Goal: Information Seeking & Learning: Learn about a topic

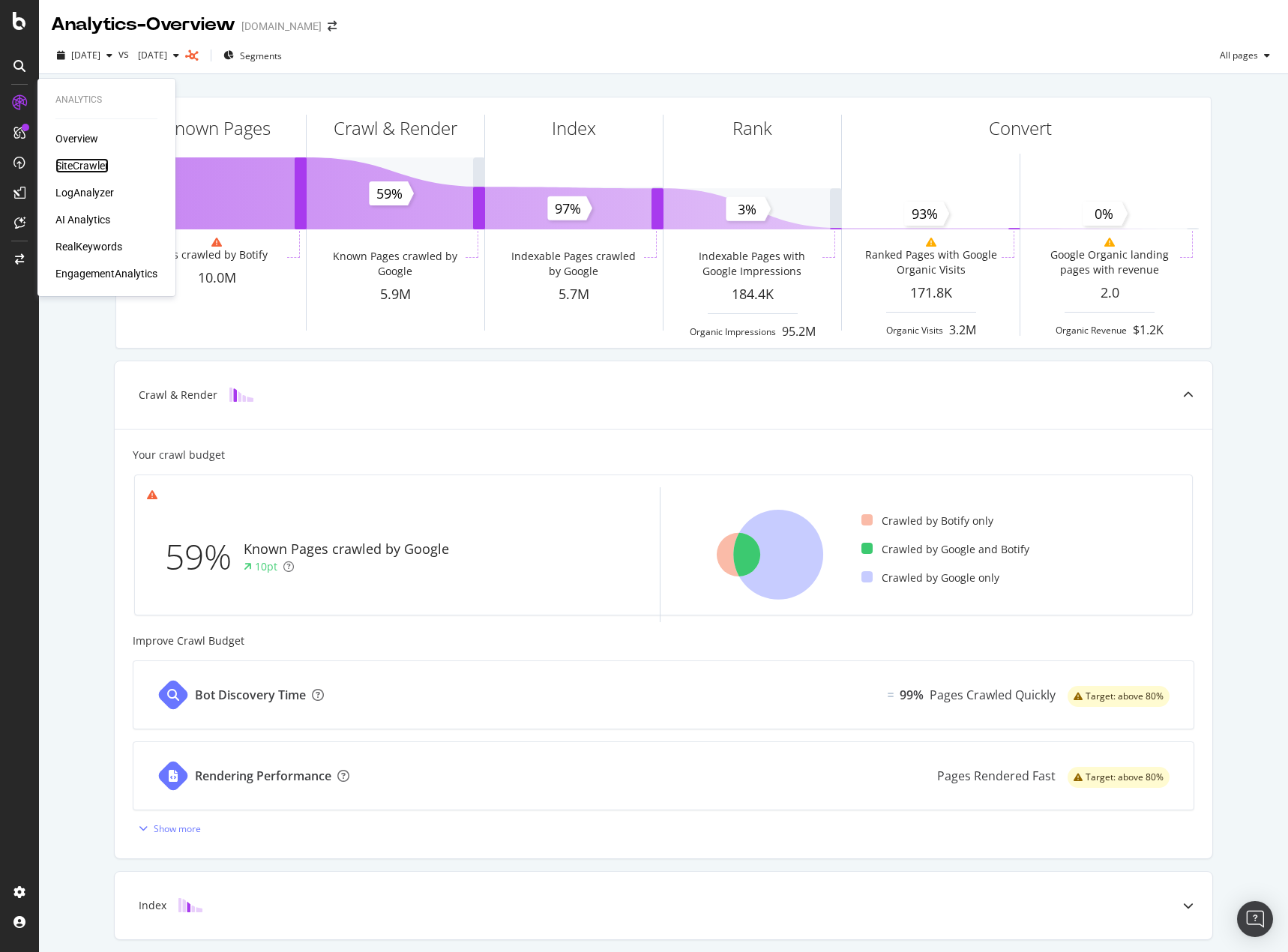
click at [87, 164] on div "SiteCrawler" at bounding box center [82, 166] width 54 height 15
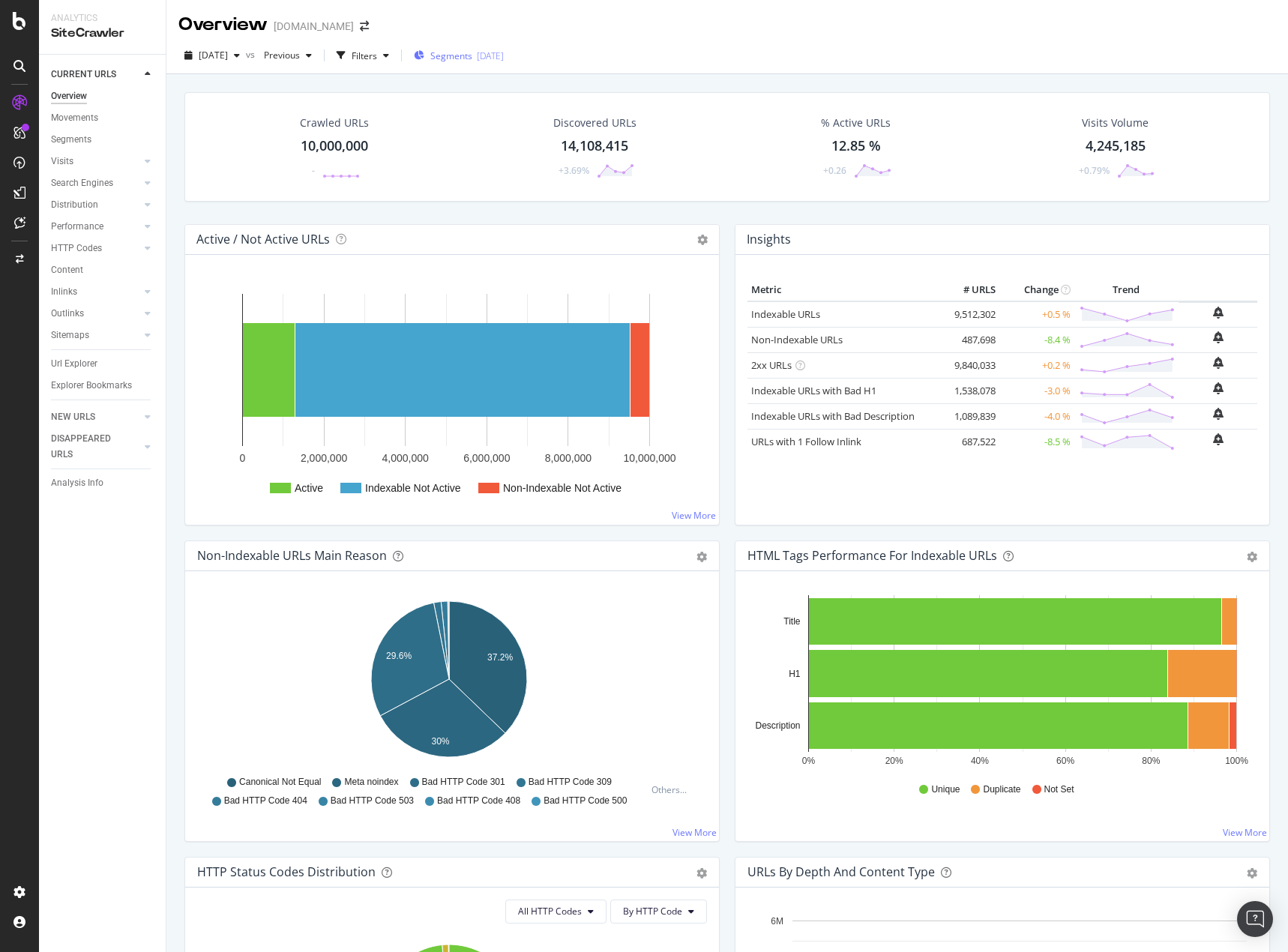
click at [472, 60] on span "Segments" at bounding box center [451, 56] width 42 height 13
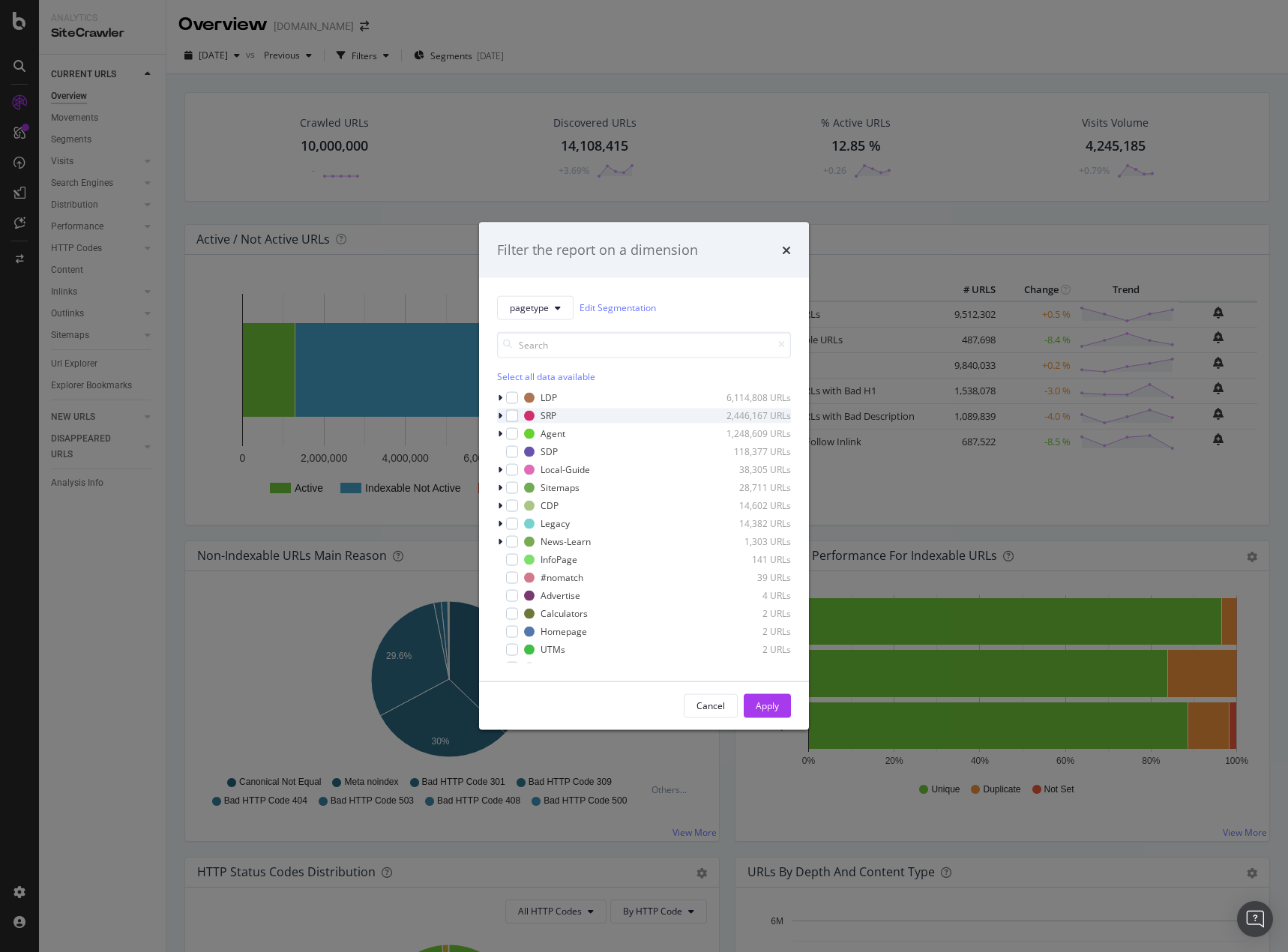
click at [498, 417] on icon "modal" at bounding box center [500, 416] width 5 height 9
click at [510, 501] on icon "modal" at bounding box center [509, 505] width 5 height 9
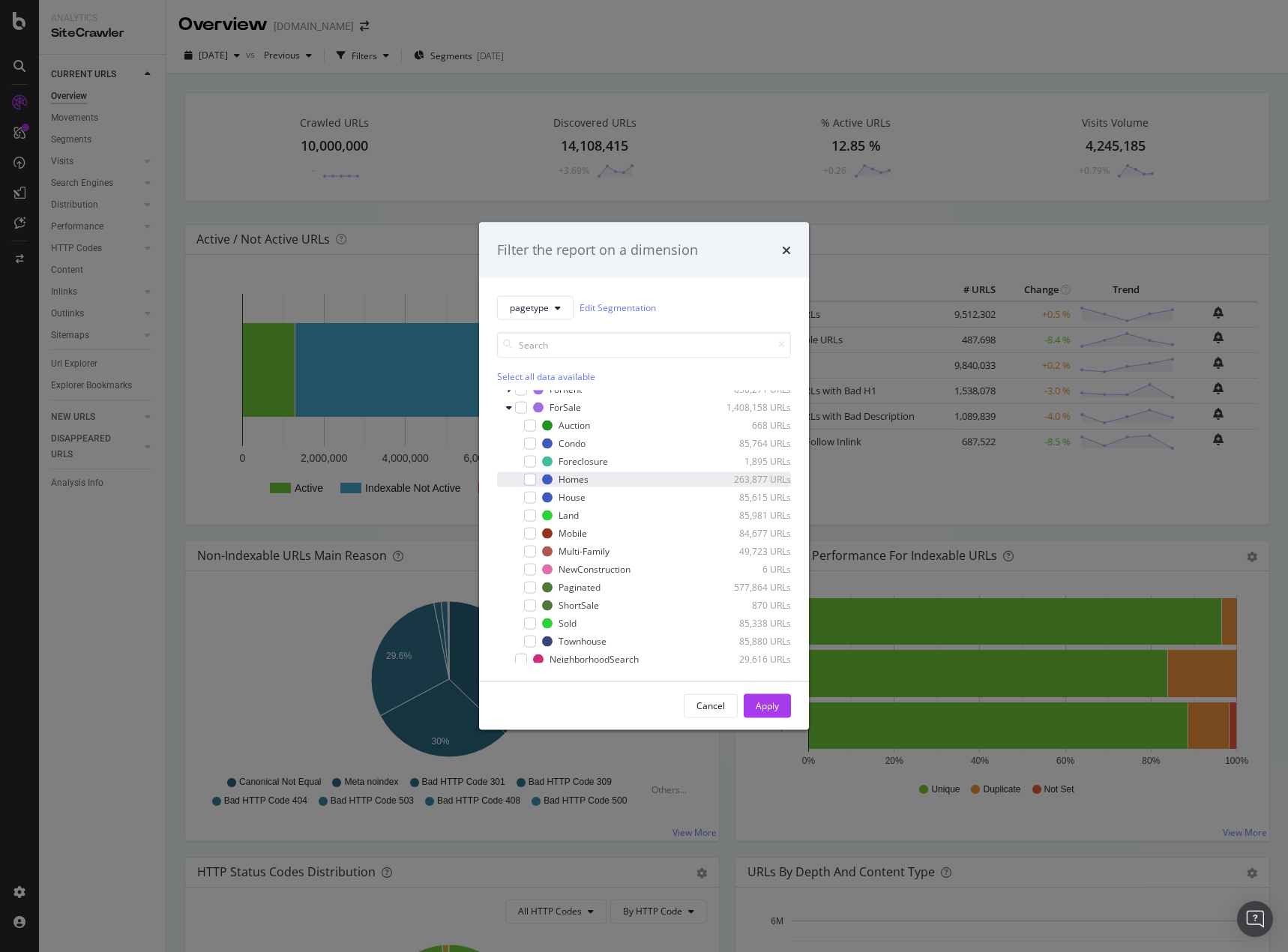
scroll to position [75, 0]
click at [521, 430] on div "modal" at bounding box center [520, 430] width 12 height 12
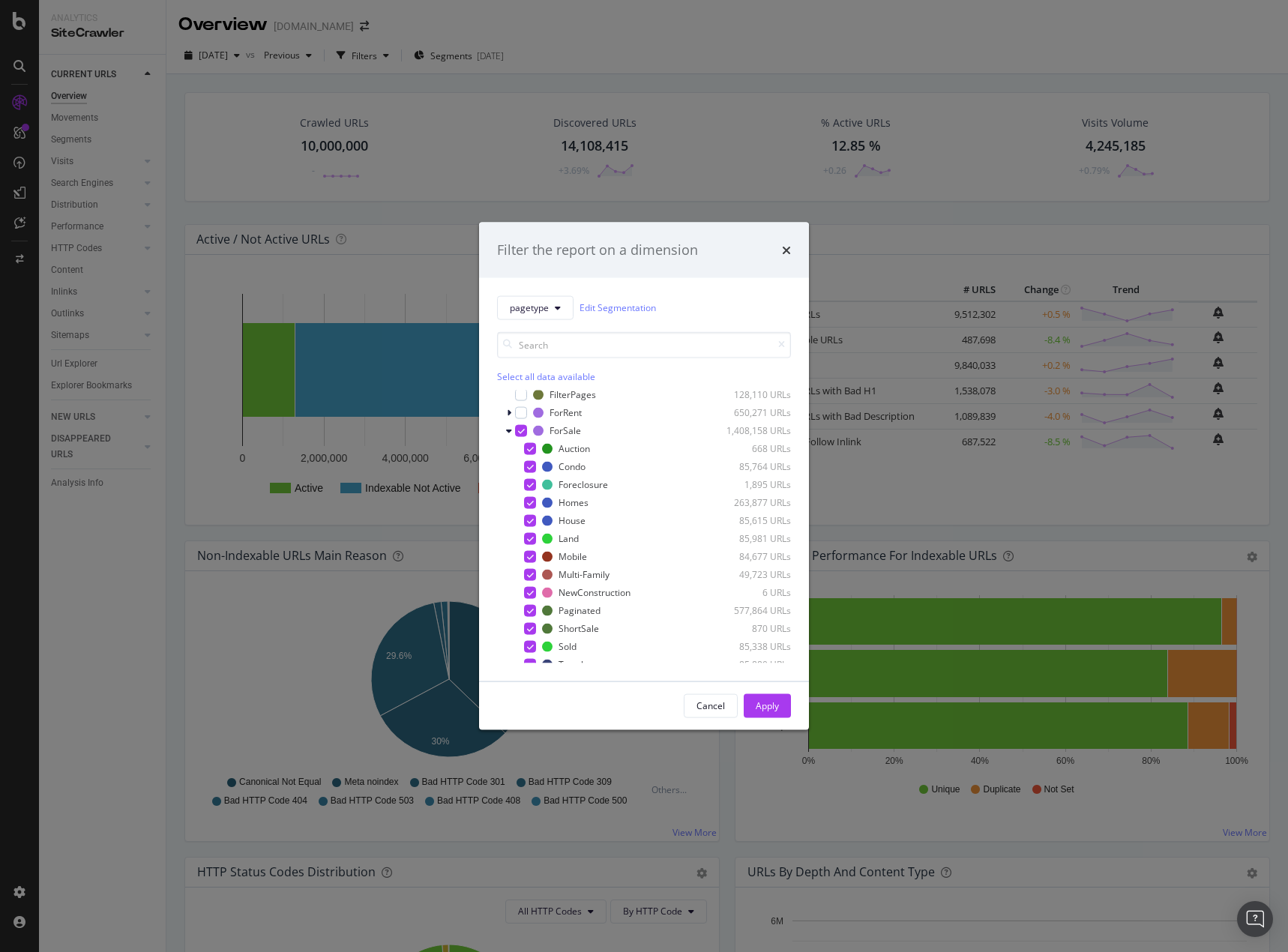
drag, startPoint x: 769, startPoint y: 704, endPoint x: 1284, endPoint y: 571, distance: 531.9
click at [769, 705] on div "Apply" at bounding box center [767, 706] width 24 height 13
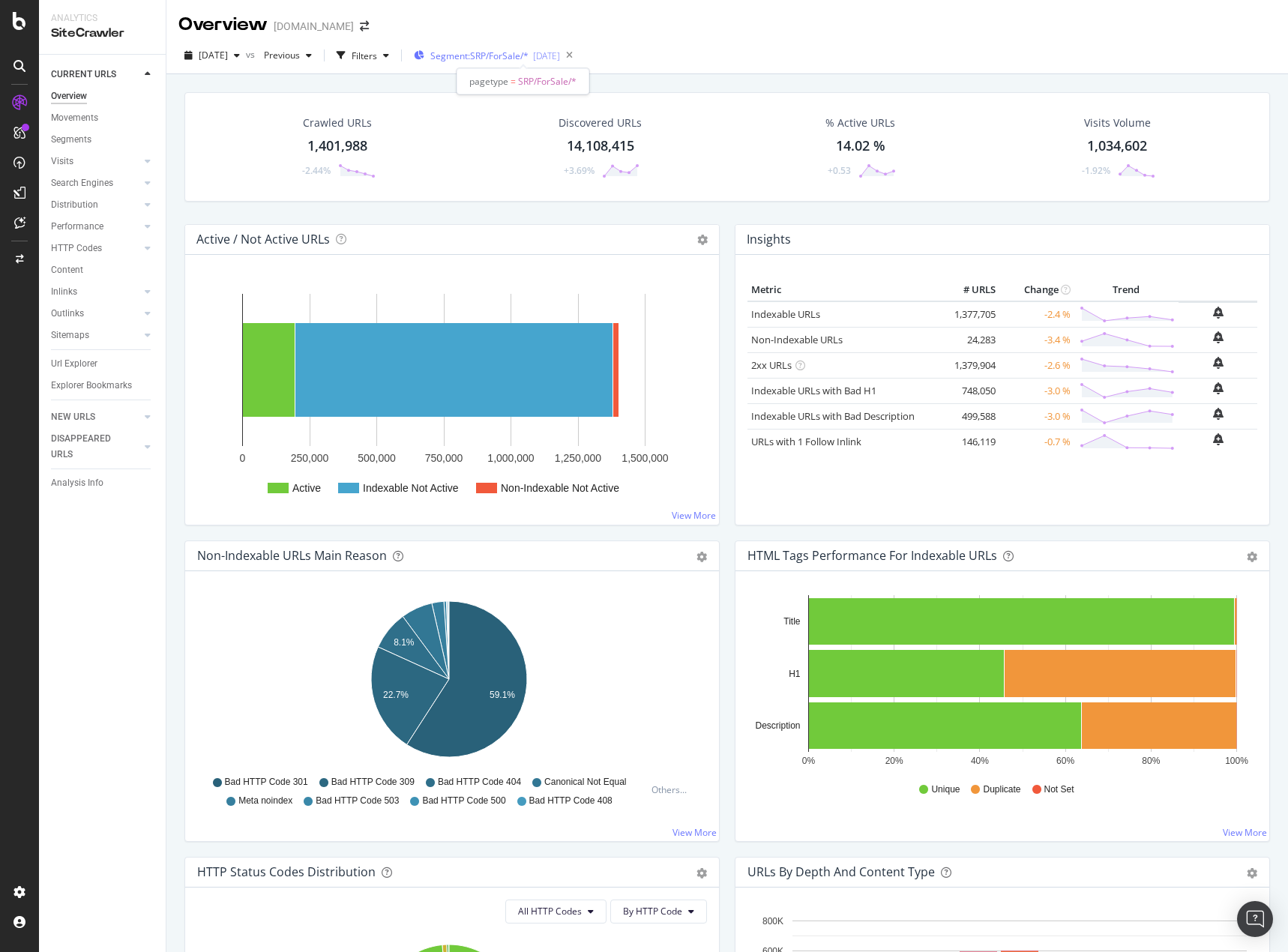
click at [479, 55] on span "Segment: SRP/ForSale/*" at bounding box center [479, 56] width 98 height 13
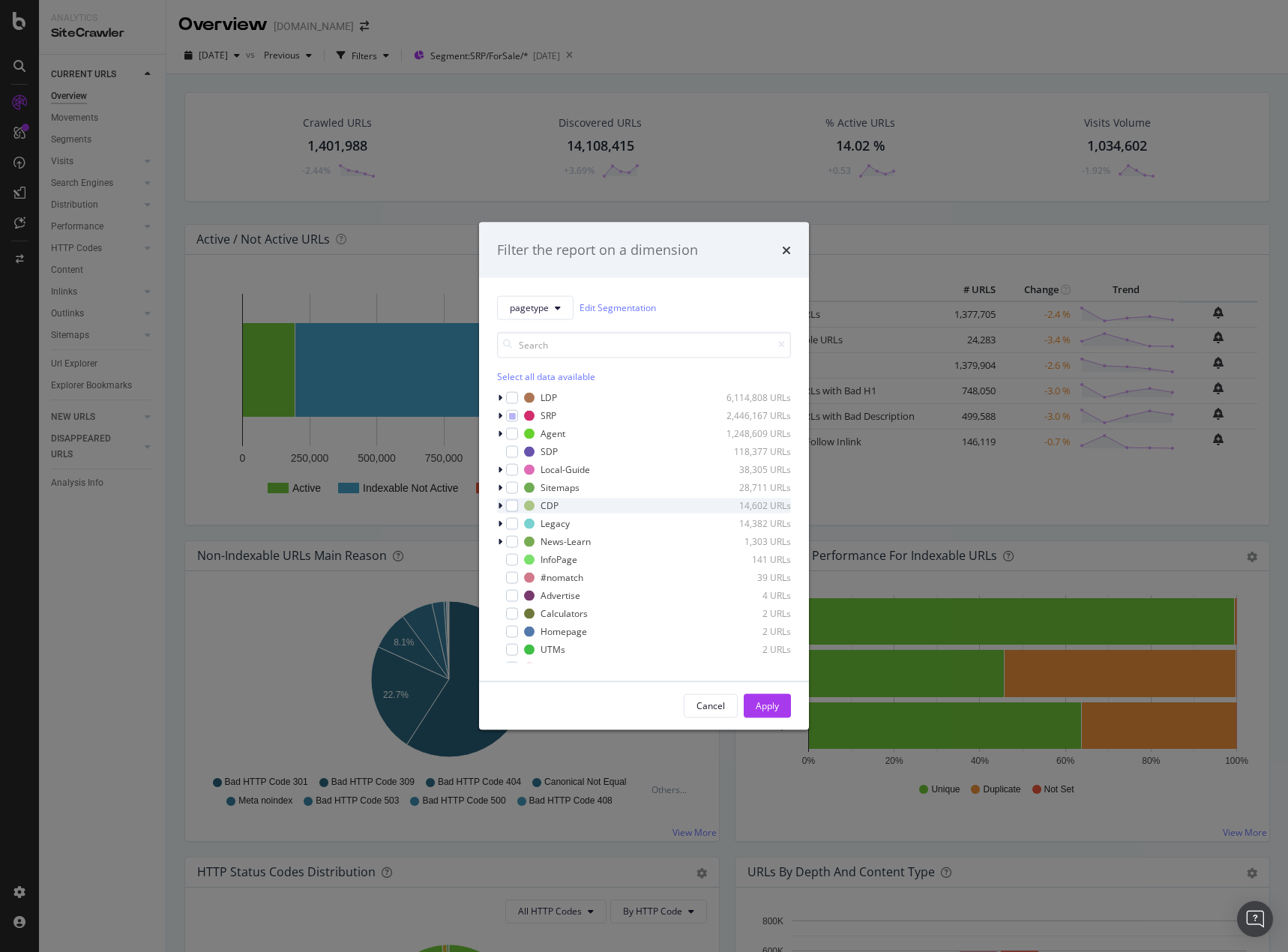
click at [501, 506] on icon "modal" at bounding box center [500, 505] width 5 height 9
click at [500, 469] on icon "modal" at bounding box center [500, 469] width 5 height 9
click at [518, 504] on div "modal" at bounding box center [520, 505] width 12 height 12
click at [771, 706] on div "Apply" at bounding box center [767, 706] width 24 height 13
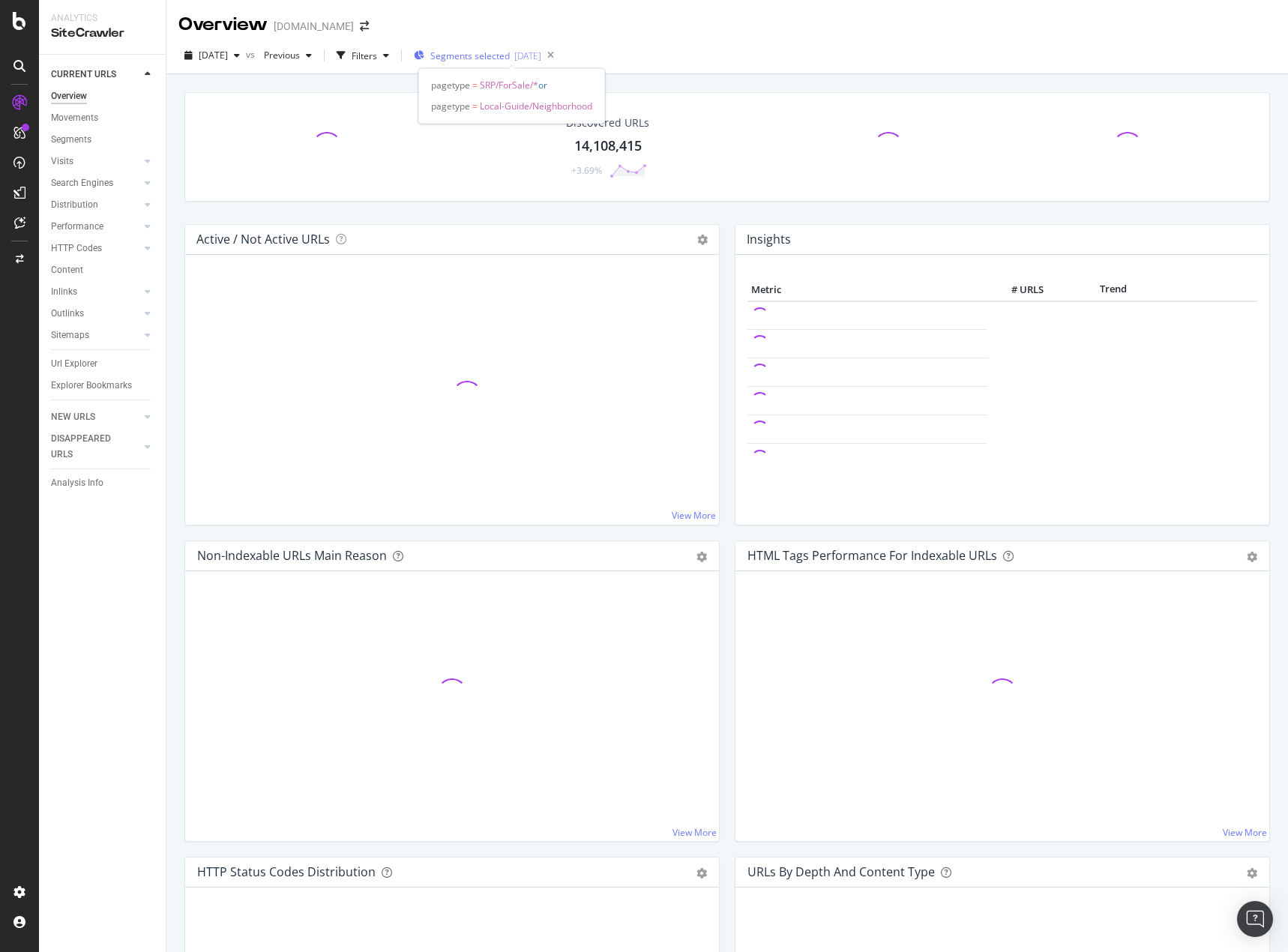
click at [520, 44] on div "Segments selected 2025-10-07" at bounding box center [477, 56] width 127 height 23
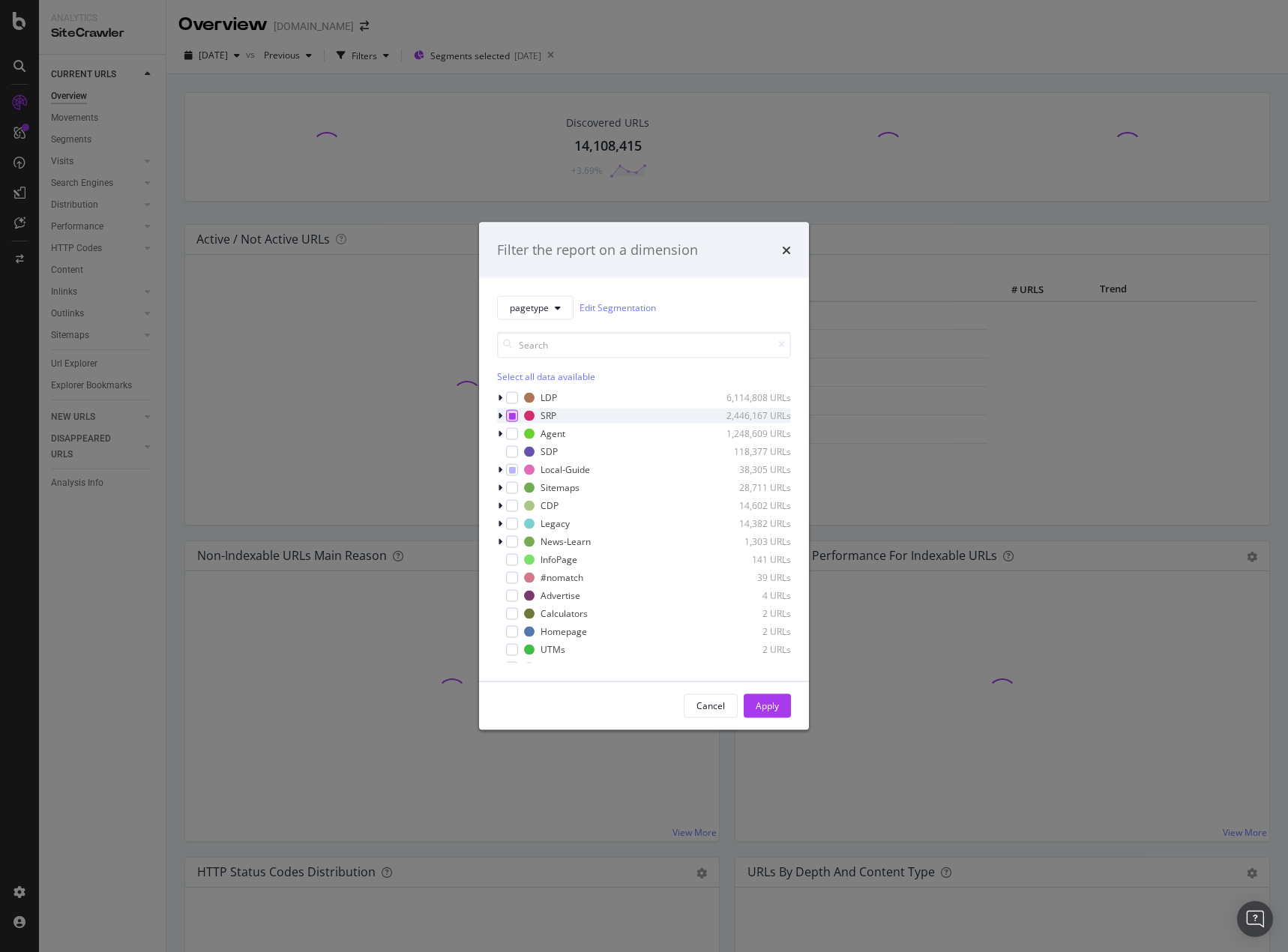
click at [516, 419] on div "modal" at bounding box center [512, 415] width 12 height 12
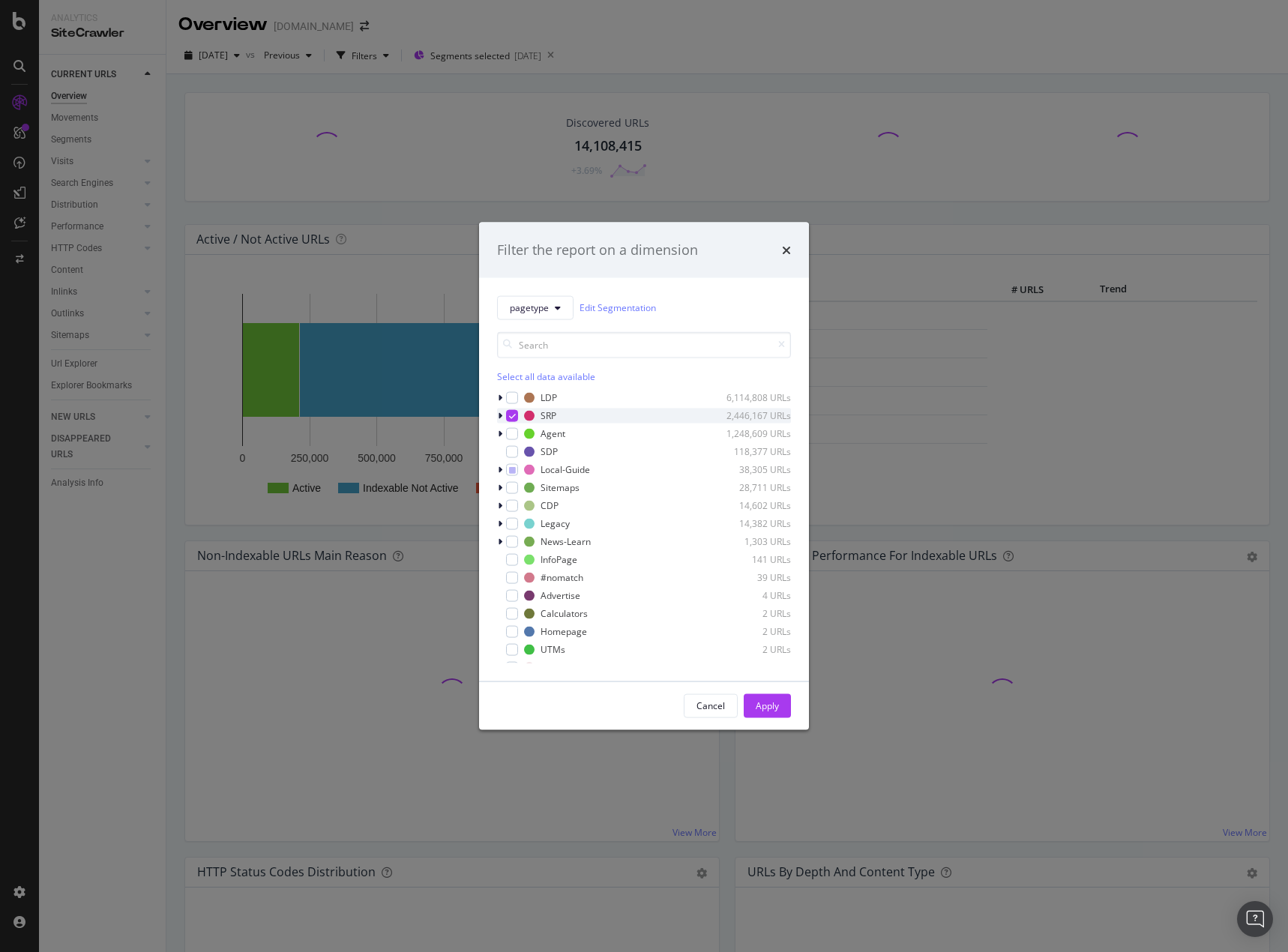
click at [518, 419] on div "SRP 2,446,167 URLs" at bounding box center [644, 415] width 294 height 15
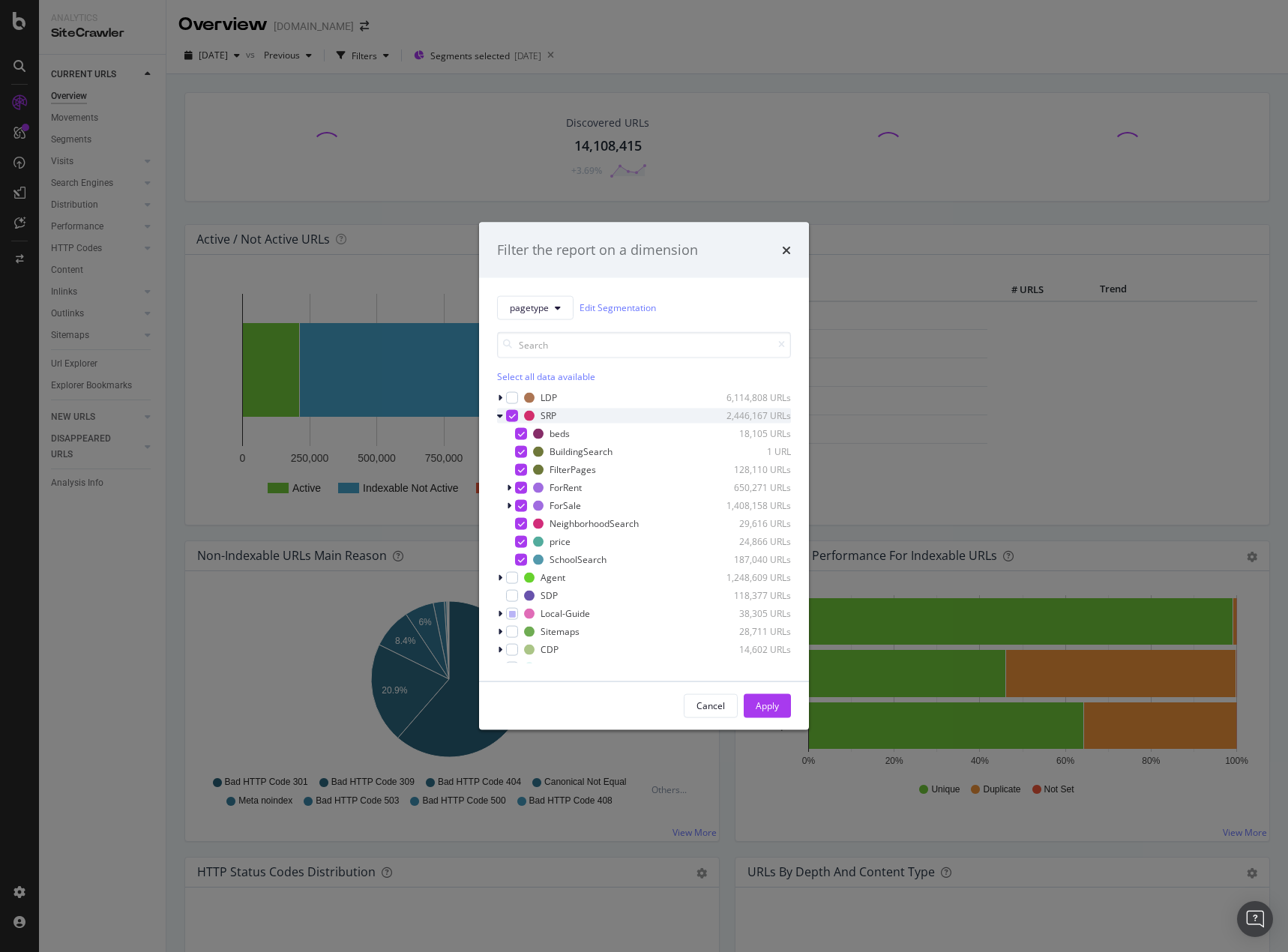
click at [510, 412] on icon "modal" at bounding box center [512, 415] width 7 height 8
click at [767, 704] on div "Apply" at bounding box center [767, 706] width 24 height 13
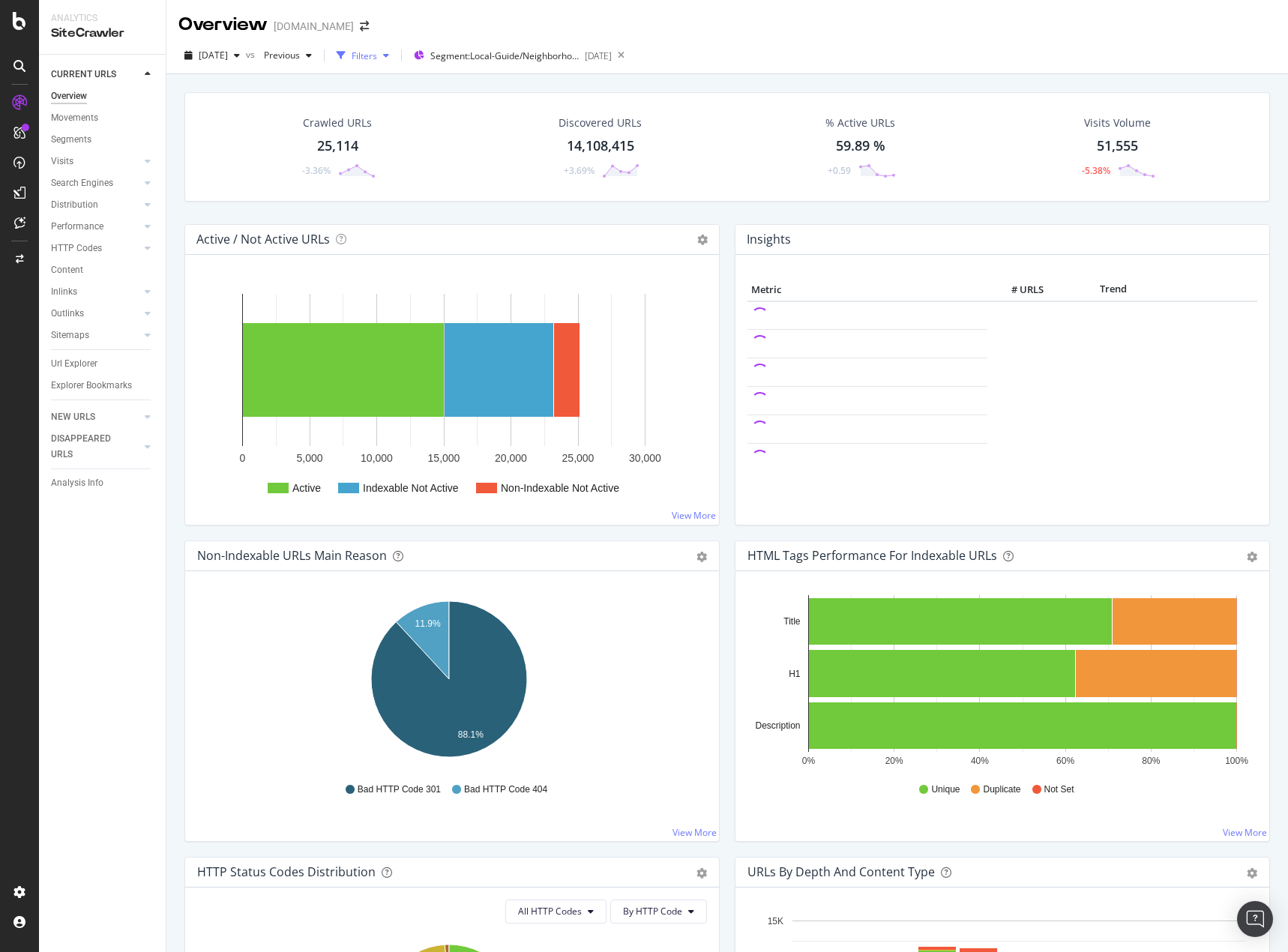
click at [377, 50] on div "Filters" at bounding box center [364, 56] width 25 height 13
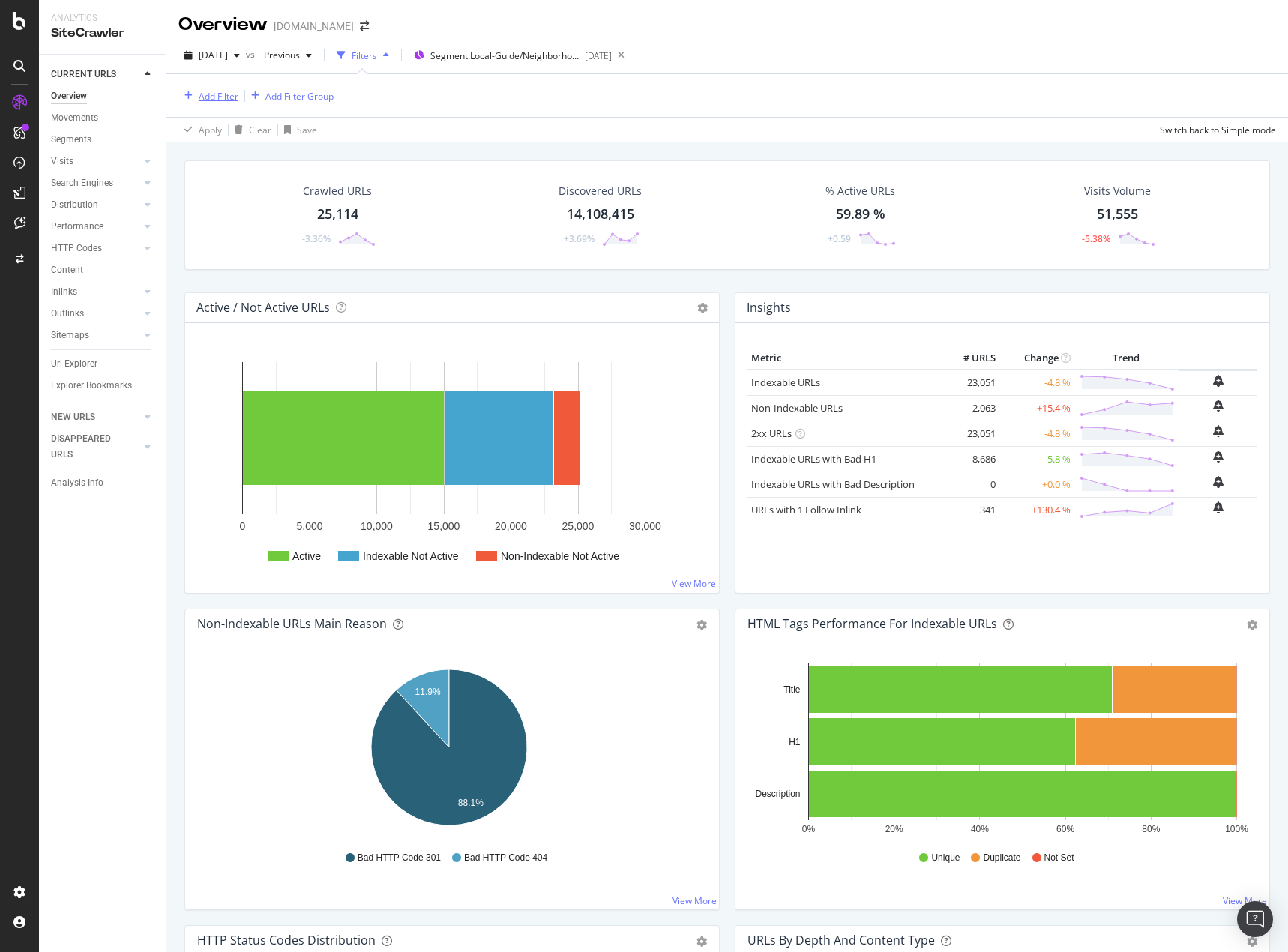
click at [212, 92] on div "Add Filter" at bounding box center [218, 97] width 40 height 13
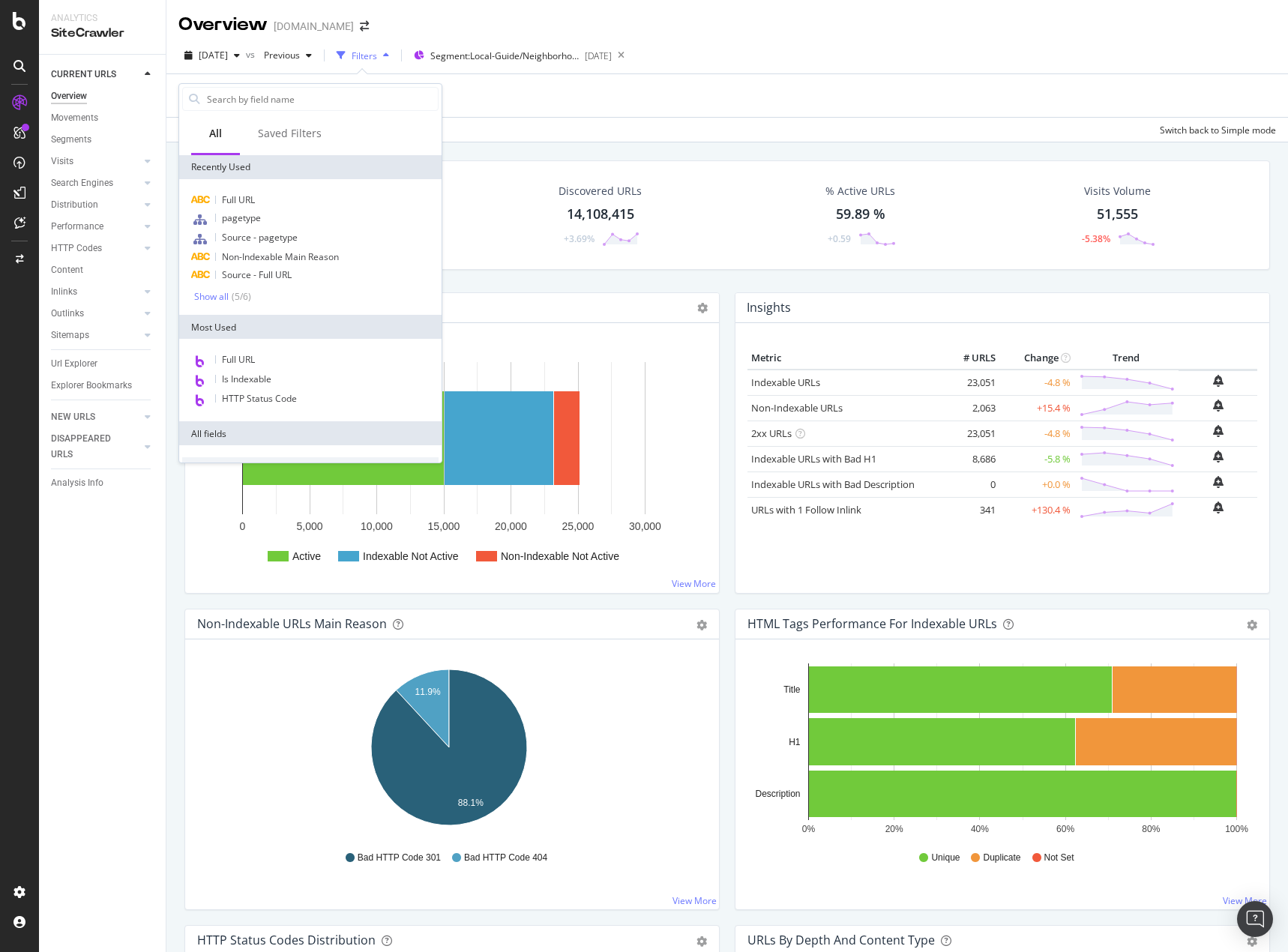
click at [845, 31] on div "Overview Homes.com" at bounding box center [727, 19] width 1121 height 38
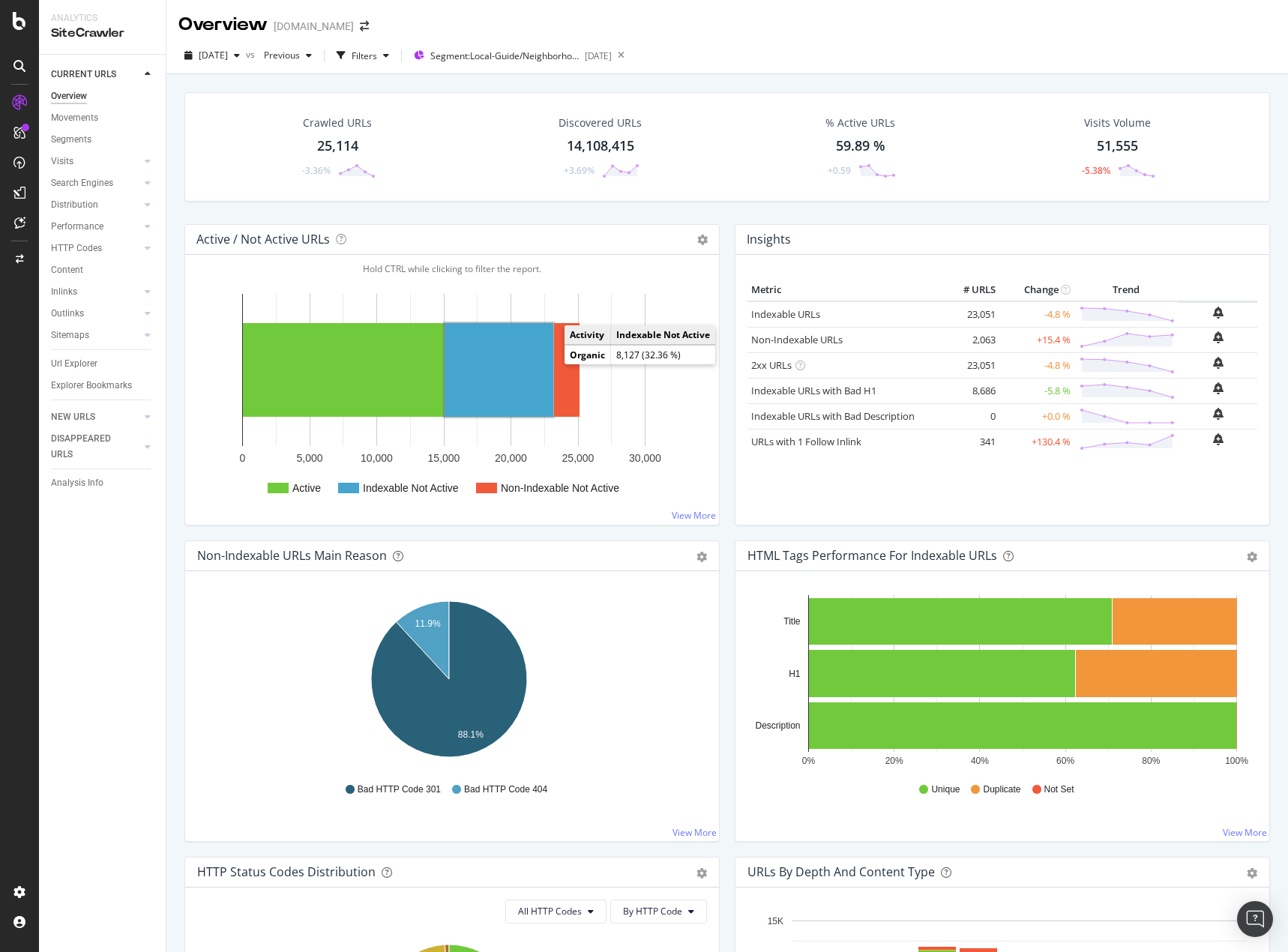
click at [528, 361] on rect "A chart." at bounding box center [499, 370] width 109 height 94
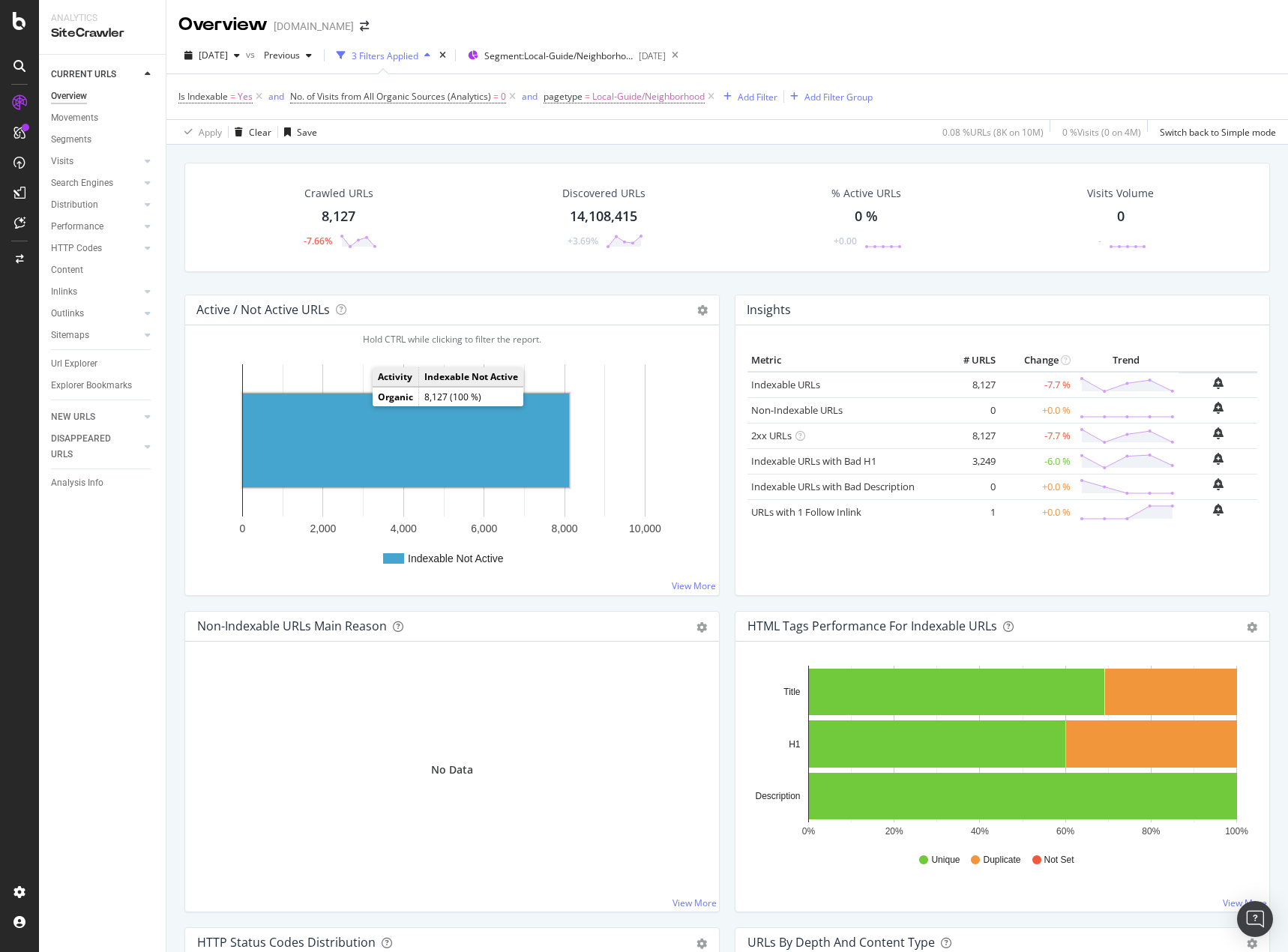
click at [356, 419] on rect "A chart." at bounding box center [405, 440] width 326 height 94
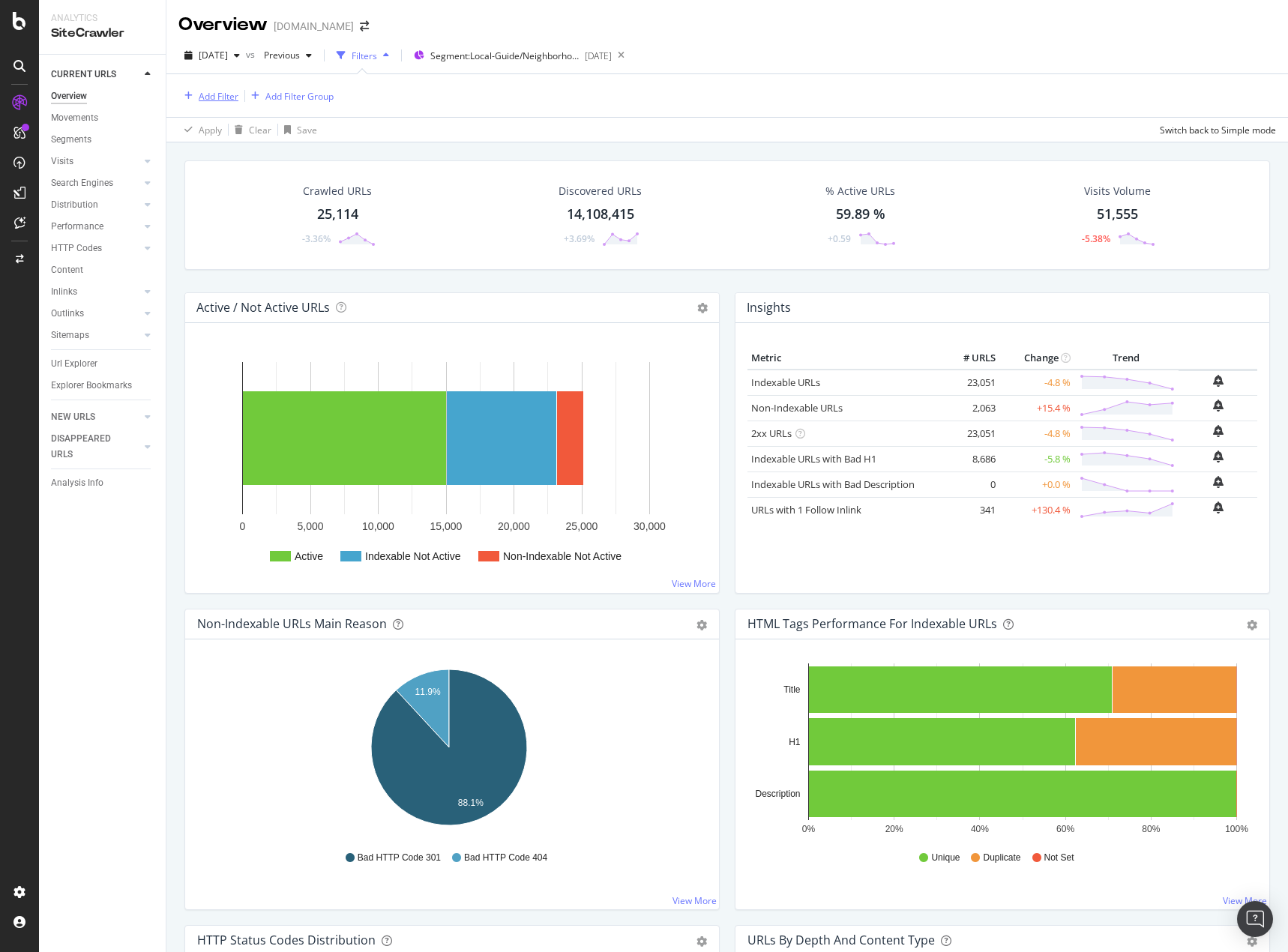
click at [217, 98] on div "Add Filter" at bounding box center [218, 97] width 40 height 13
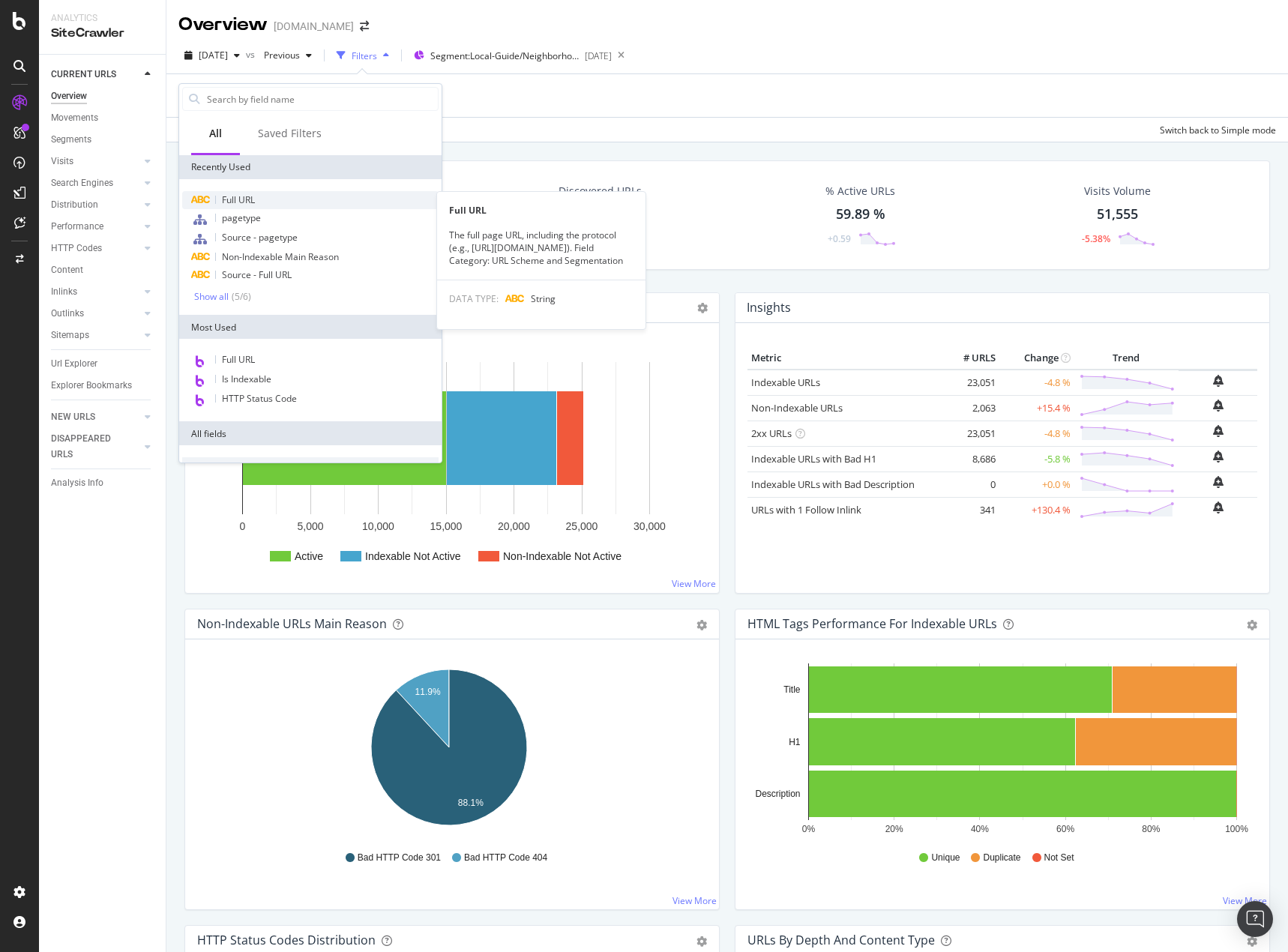
click at [242, 198] on span "Full URL" at bounding box center [238, 200] width 33 height 13
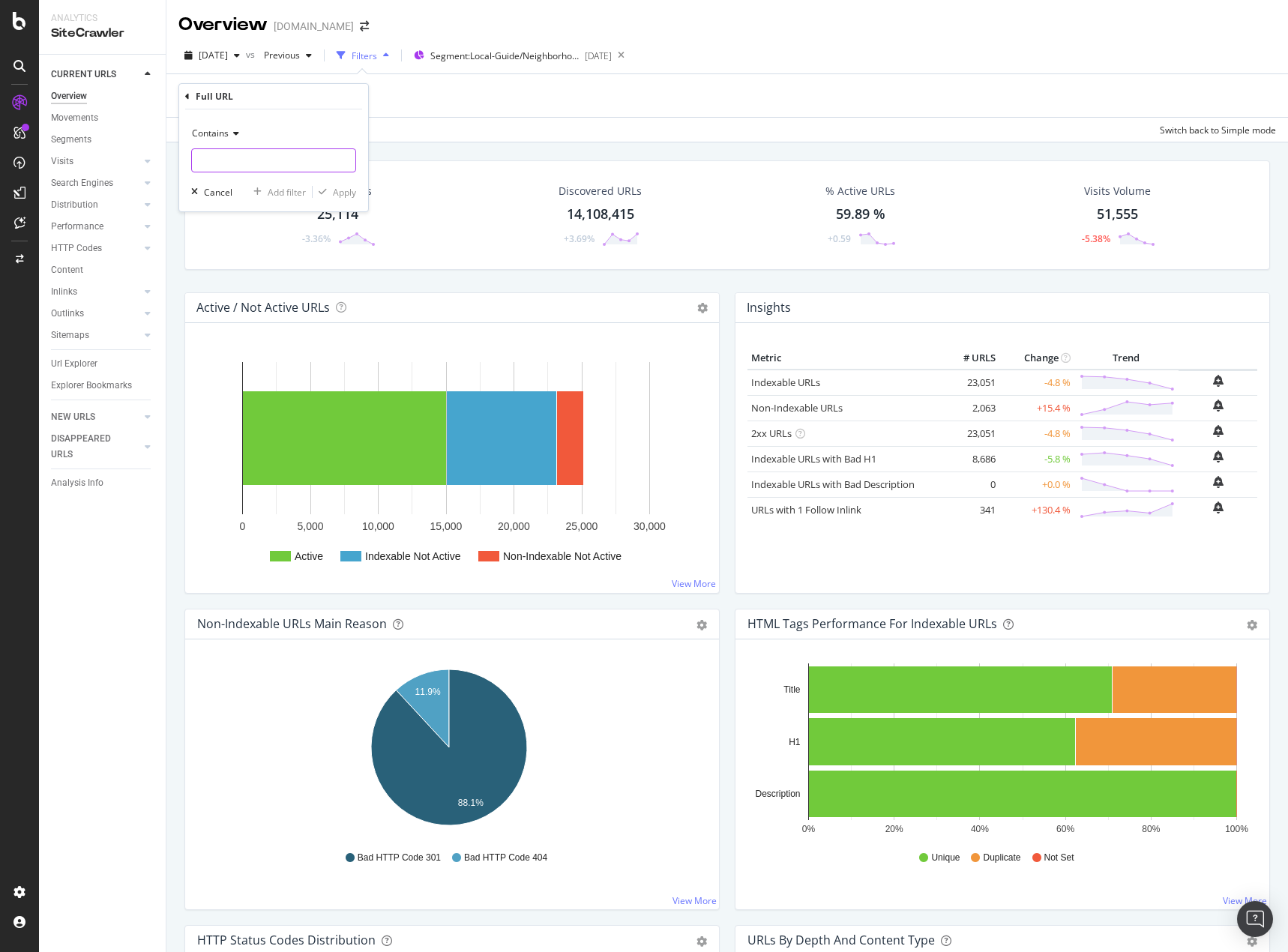
click at [233, 165] on input "text" at bounding box center [274, 160] width 164 height 24
click at [237, 133] on icon at bounding box center [233, 134] width 10 height 9
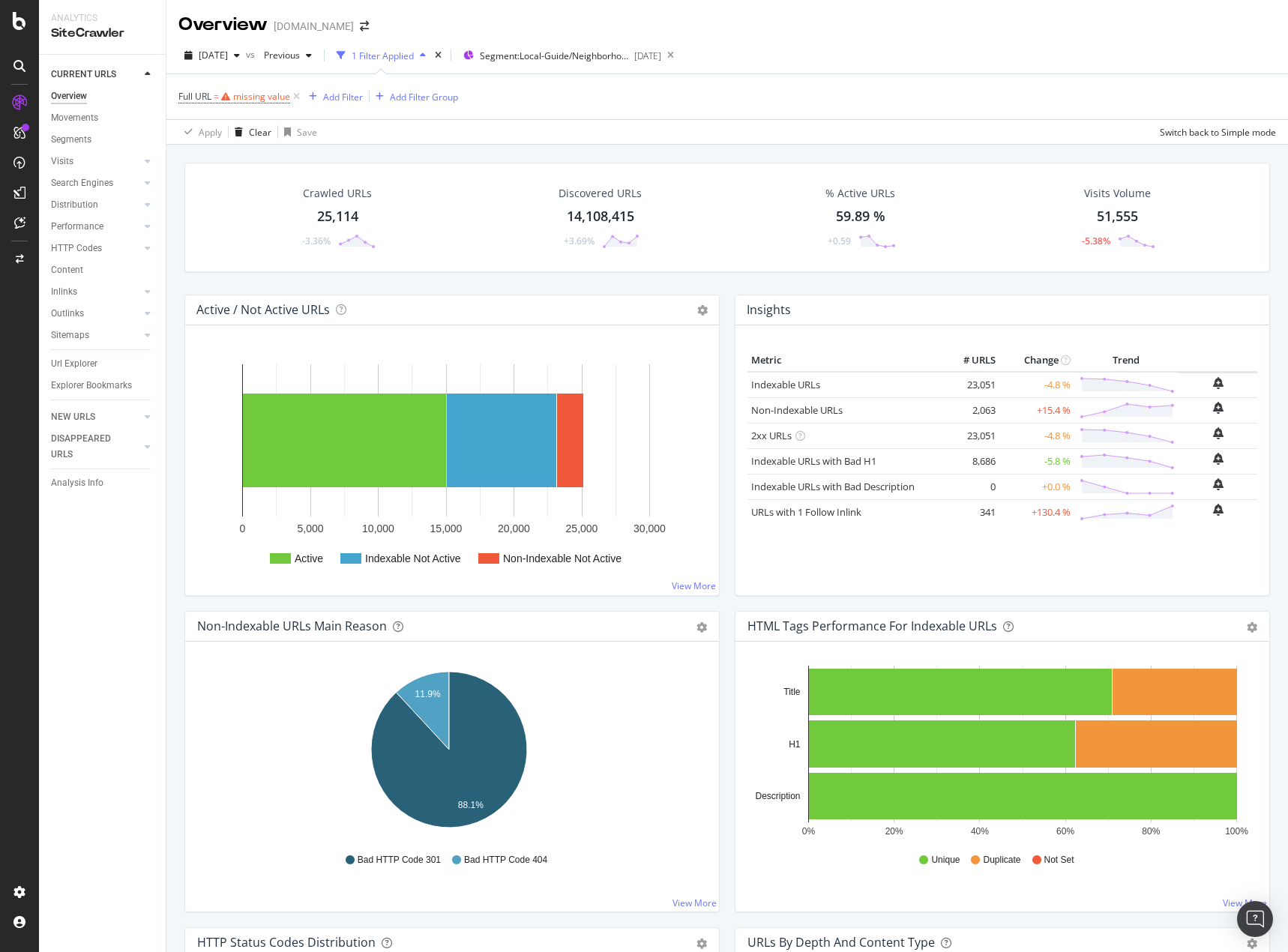
drag, startPoint x: 457, startPoint y: 121, endPoint x: 355, endPoint y: 119, distance: 102.0
click at [455, 121] on div "Apply Clear Save Switch back to Simple mode" at bounding box center [727, 132] width 1121 height 24
click at [245, 95] on div "missing value" at bounding box center [262, 97] width 57 height 13
click at [233, 132] on icon at bounding box center [233, 132] width 10 height 9
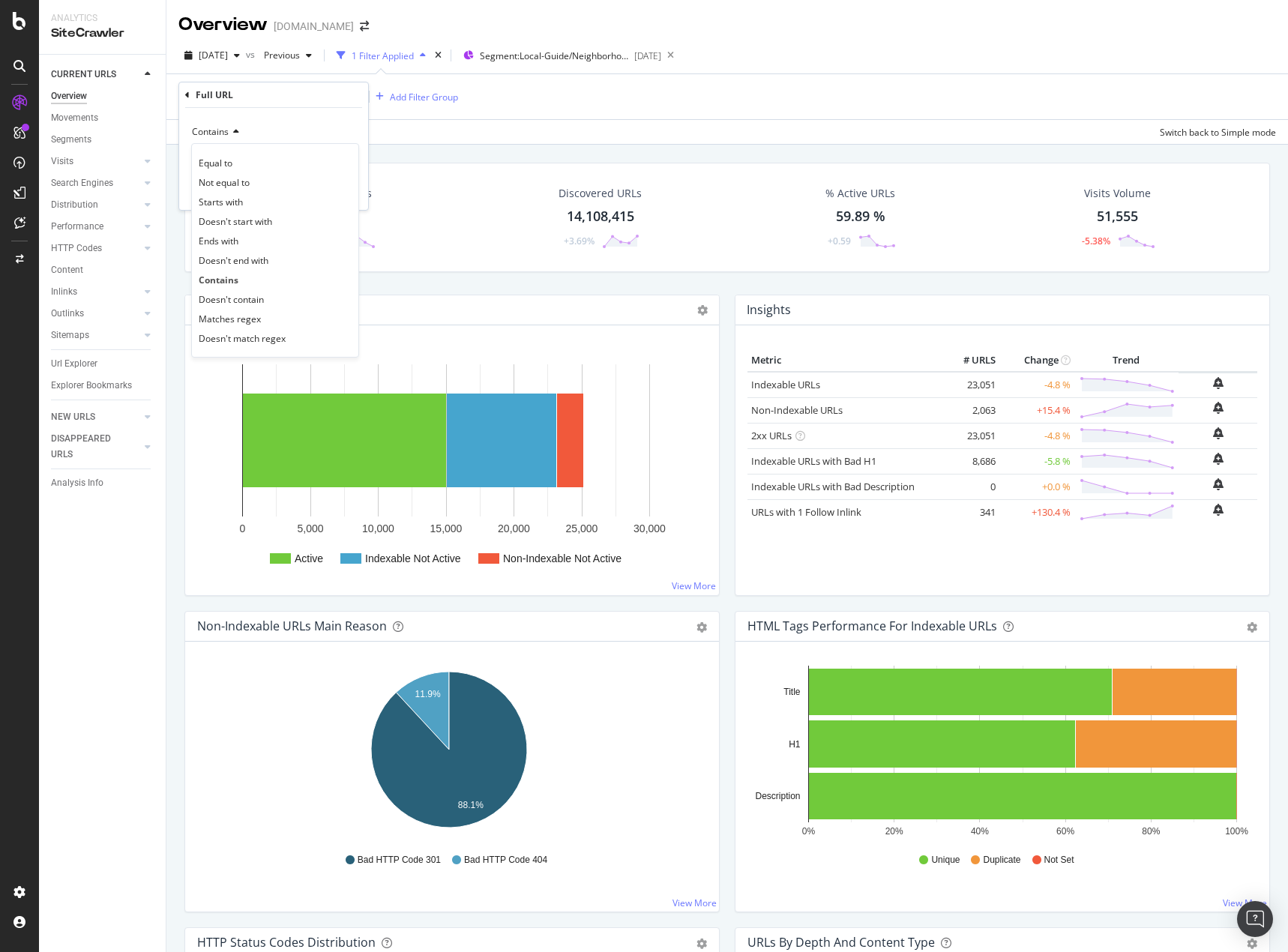
click at [260, 317] on div "Matches regex" at bounding box center [275, 318] width 160 height 20
click at [246, 159] on input "text" at bounding box center [274, 158] width 164 height 24
paste input "^https?://(?:www\.)?homes\.com/local-guide/([^/]+)-[A-Za-z]{2}/\1-neighborhood/…"
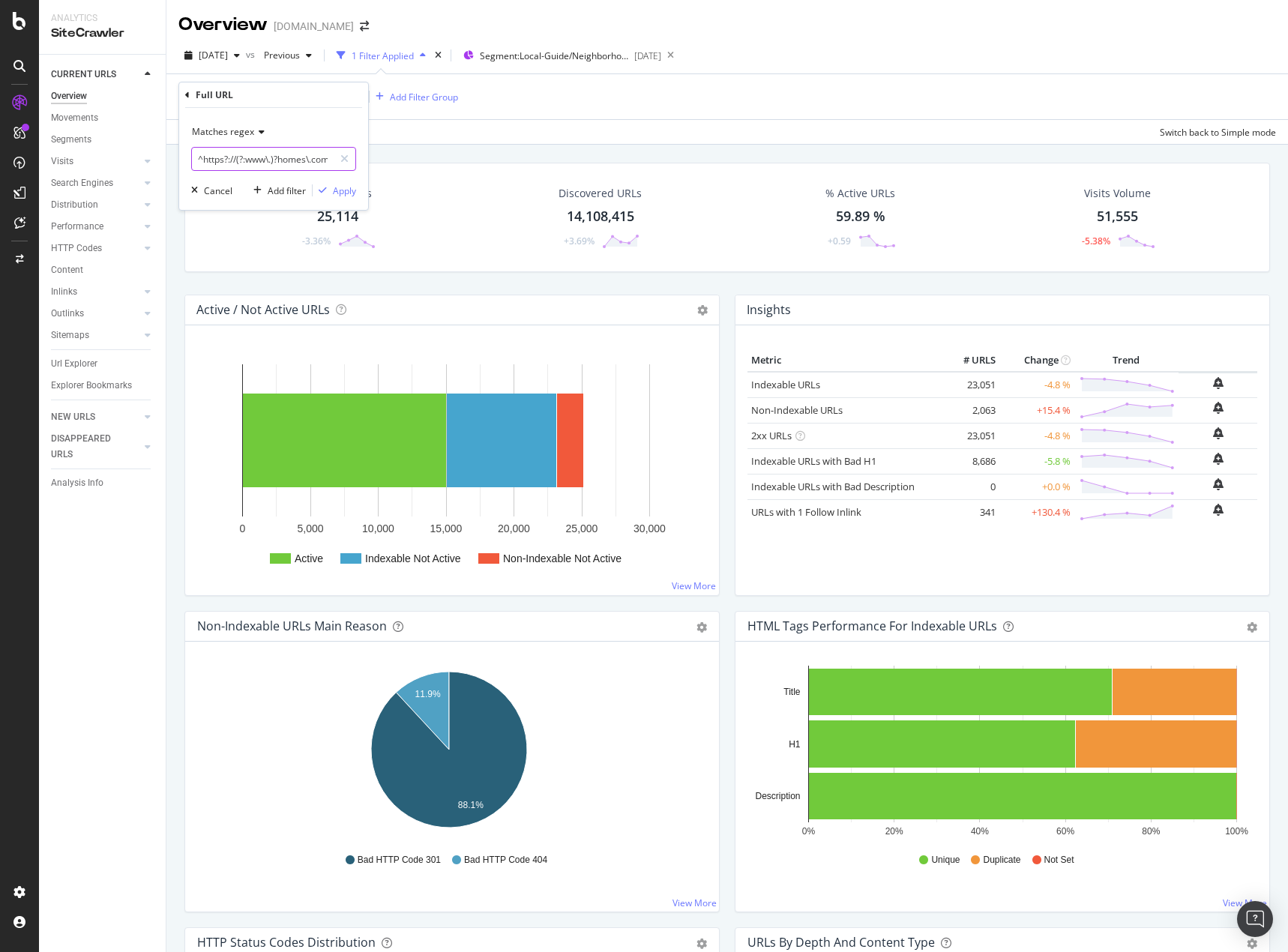
scroll to position [0, 214]
type input "^https?://(?:www\.)?homes\.com/local-guide/([^/]+)-[A-Za-z]{2}/\1-neighborhood/…"
click at [346, 186] on div "Apply" at bounding box center [344, 191] width 24 height 13
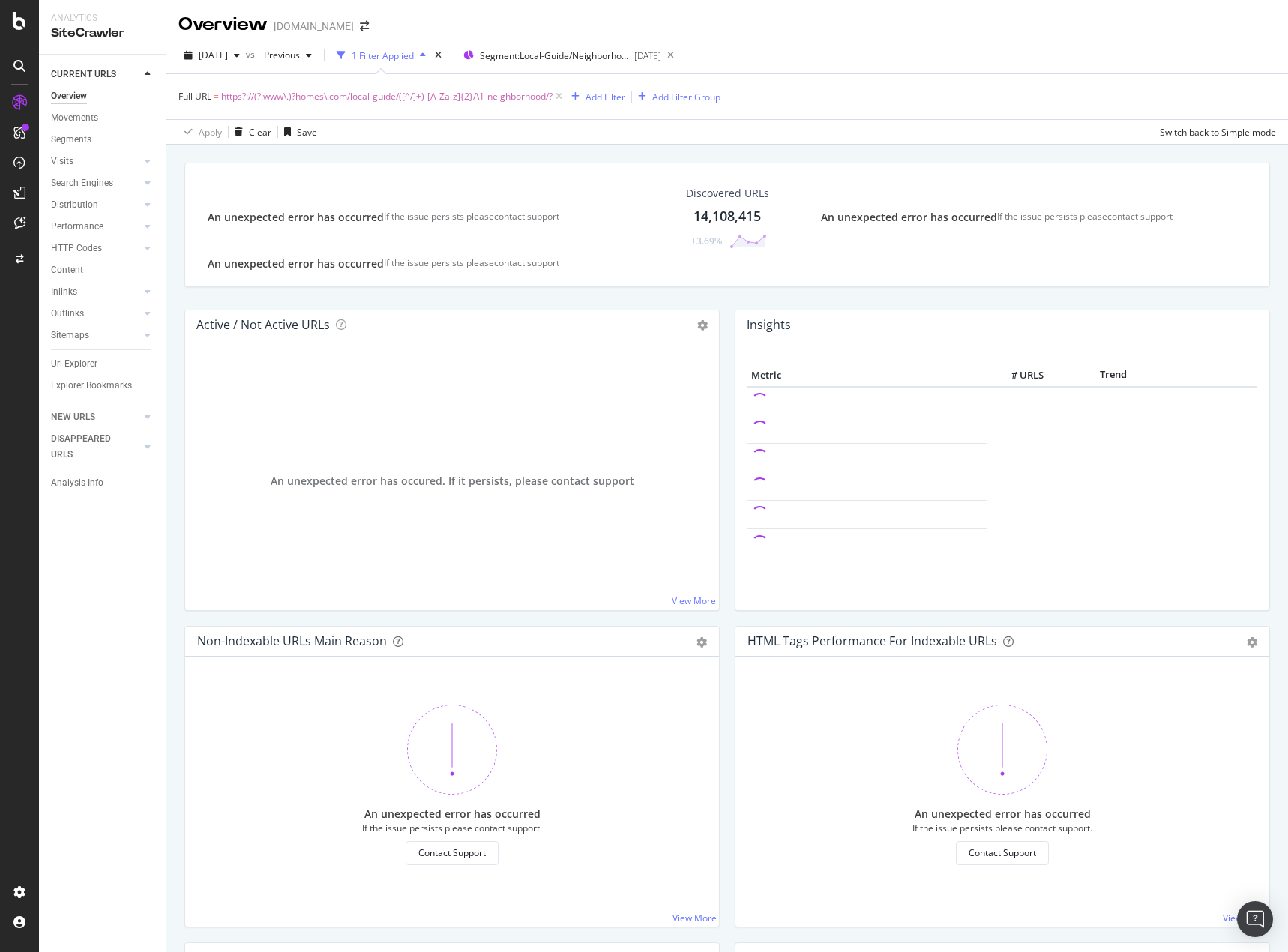
click at [501, 99] on span "https?://(?:www\.)?homes\.com/local-guide/([^/]+)-[A-Za-z]{2}/\1-neighborhood/?" at bounding box center [387, 97] width 331 height 21
click at [469, 99] on span "https?://(?:www\.)?homes\.com/local-guide/([^/]+)-[A-Za-z]{2}/\1-neighborhood/?" at bounding box center [387, 97] width 331 height 21
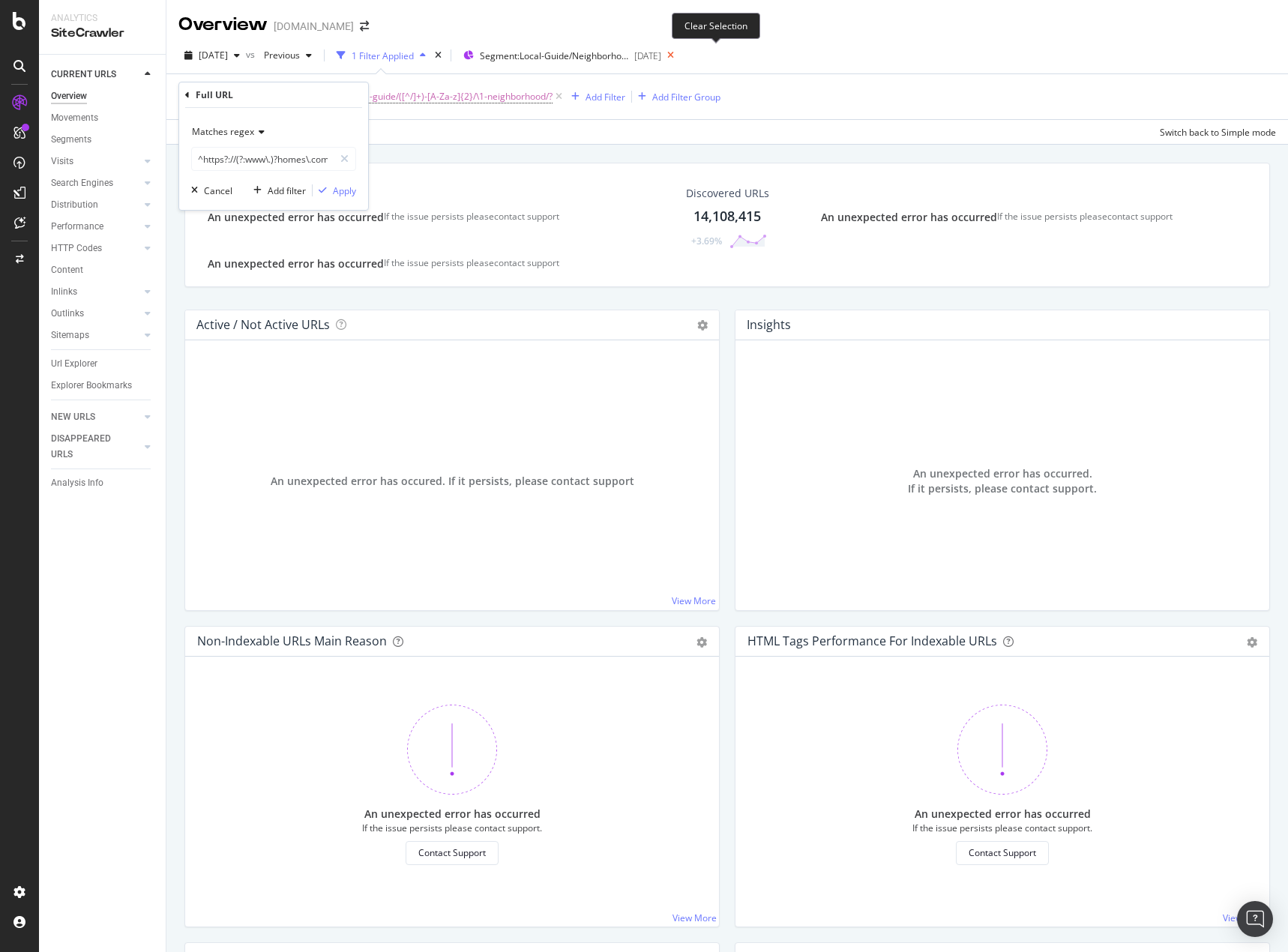
click at [680, 56] on icon at bounding box center [671, 56] width 19 height 21
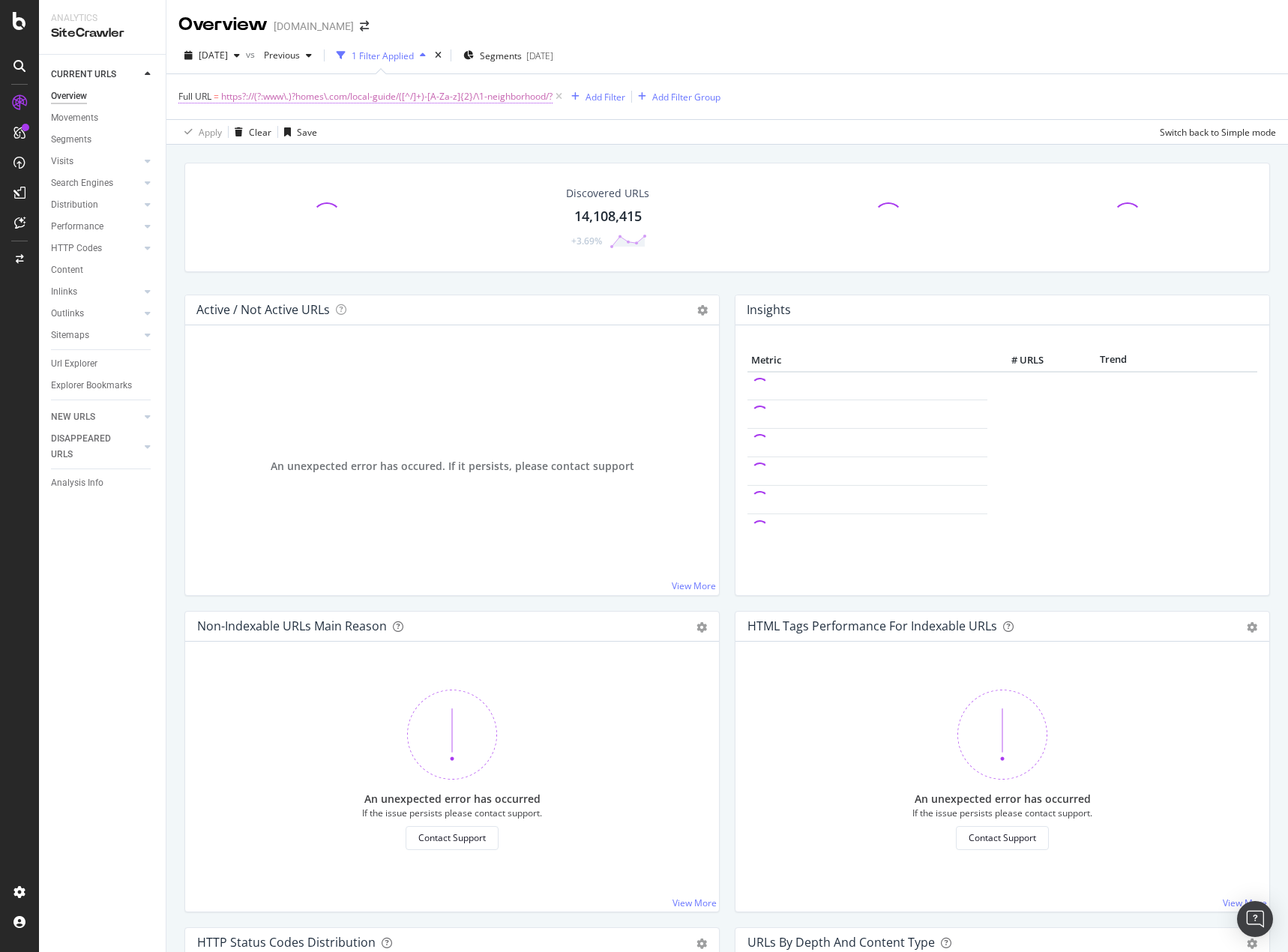
click at [467, 91] on span "https?://(?:www\.)?homes\.com/local-guide/([^/]+)-[A-Za-z]{2}/\1-neighborhood/?" at bounding box center [387, 97] width 331 height 21
click at [478, 103] on span "https?://(?:www\.)?homes\.com/local-guide/([^/]+)-[A-Za-z]{2}/\1-neighborhood/?" at bounding box center [387, 97] width 331 height 21
click at [483, 94] on span "https?://(?:www\.)?homes\.com/local-guide/([^/]+)-[A-Za-z]{2}/\1-neighborhood/?" at bounding box center [387, 97] width 331 height 21
click at [281, 159] on input "^https?://(?:www\.)?homes\.com/local-guide/([^/]+)-[A-Za-z]{2}/\1-neighborhood/…" at bounding box center [262, 158] width 142 height 24
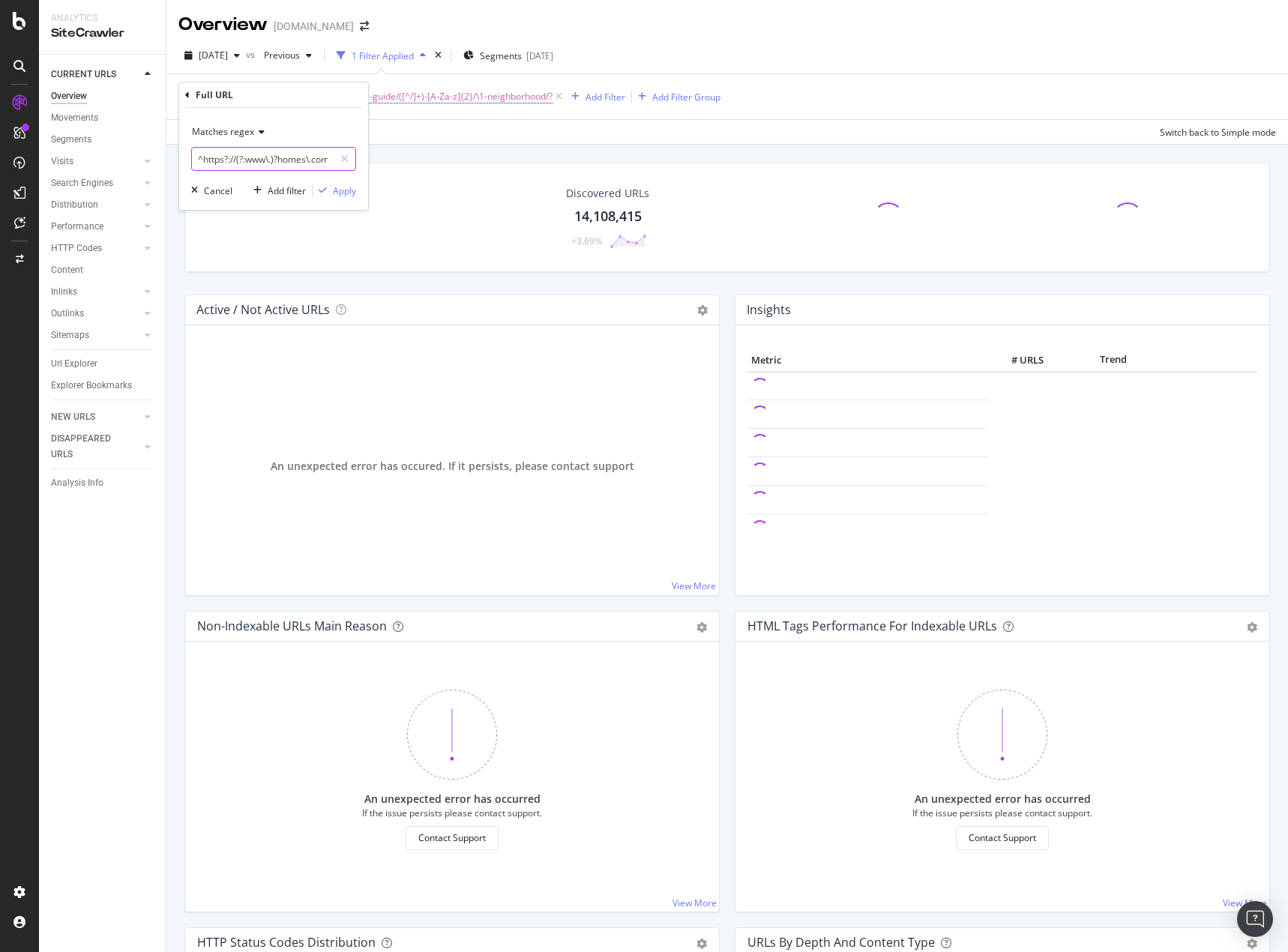
paste input "A-Za-z0-9'._%-]+)-[A-Za-z]{2}/\1-neighborhood/?(?:[?#].*)"
type input "^https?://(?:www\.)?homes\.com/local-guide/([A-Za-z0-9'._%-]+)-[A-Za-z]{2}/\1-n…"
click at [339, 194] on div "Apply" at bounding box center [344, 191] width 24 height 13
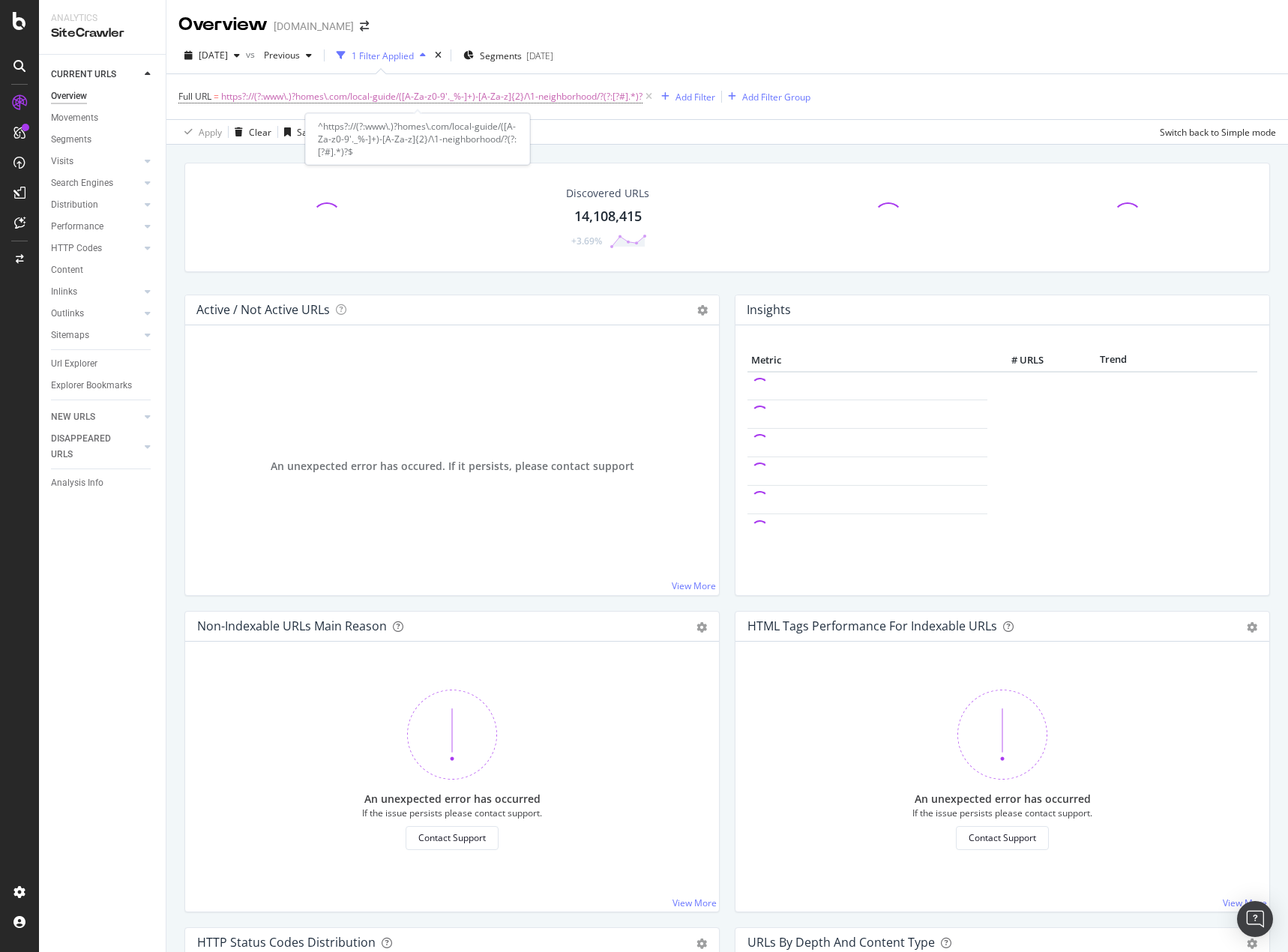
drag, startPoint x: 650, startPoint y: 98, endPoint x: 592, endPoint y: 84, distance: 59.7
click at [650, 98] on icon at bounding box center [649, 97] width 13 height 15
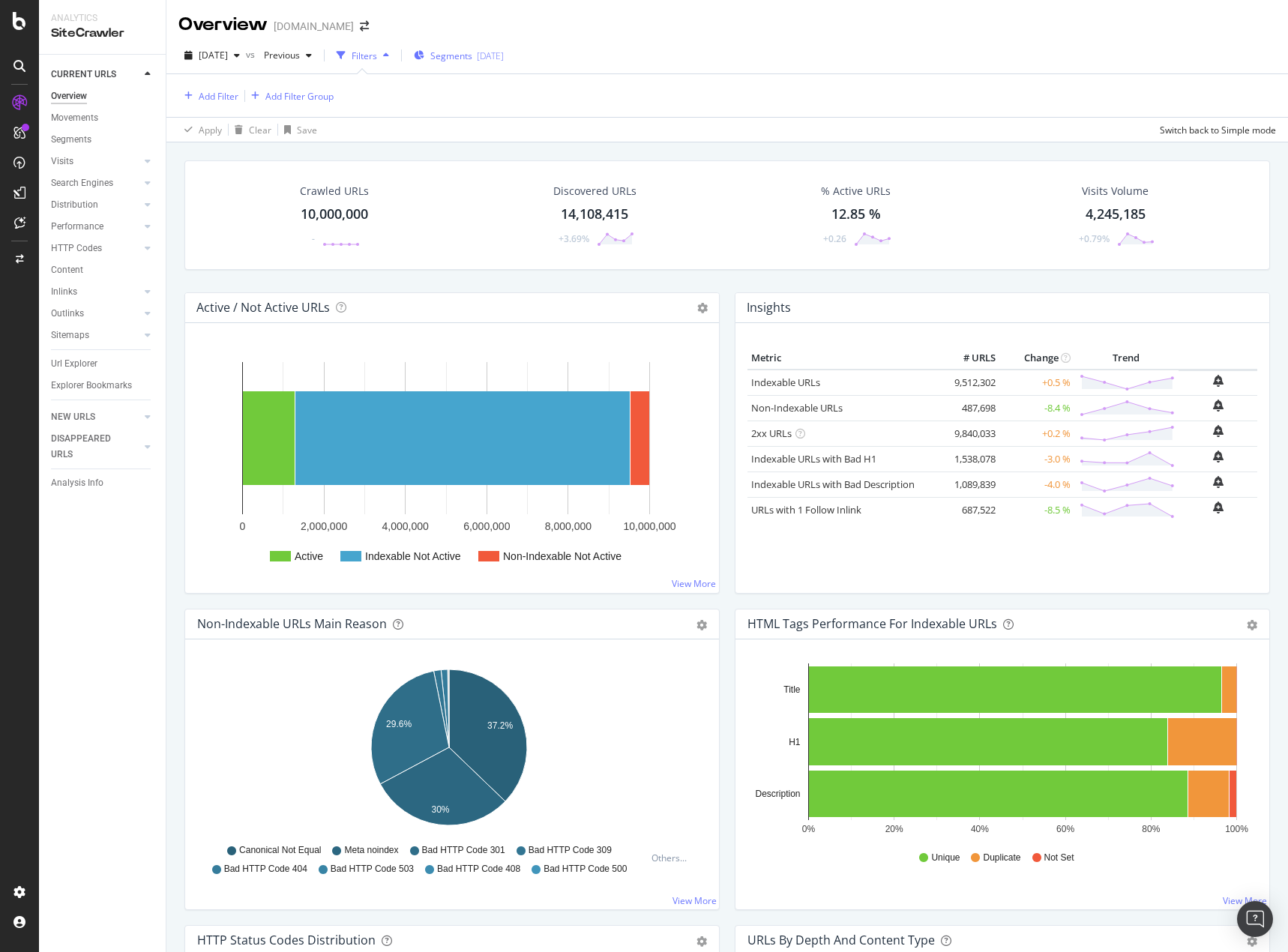
click at [503, 56] on div "[DATE]" at bounding box center [490, 56] width 27 height 13
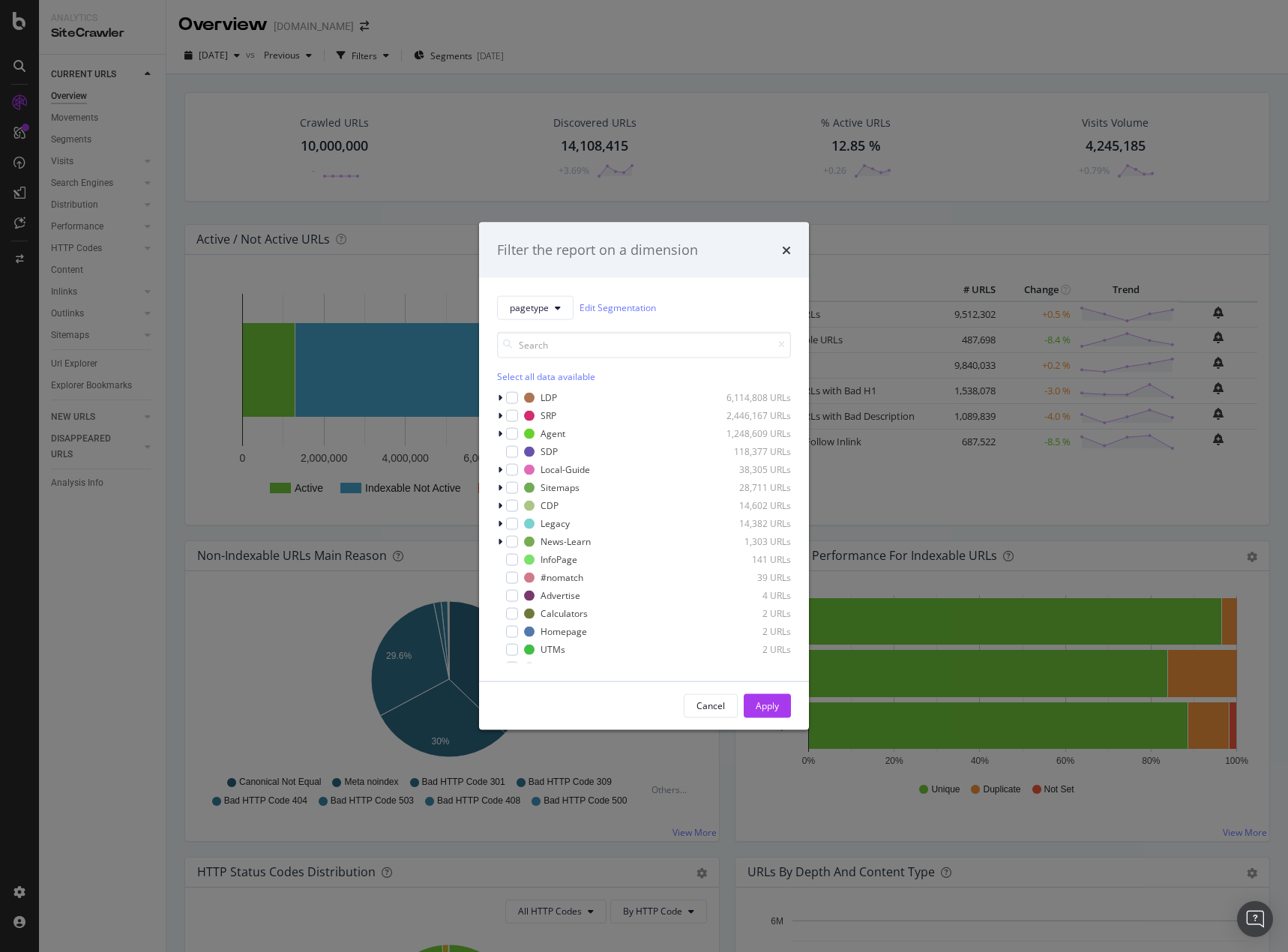
click at [236, 145] on div "Filter the report on a dimension pagetype Edit Segmentation Select all data ava…" at bounding box center [644, 476] width 1288 height 952
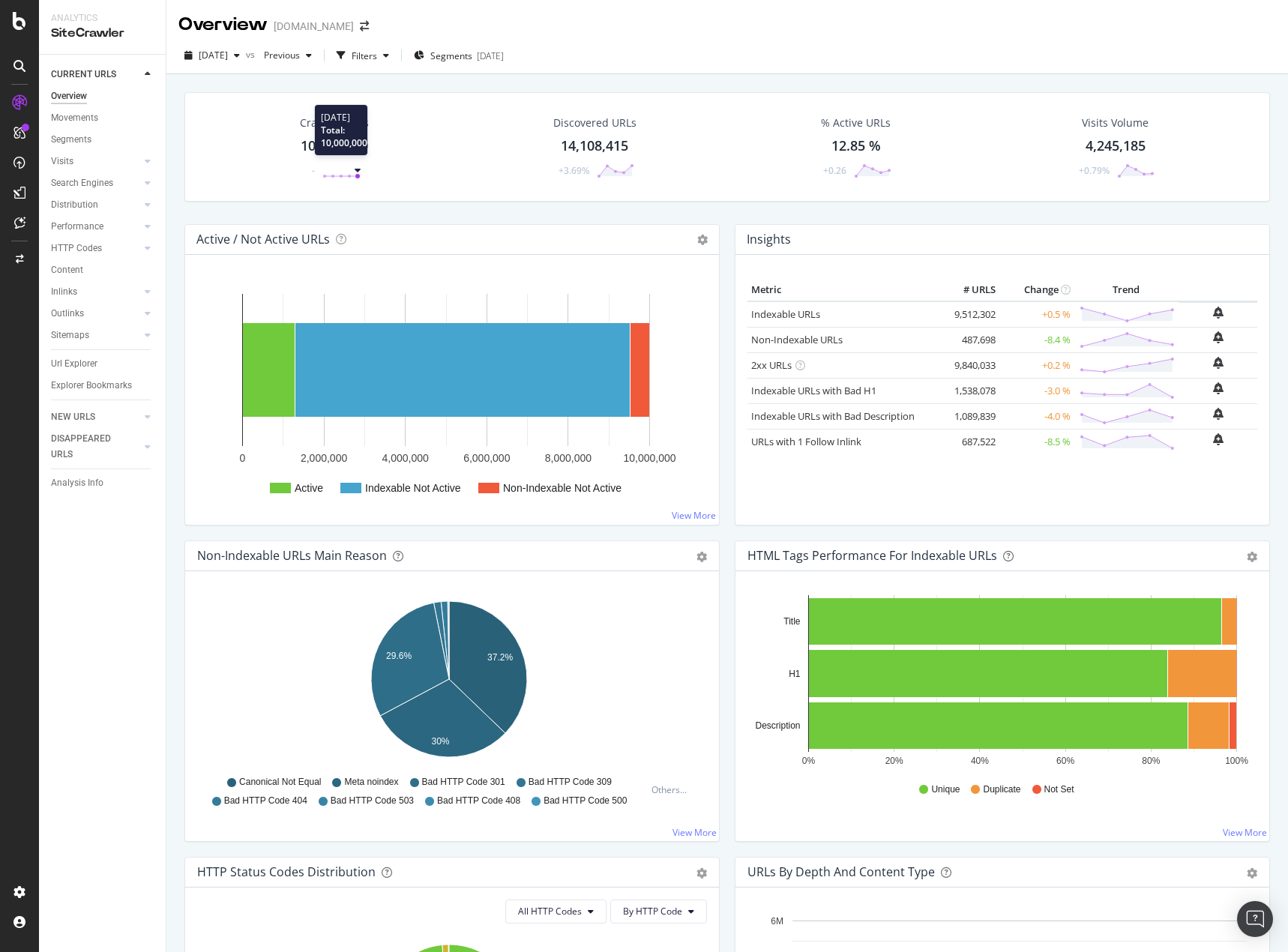
click at [357, 177] on circle at bounding box center [358, 176] width 5 height 5
click at [348, 140] on div "10,000,000" at bounding box center [334, 146] width 68 height 20
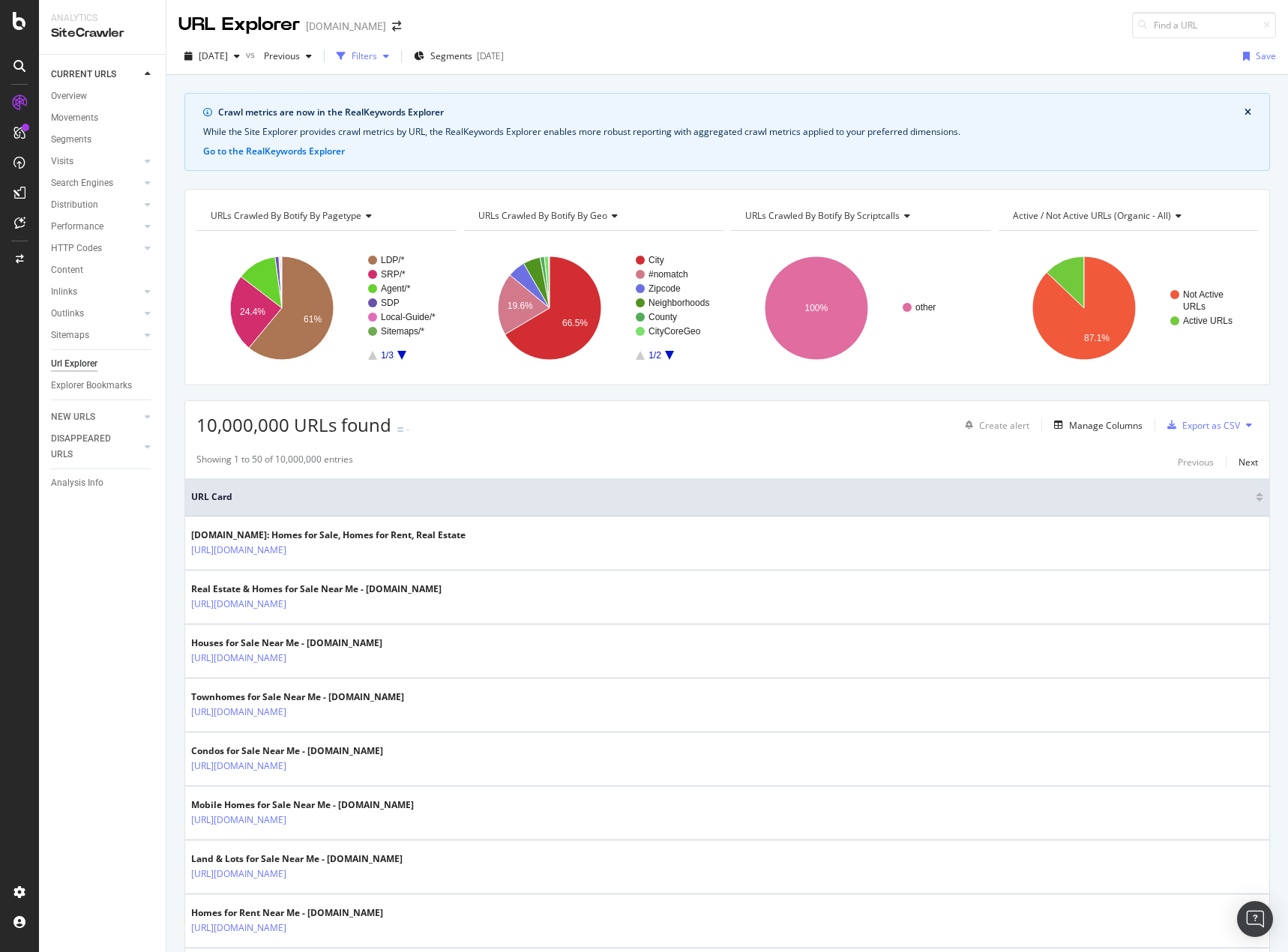
click at [395, 57] on div "button" at bounding box center [386, 56] width 18 height 9
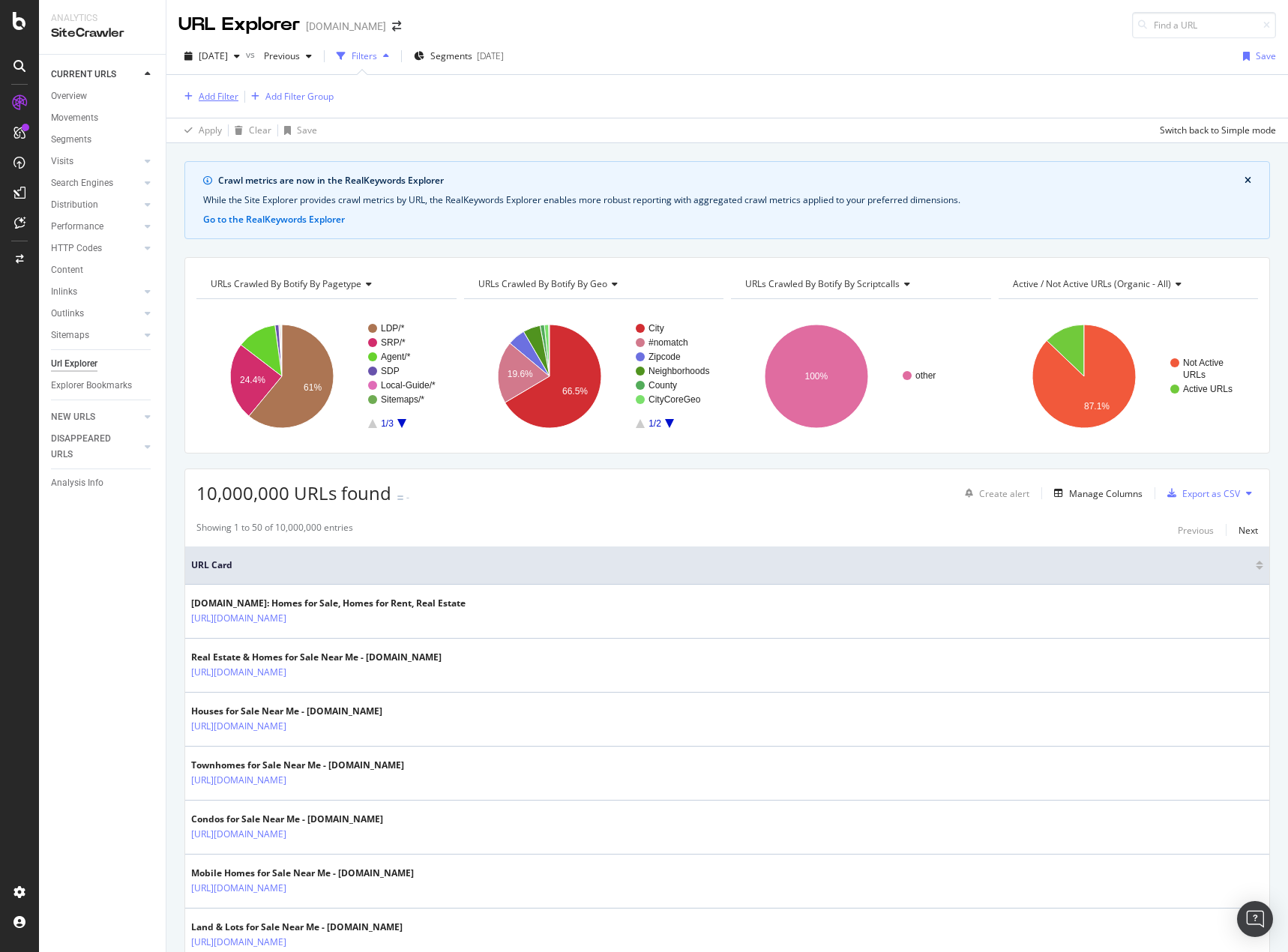
click at [225, 94] on div "Add Filter" at bounding box center [218, 97] width 40 height 13
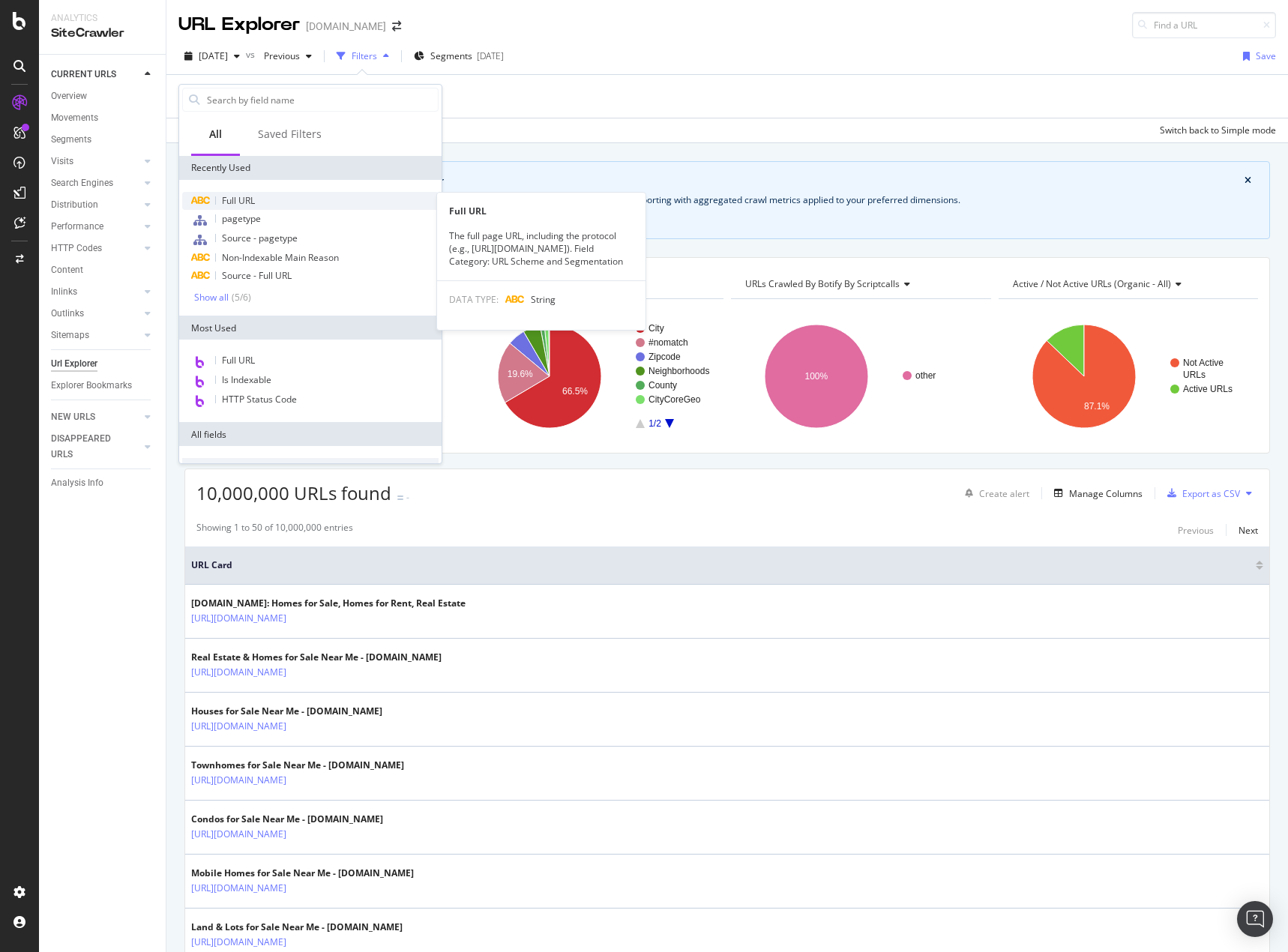
click at [251, 196] on span "Full URL" at bounding box center [238, 200] width 33 height 13
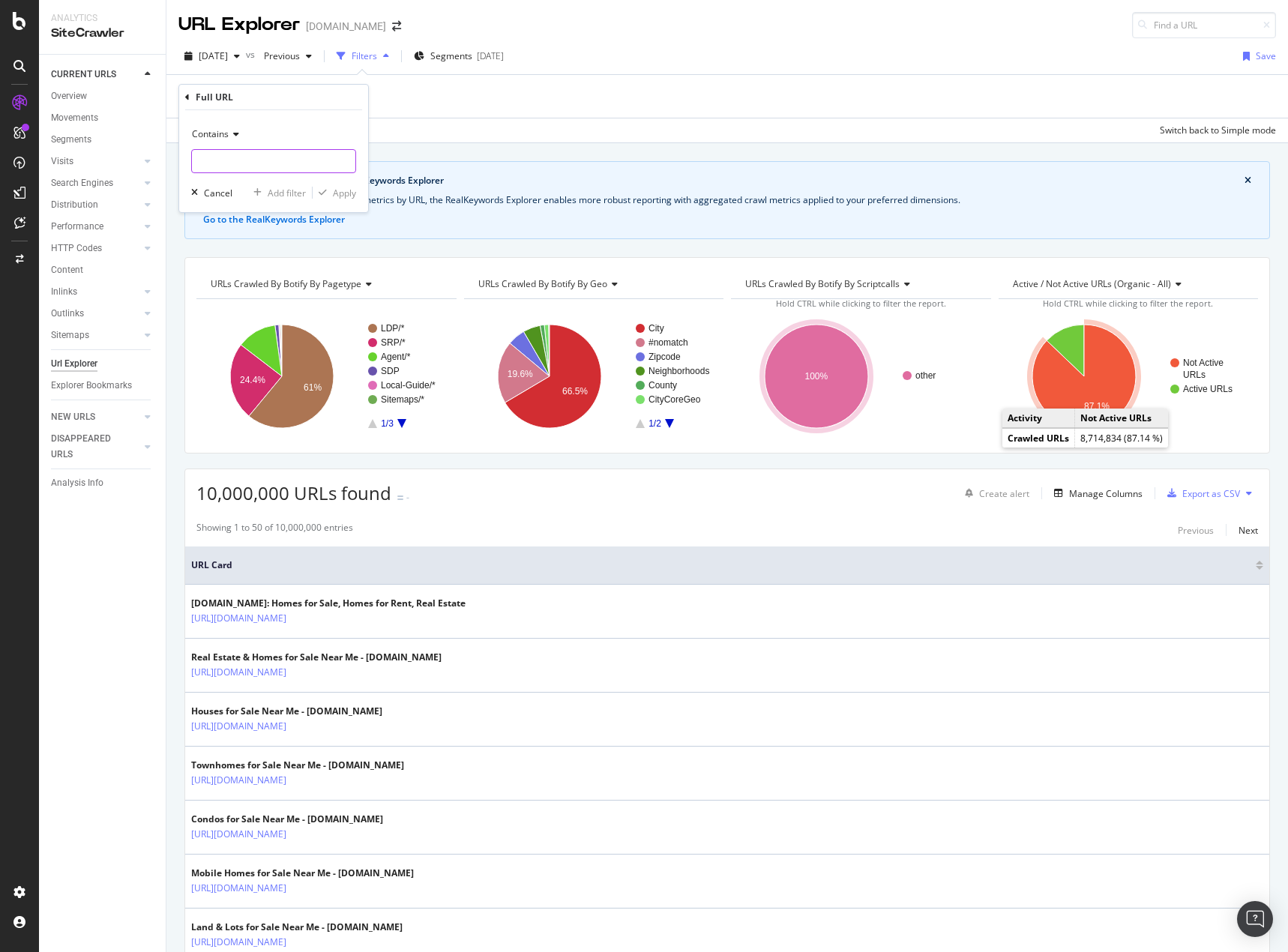
click at [210, 159] on input "text" at bounding box center [274, 161] width 164 height 24
paste input "^https?://(?:www\.)?homes\.com/local-guide/([A-Za-z0-9'._%-]+)-[A-Za-z]{2}/\1-n…"
type input "^https?://(?:www\.)?homes\.com/local-guide/([A-Za-z0-9'._%-]+)-[A-Za-z]{2}/\1-n…"
click at [352, 193] on div "Apply" at bounding box center [344, 193] width 24 height 13
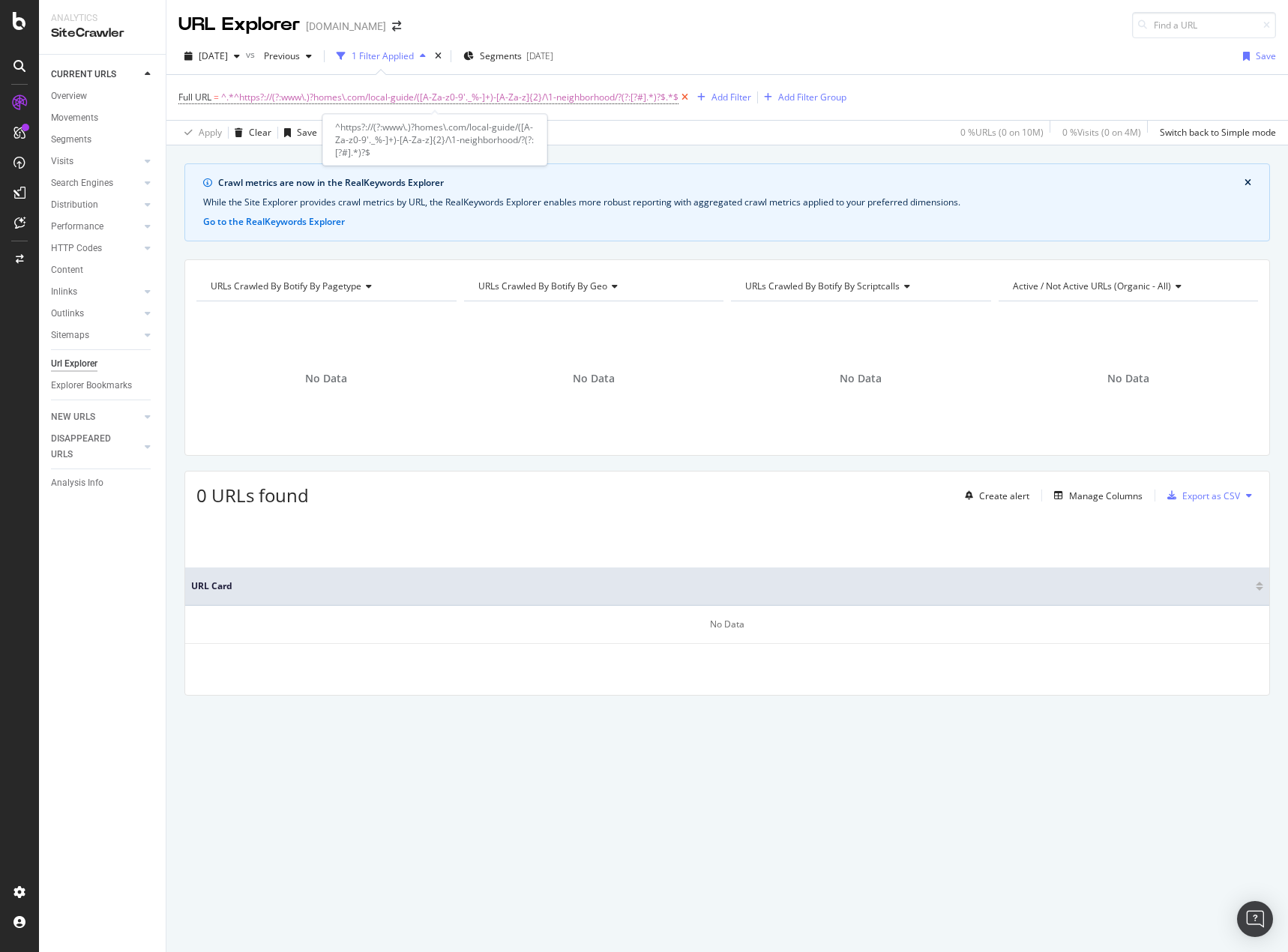
click at [684, 94] on icon at bounding box center [685, 98] width 13 height 15
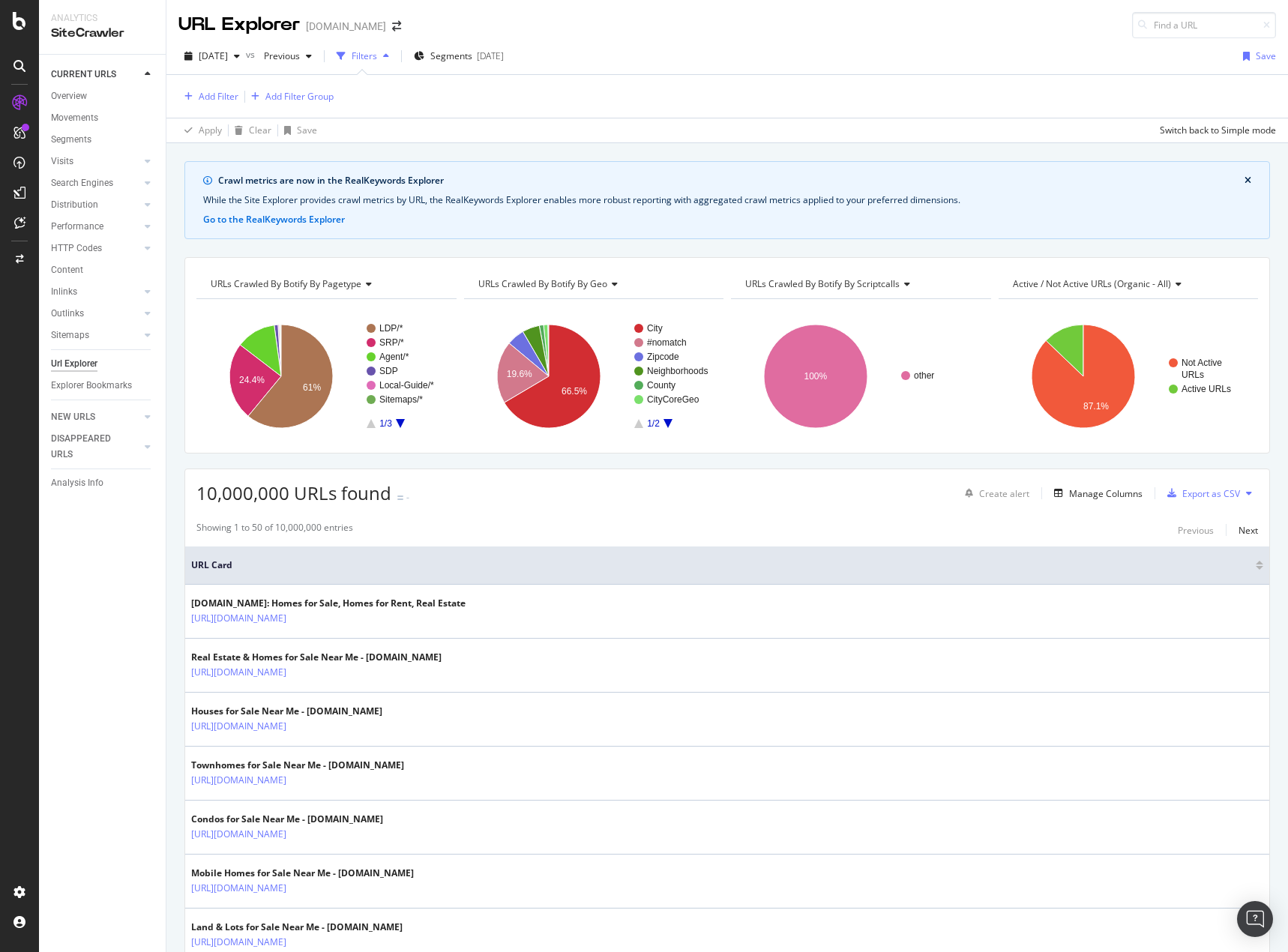
click at [93, 603] on div "CURRENT URLS Overview Movements Segments Visits Analysis Orphan URLs Search Eng…" at bounding box center [102, 503] width 127 height 897
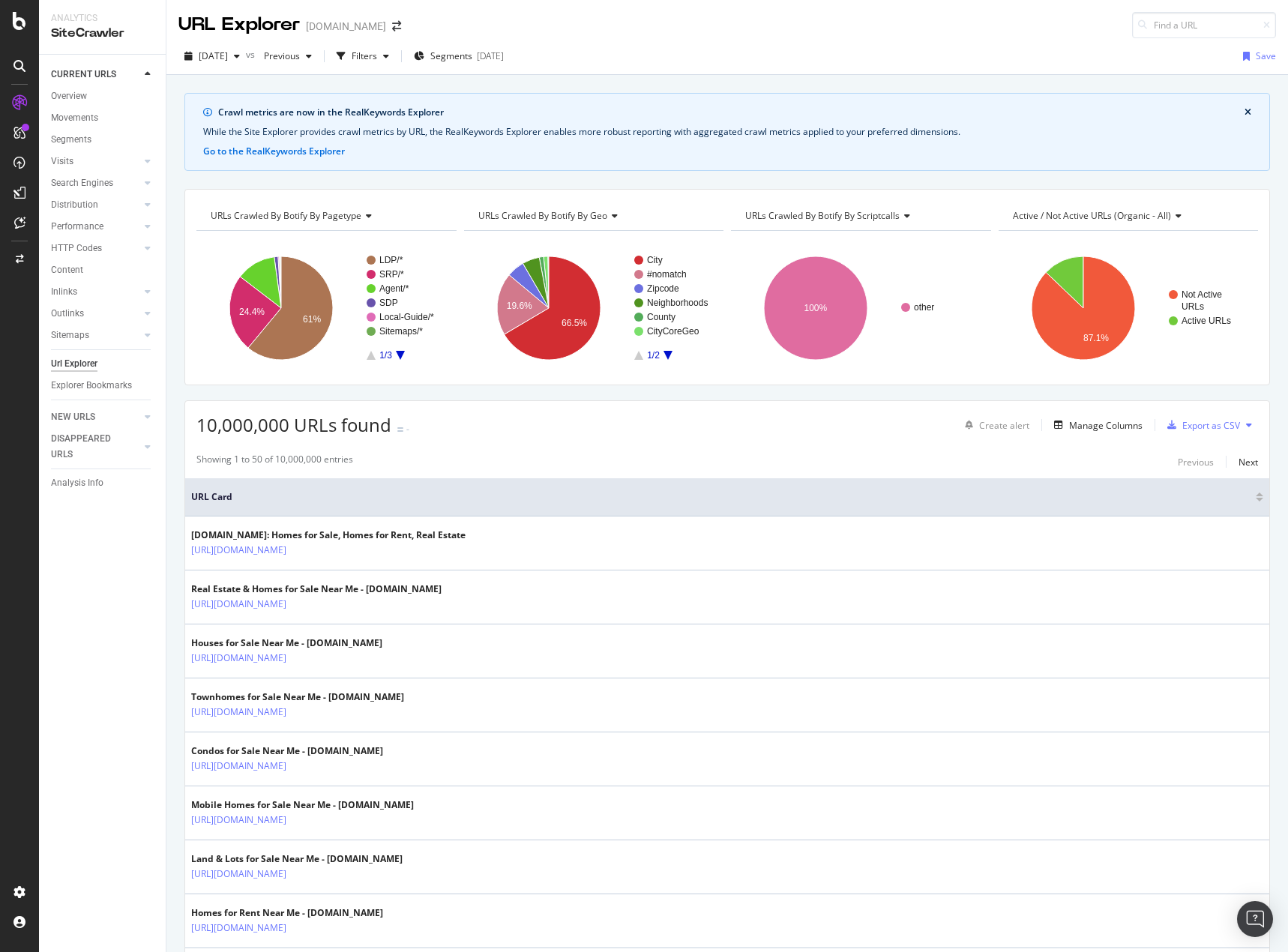
click at [106, 623] on div "CURRENT URLS Overview Movements Segments Visits Analysis Orphan URLs Search Eng…" at bounding box center [102, 503] width 127 height 897
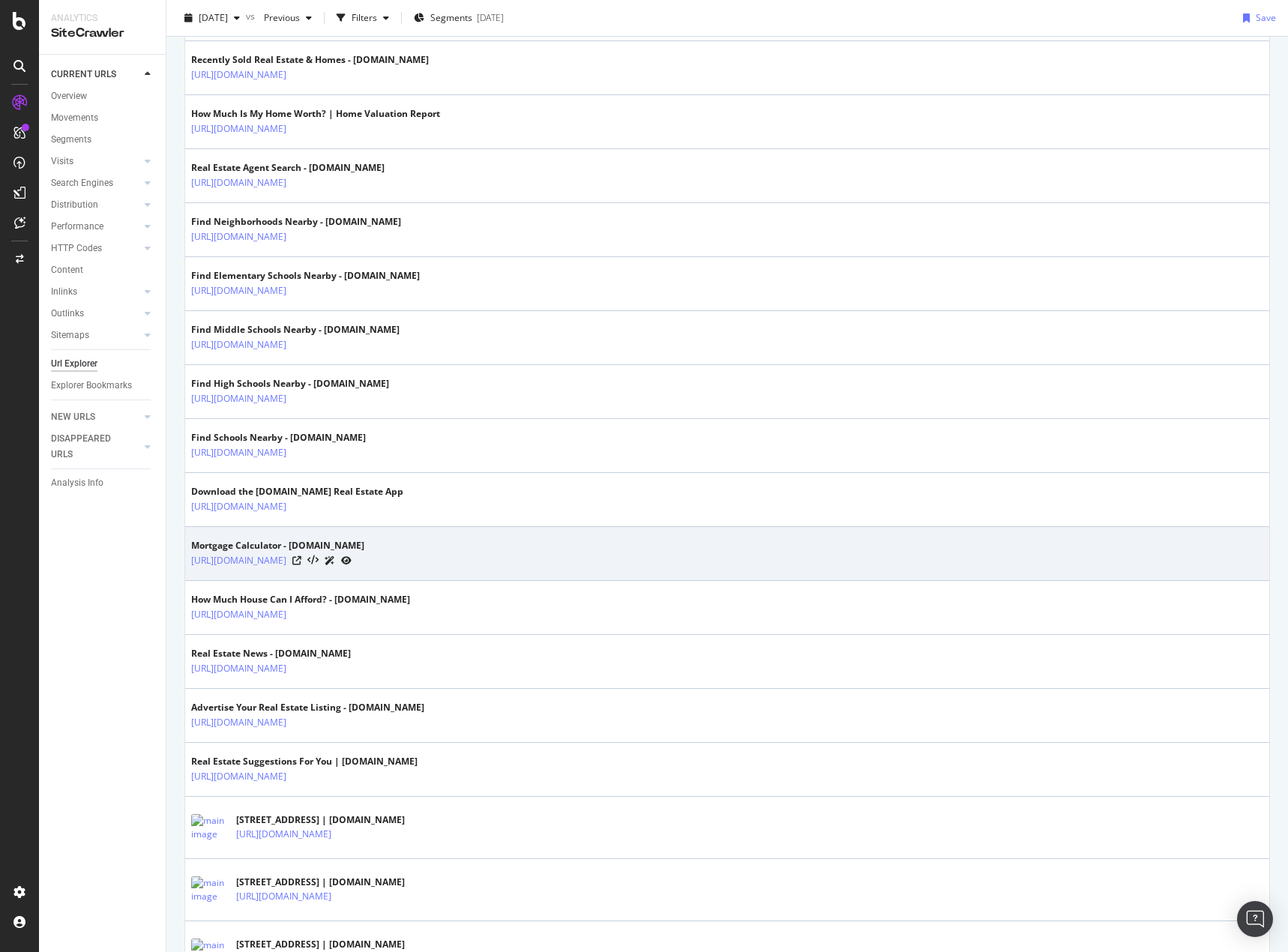
scroll to position [1199, 0]
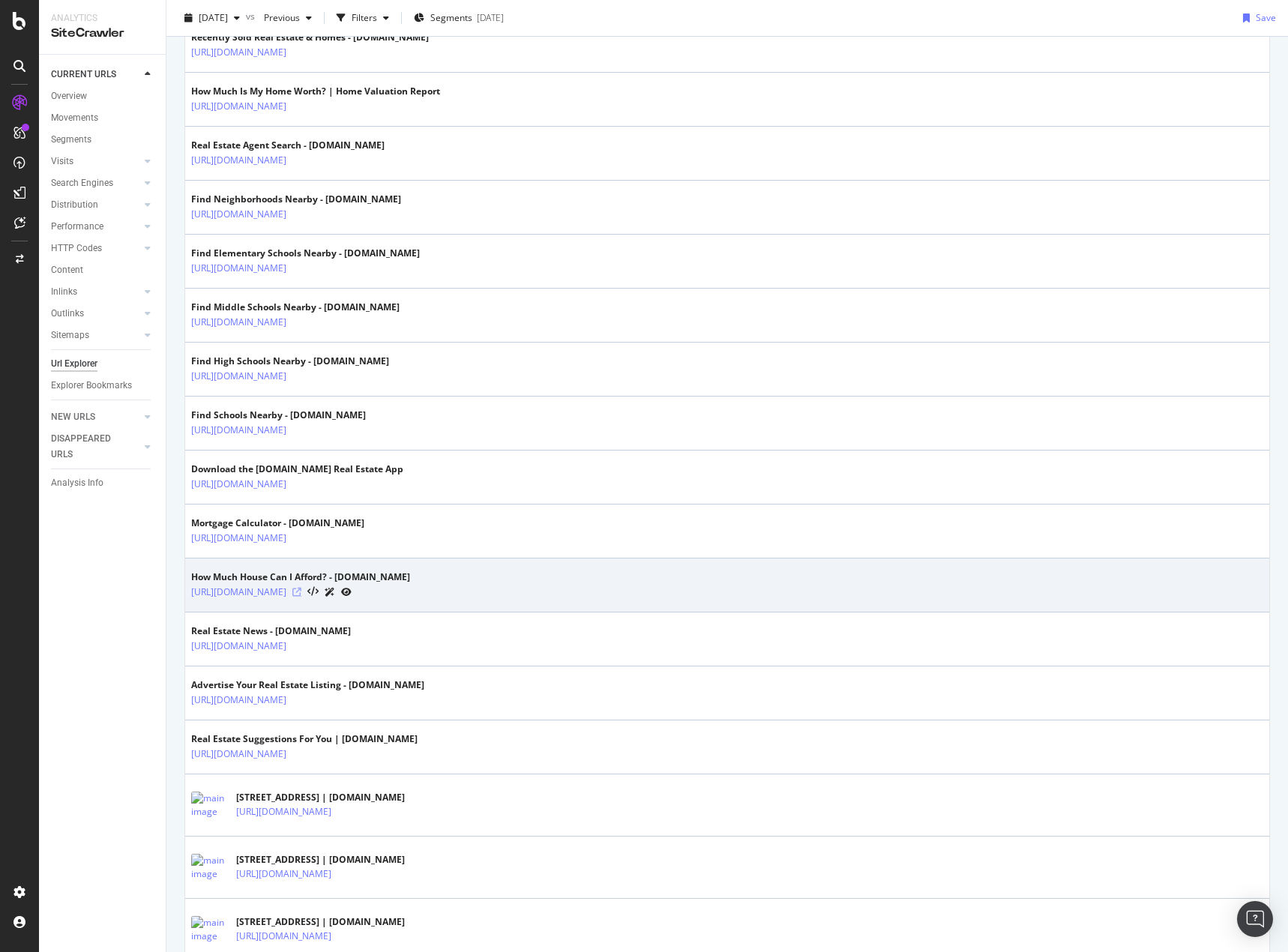
click at [301, 594] on icon at bounding box center [297, 593] width 9 height 9
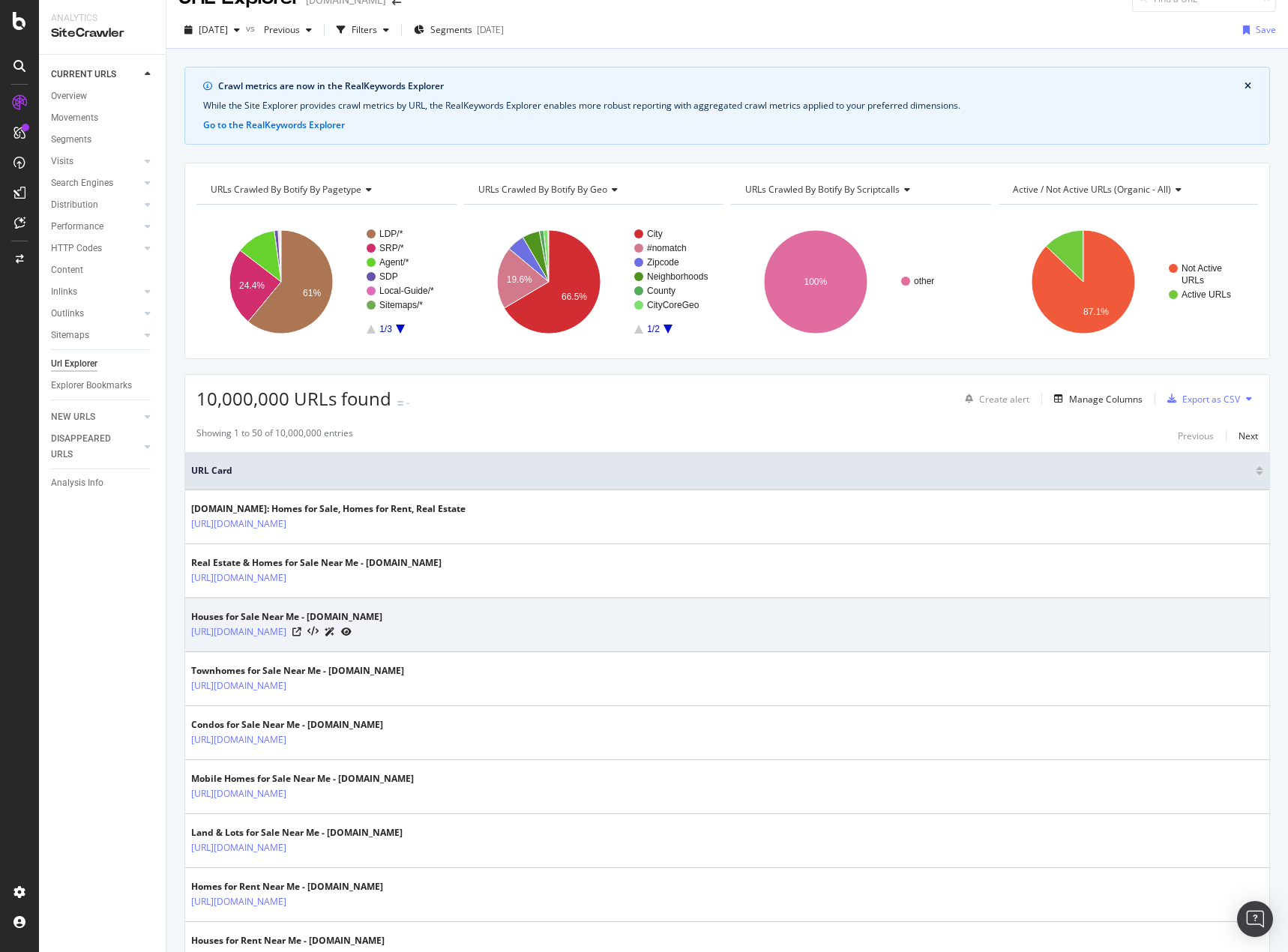
scroll to position [0, 0]
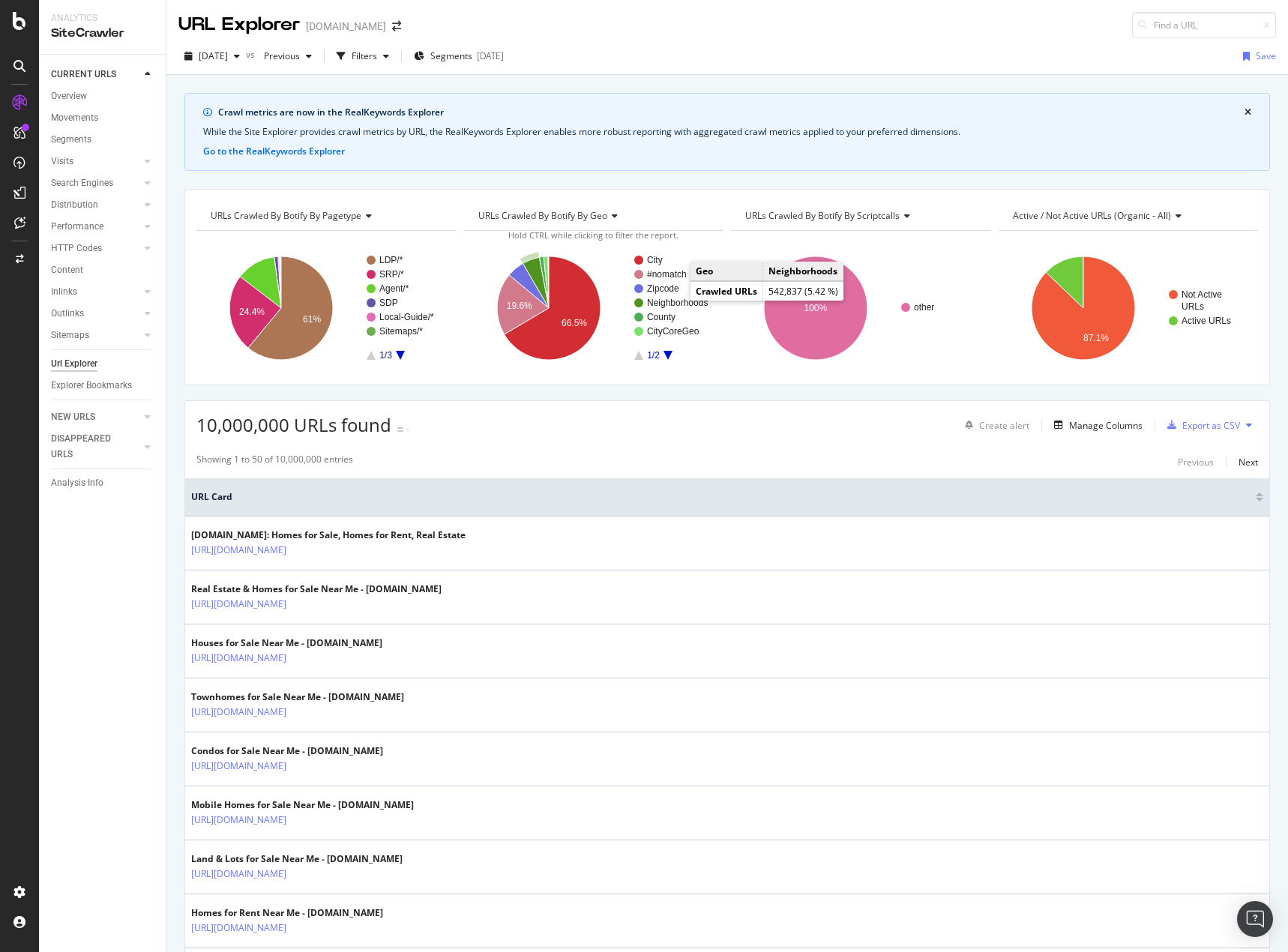
click at [675, 304] on text "Neighborhoods" at bounding box center [677, 302] width 61 height 10
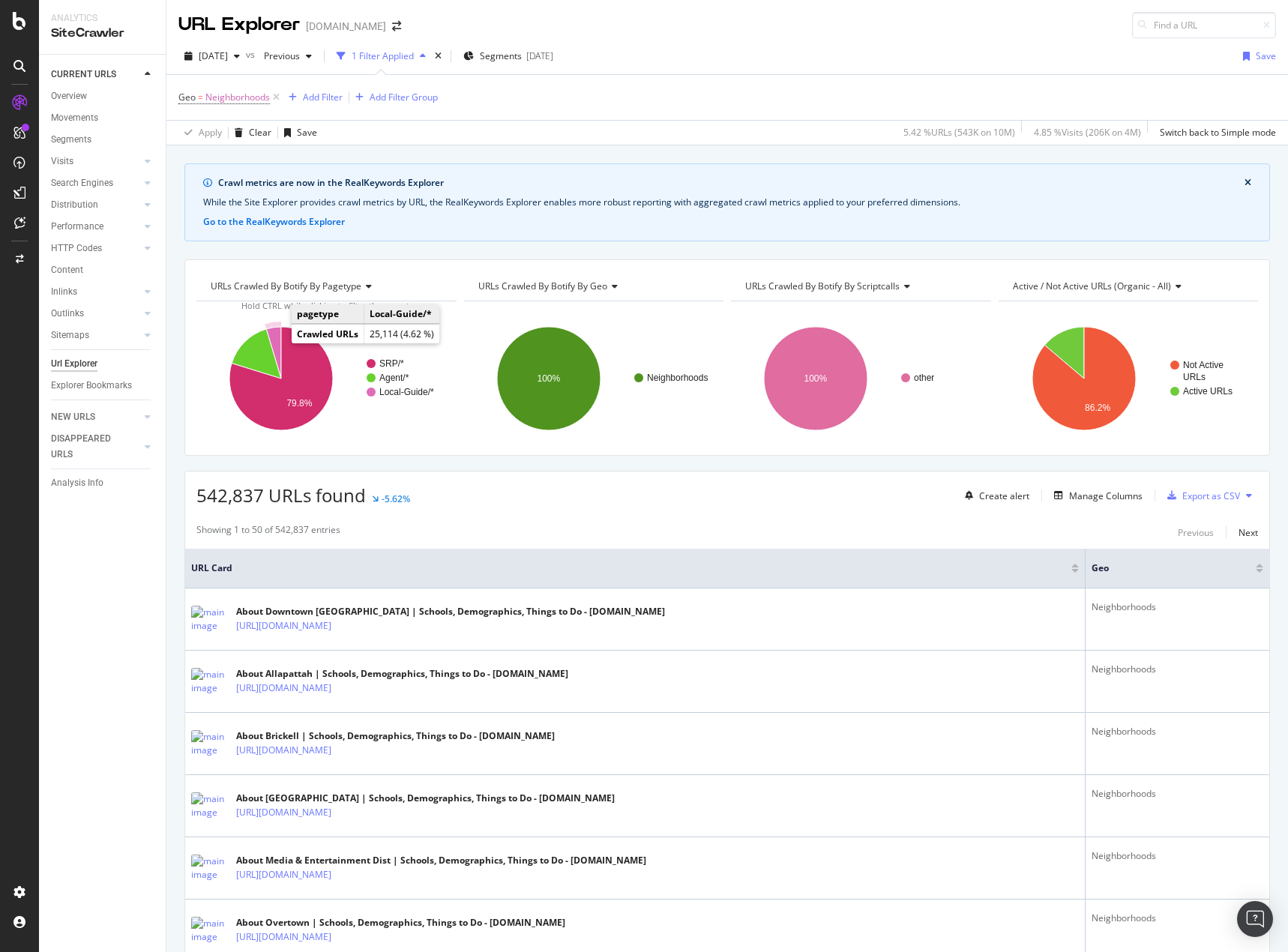
click at [275, 341] on icon "A chart." at bounding box center [274, 352] width 15 height 52
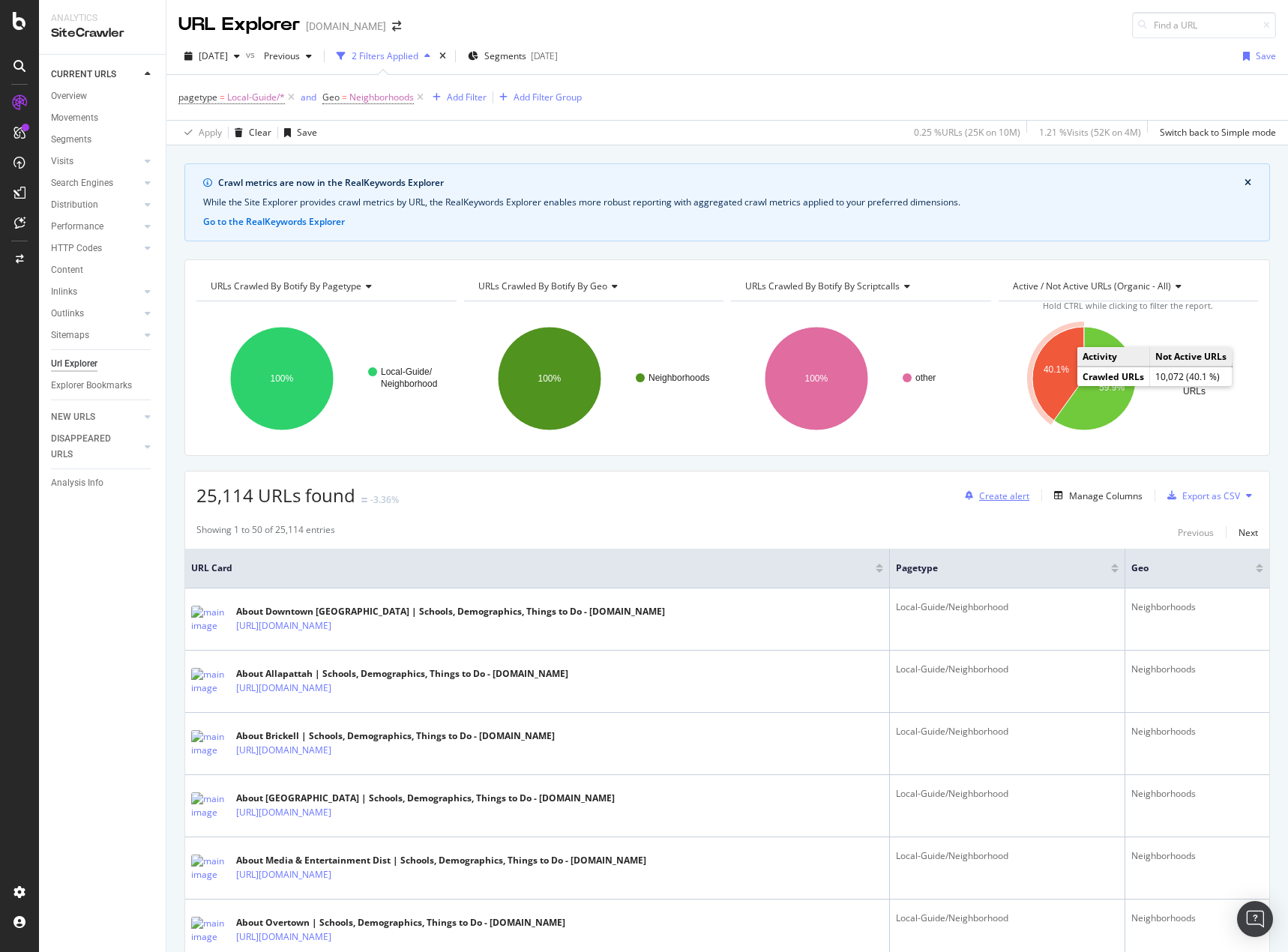
drag, startPoint x: 1053, startPoint y: 380, endPoint x: 1017, endPoint y: 497, distance: 122.4
click at [1053, 380] on icon "A chart." at bounding box center [1057, 373] width 52 height 94
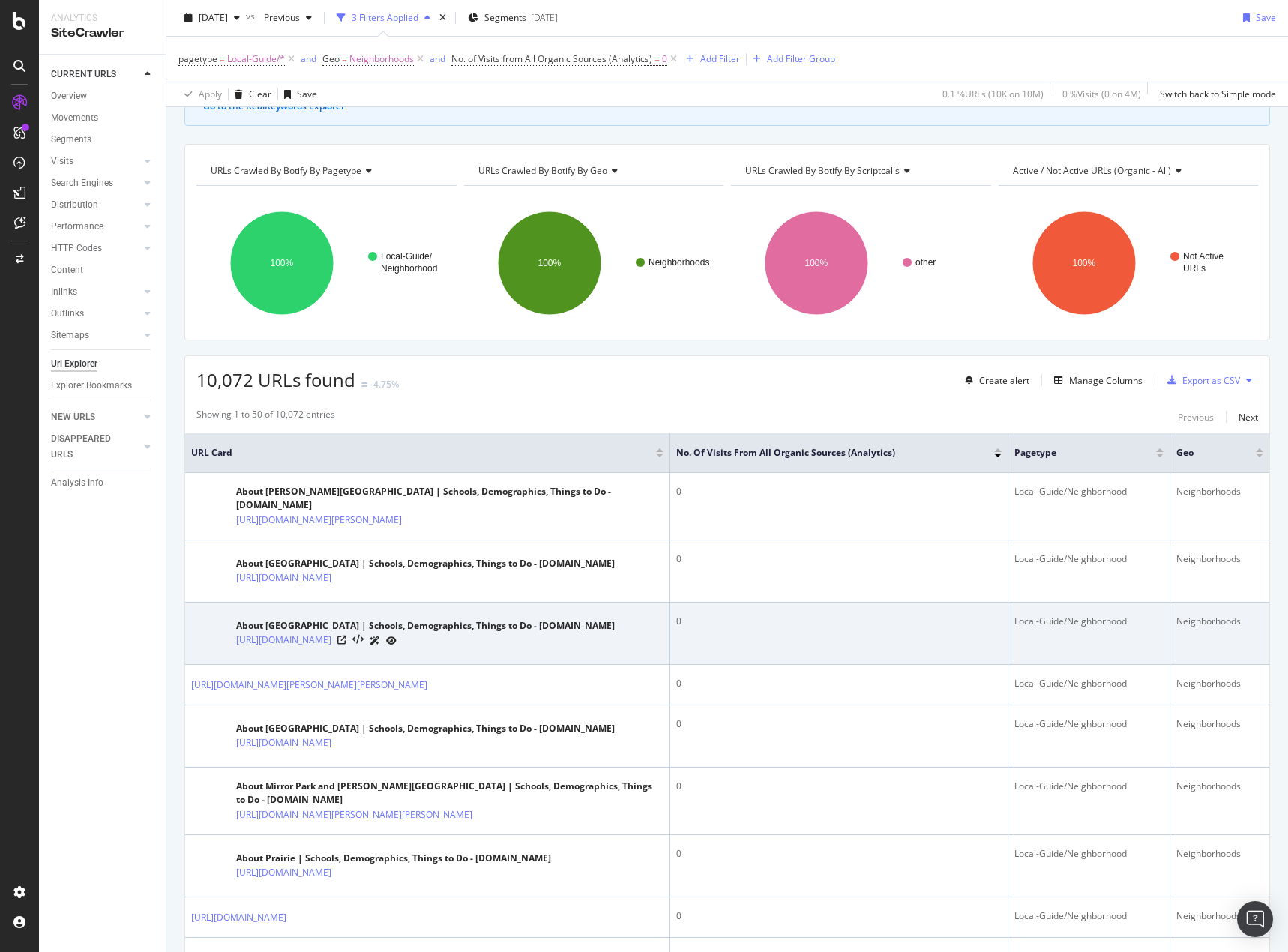
scroll to position [150, 0]
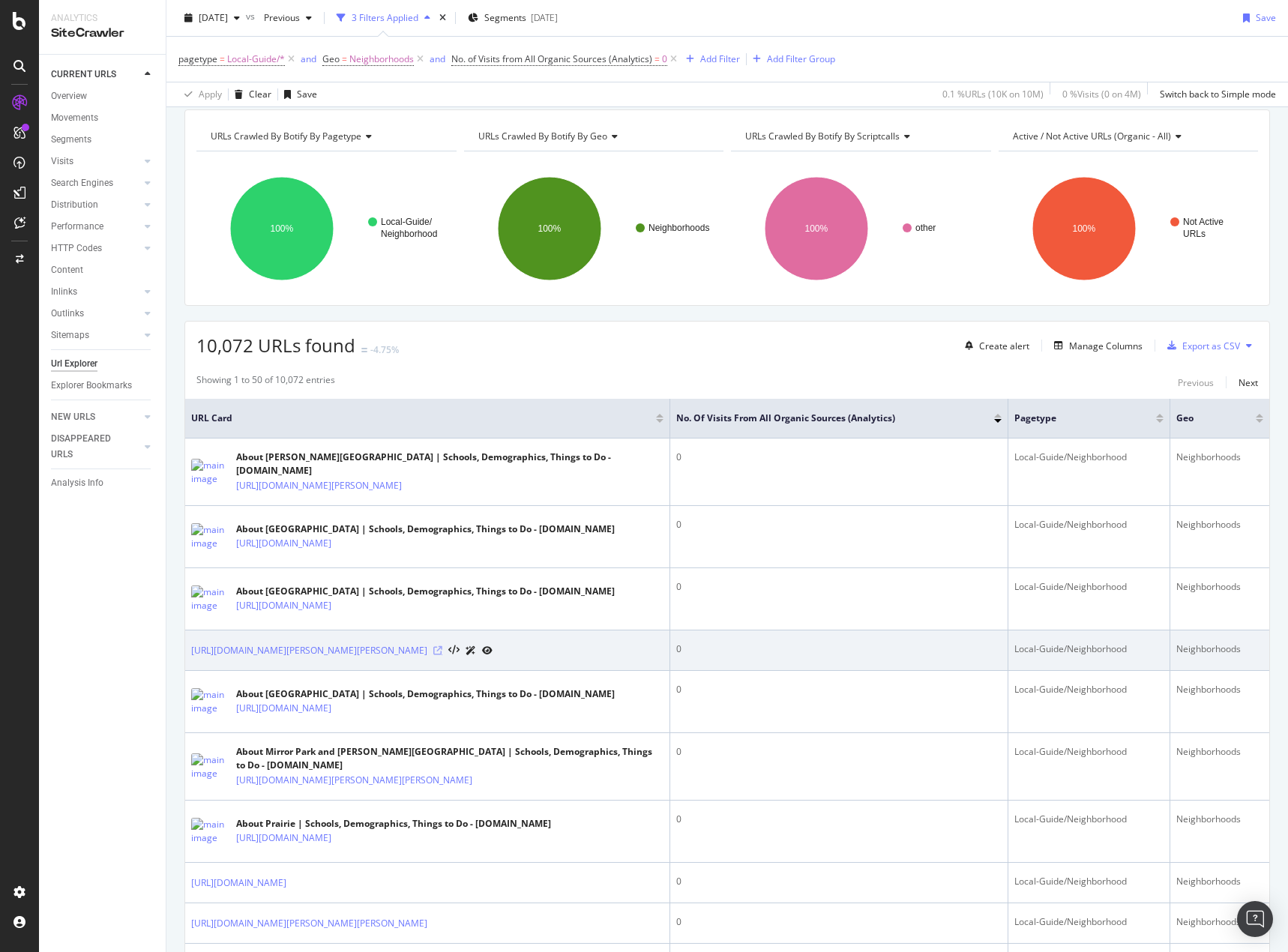
click at [442, 647] on icon at bounding box center [437, 651] width 9 height 9
click at [492, 646] on icon at bounding box center [486, 651] width 10 height 9
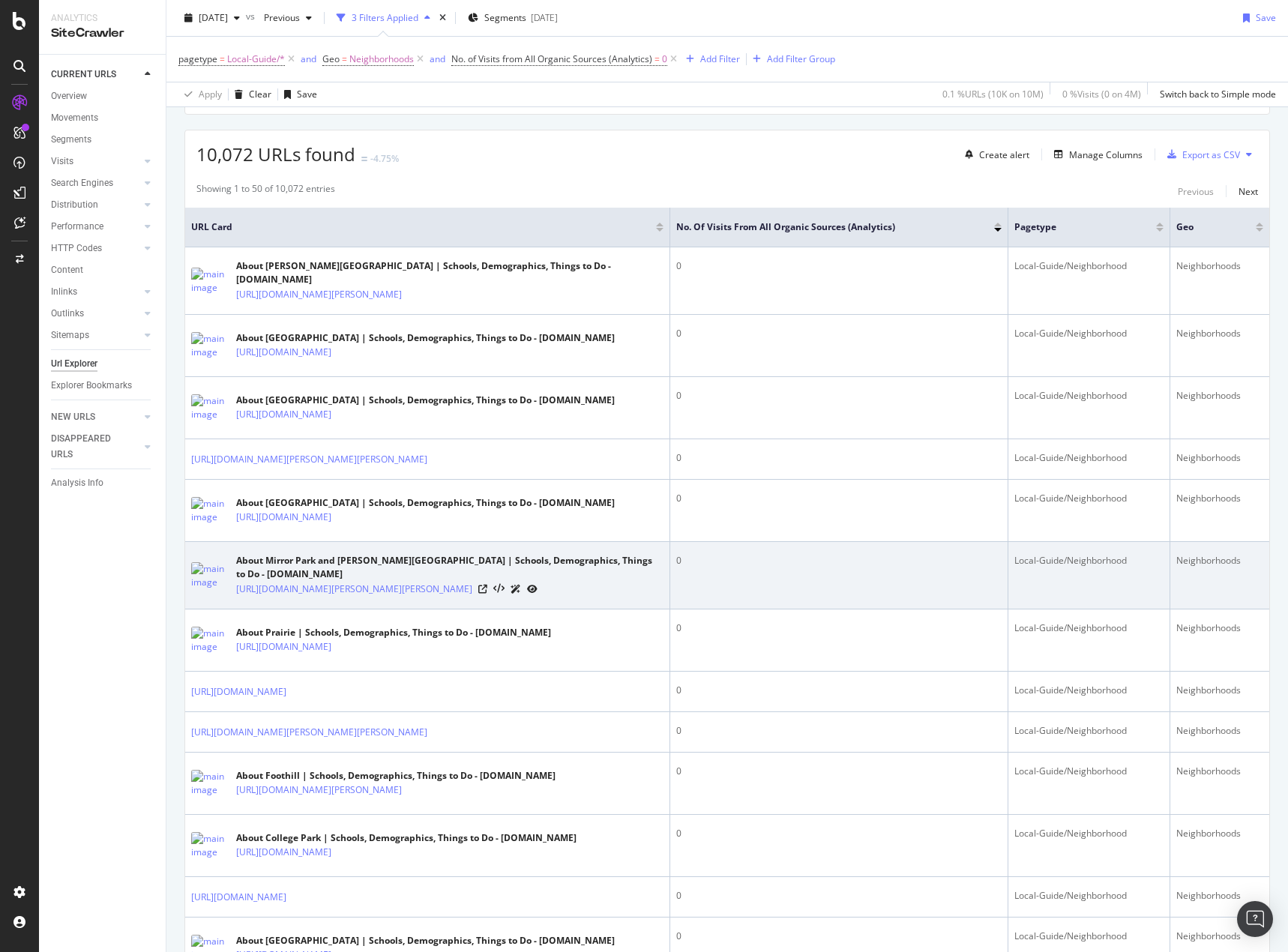
scroll to position [374, 0]
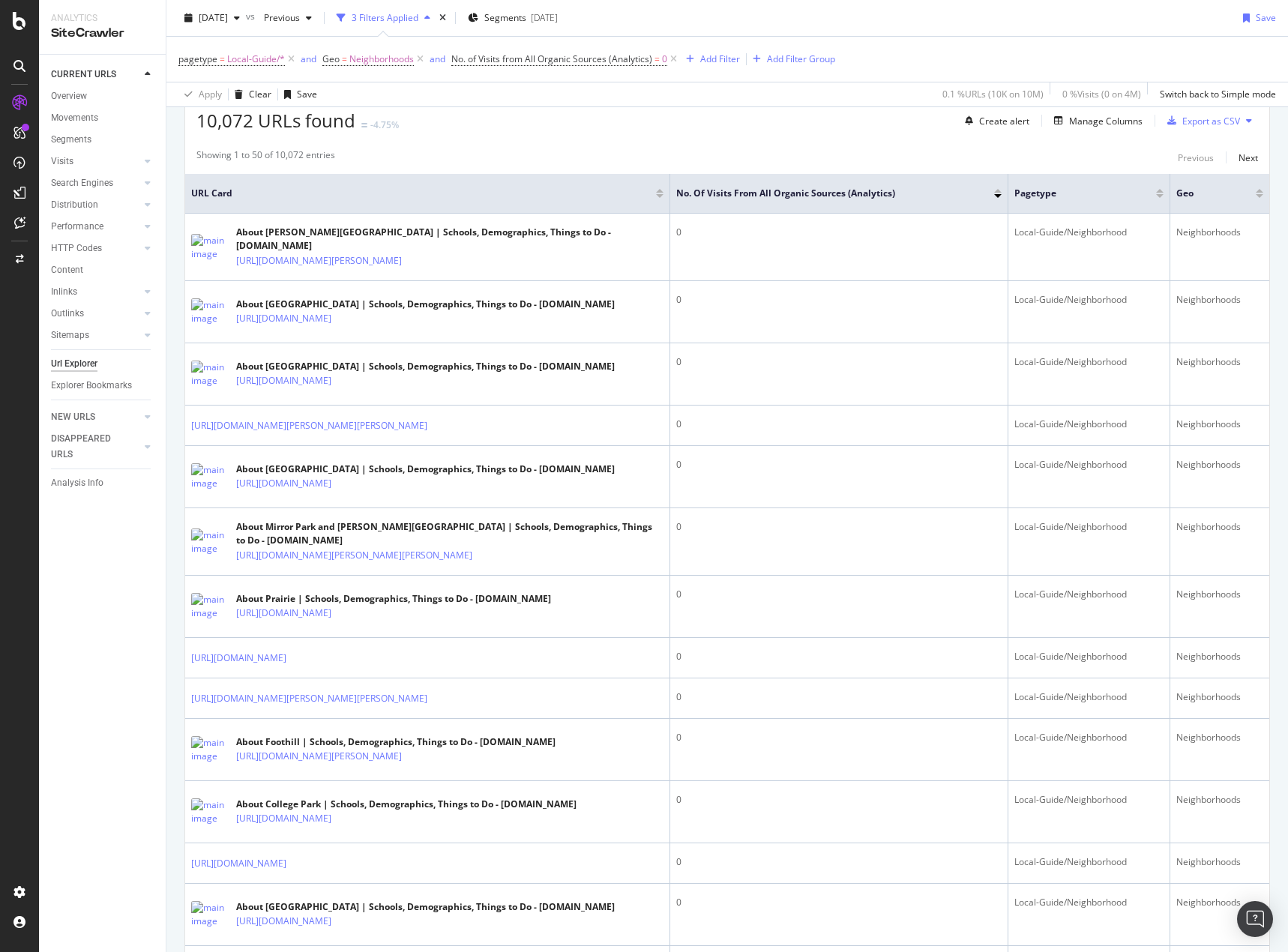
click at [130, 734] on div "CURRENT URLS Overview Movements Segments Visits Analysis Orphan URLs Search Eng…" at bounding box center [102, 503] width 127 height 897
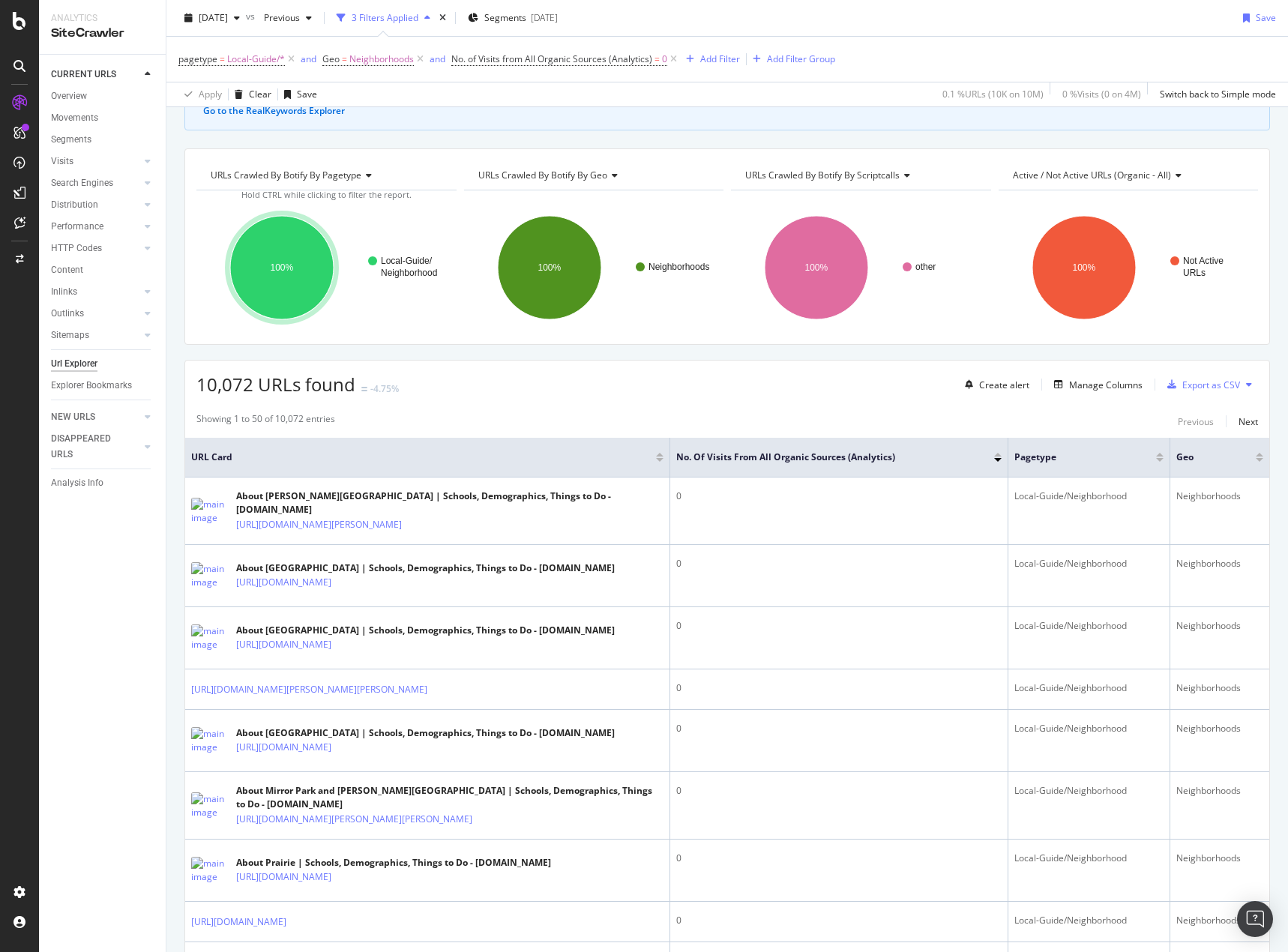
scroll to position [75, 0]
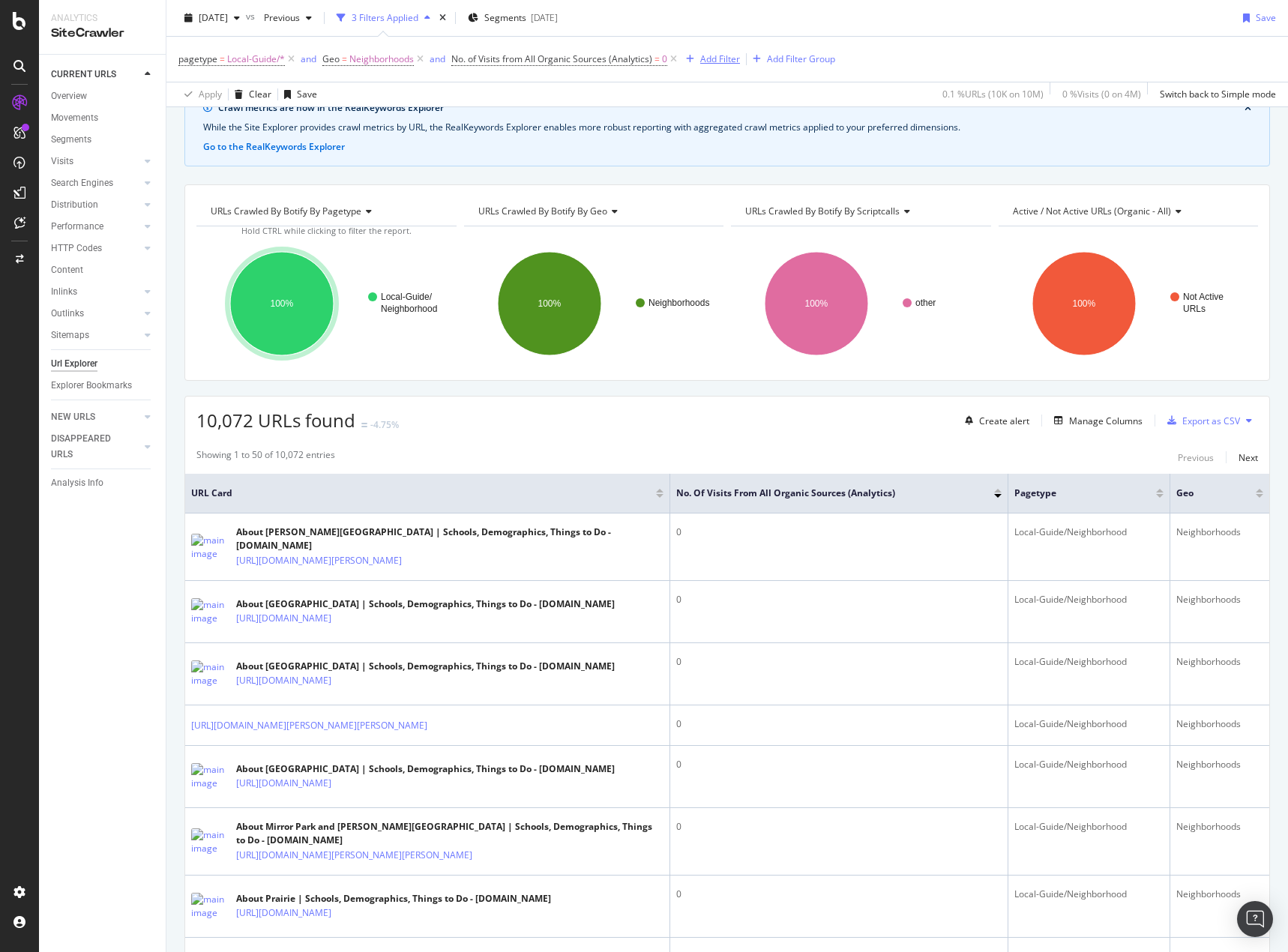
click at [721, 64] on div "Add Filter" at bounding box center [720, 59] width 40 height 13
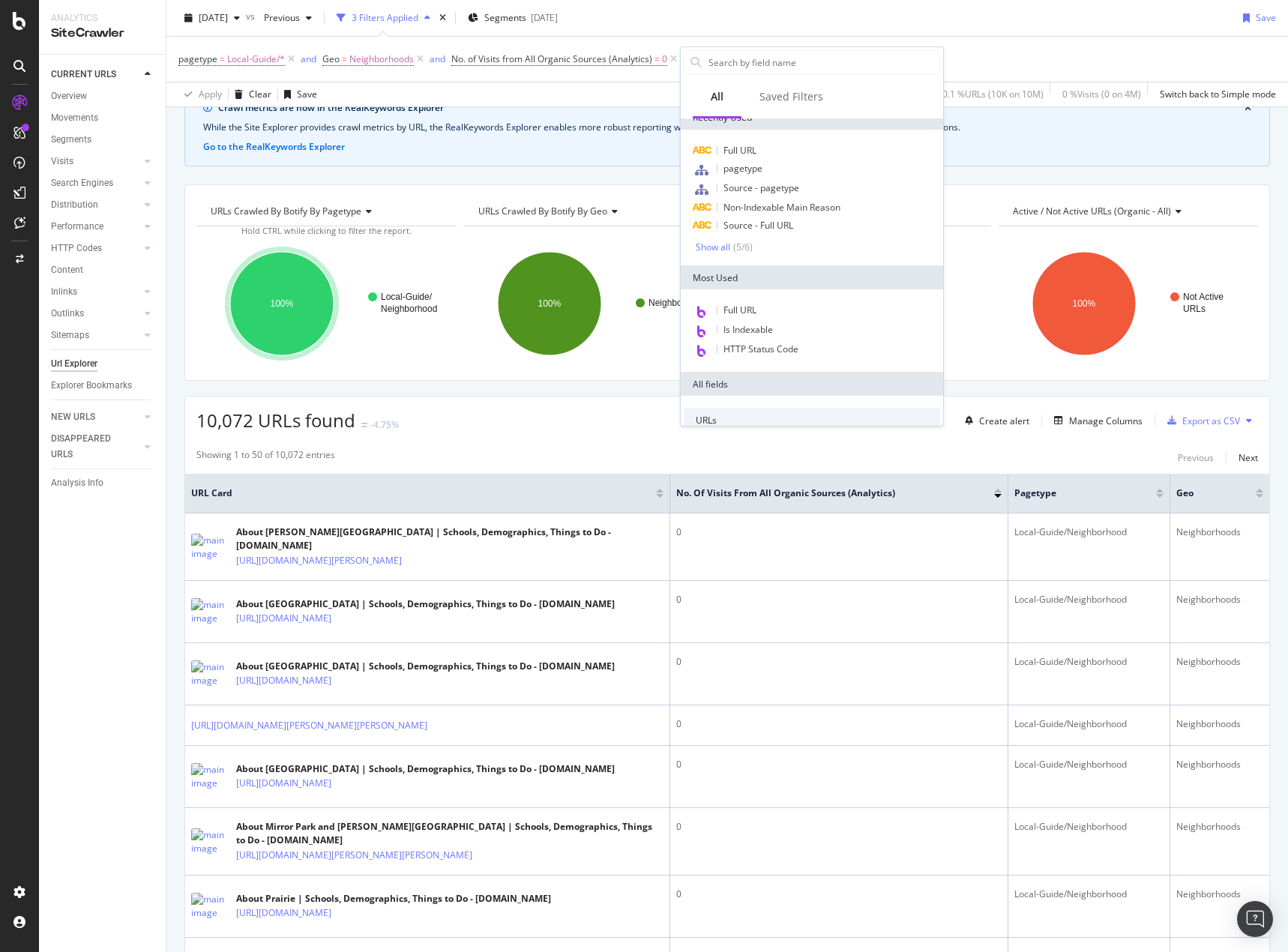
scroll to position [0, 0]
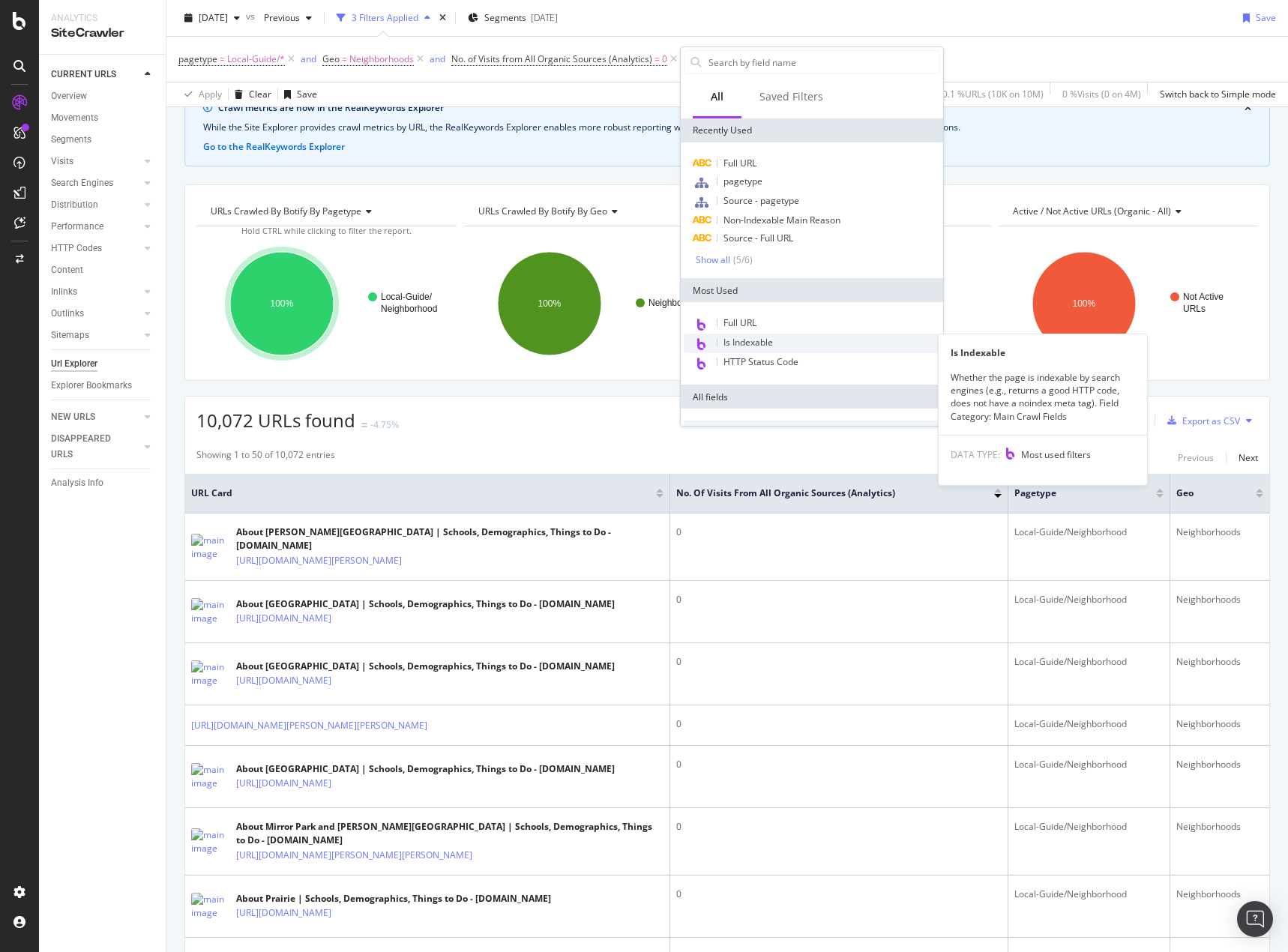
click at [792, 345] on div "Is Indexable" at bounding box center [812, 343] width 256 height 20
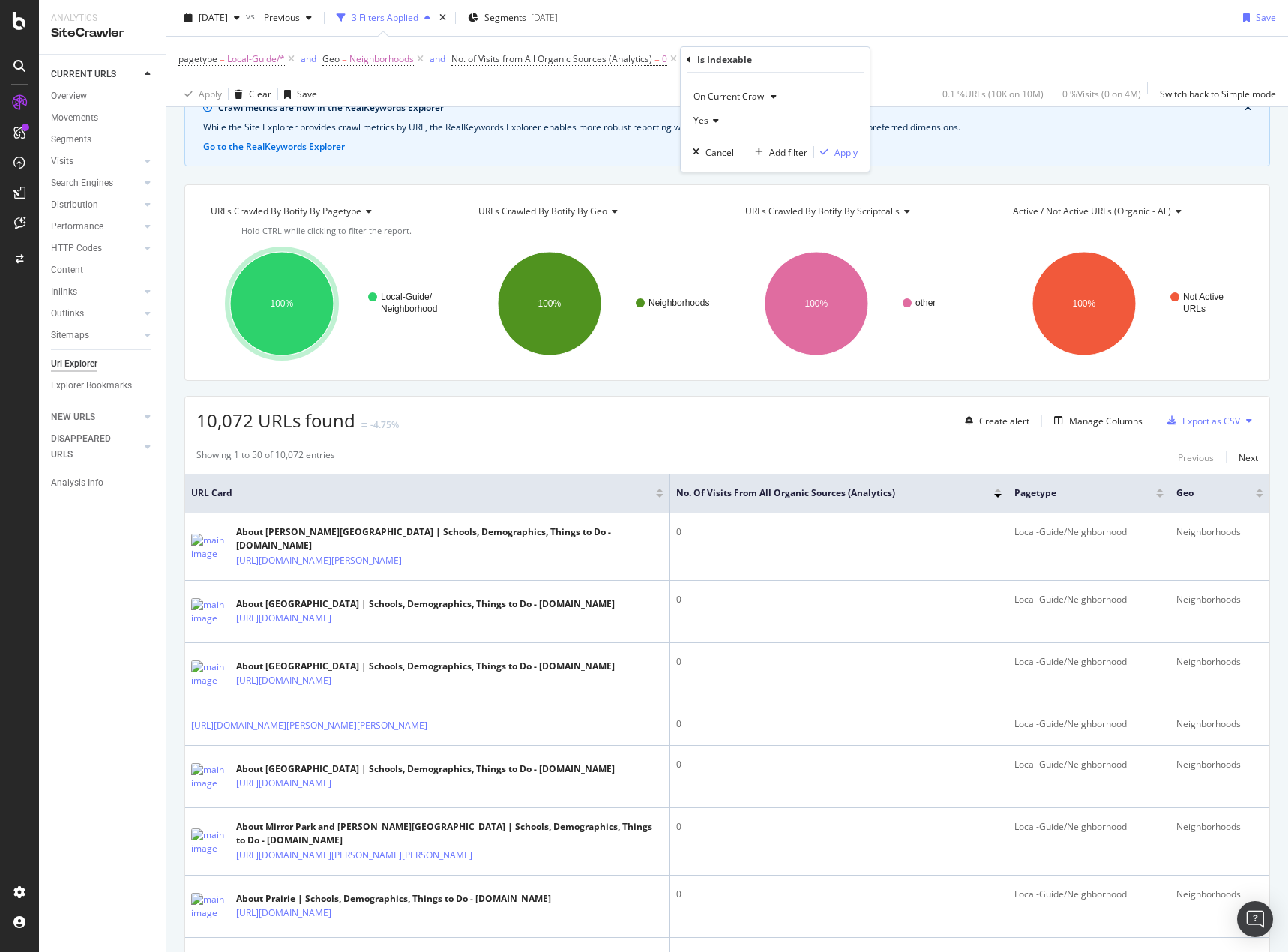
click at [721, 119] on div "Yes" at bounding box center [774, 120] width 165 height 24
click at [720, 174] on div "No" at bounding box center [776, 170] width 160 height 20
click at [851, 151] on div "Apply" at bounding box center [846, 152] width 24 height 13
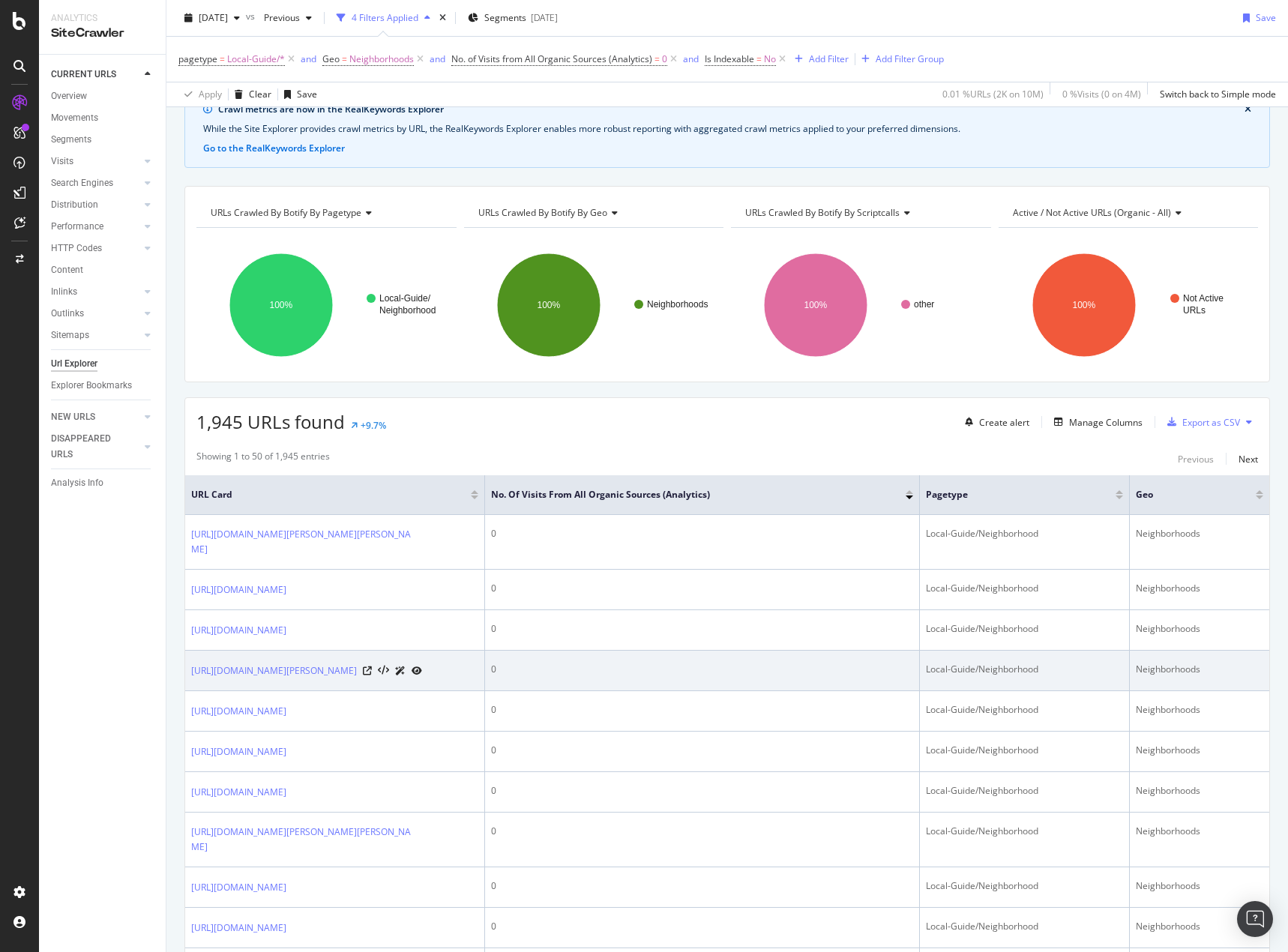
scroll to position [150, 0]
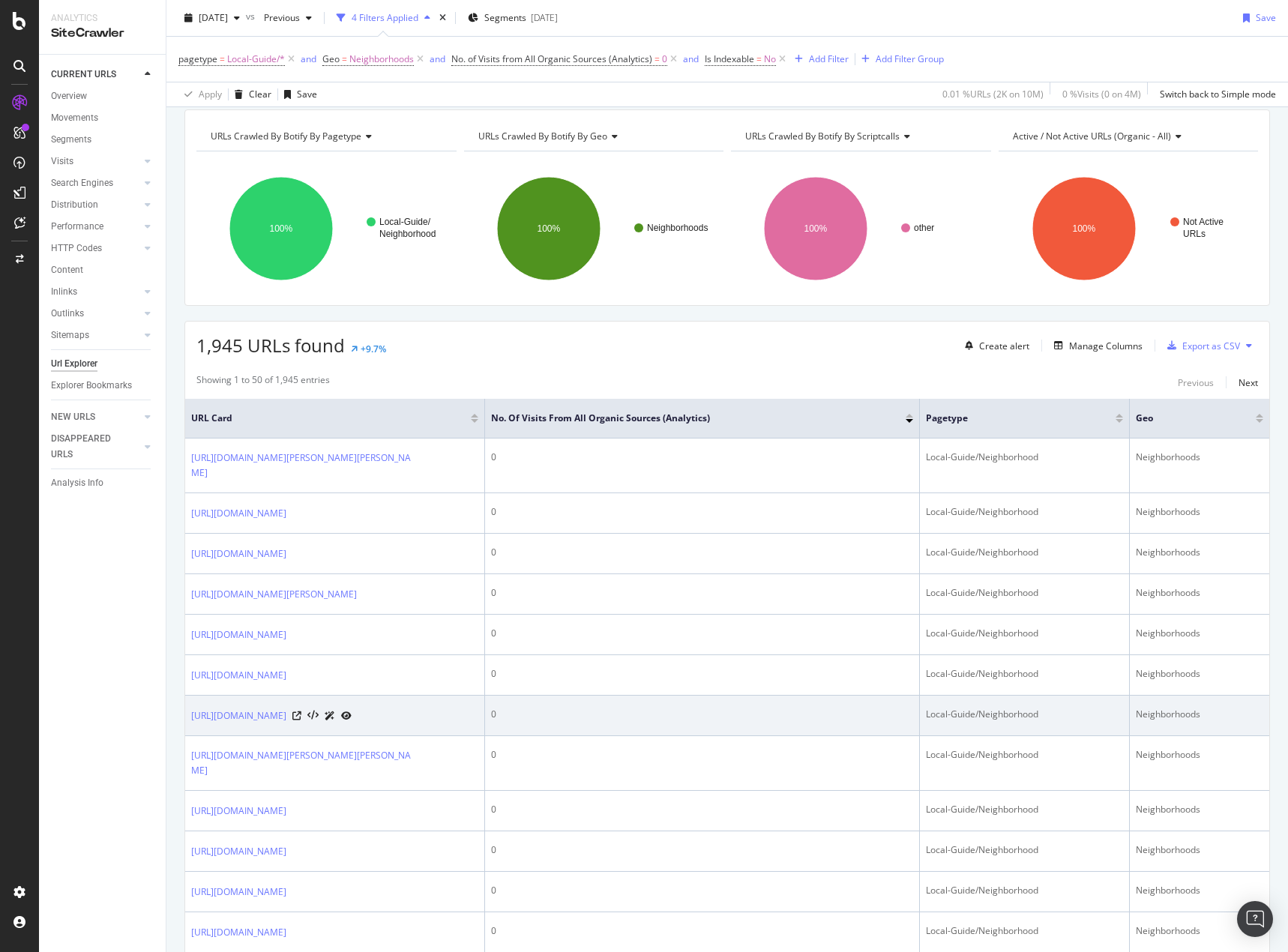
click at [352, 723] on div at bounding box center [322, 715] width 59 height 16
click at [301, 721] on icon at bounding box center [297, 716] width 9 height 9
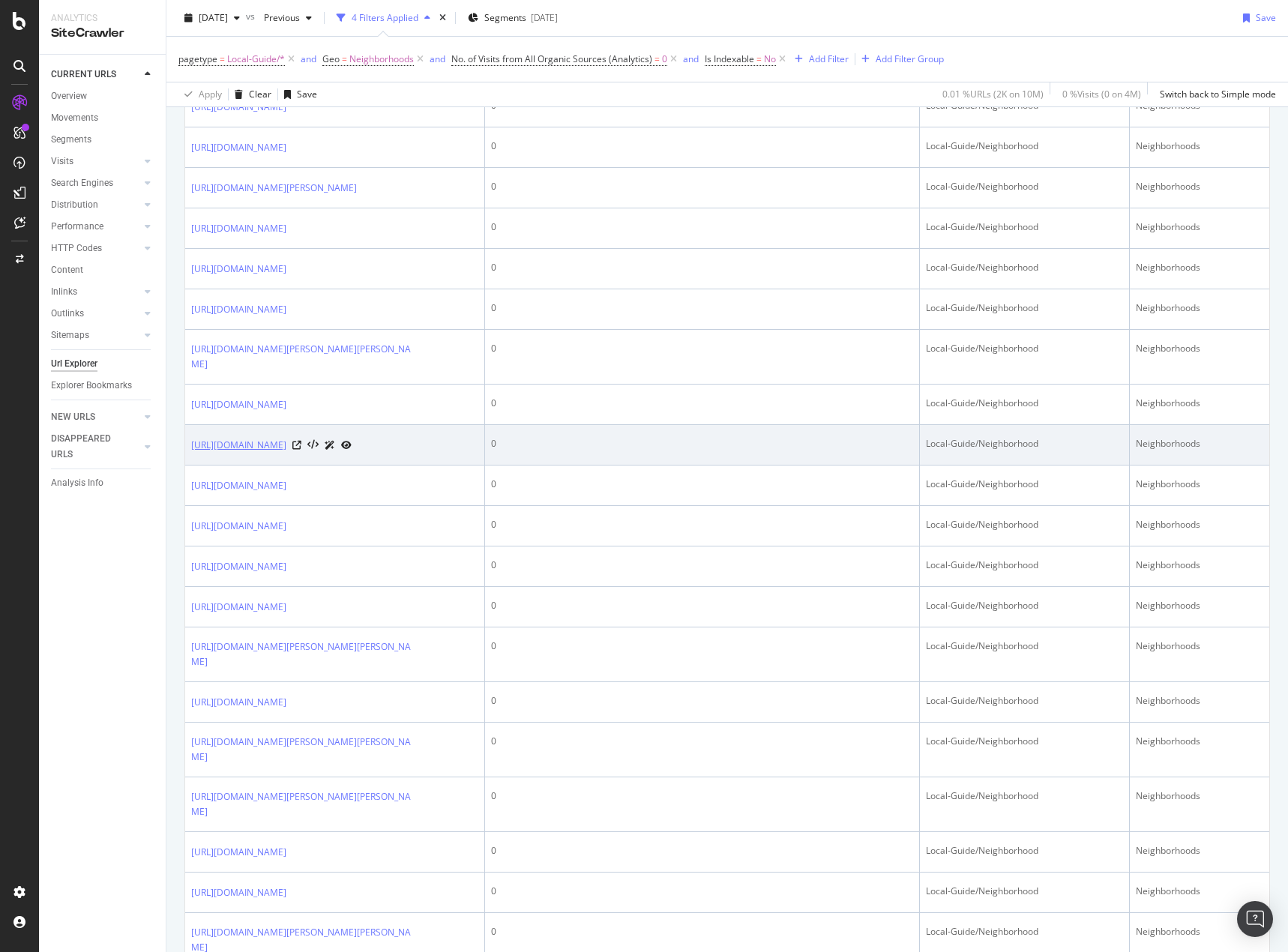
scroll to position [525, 0]
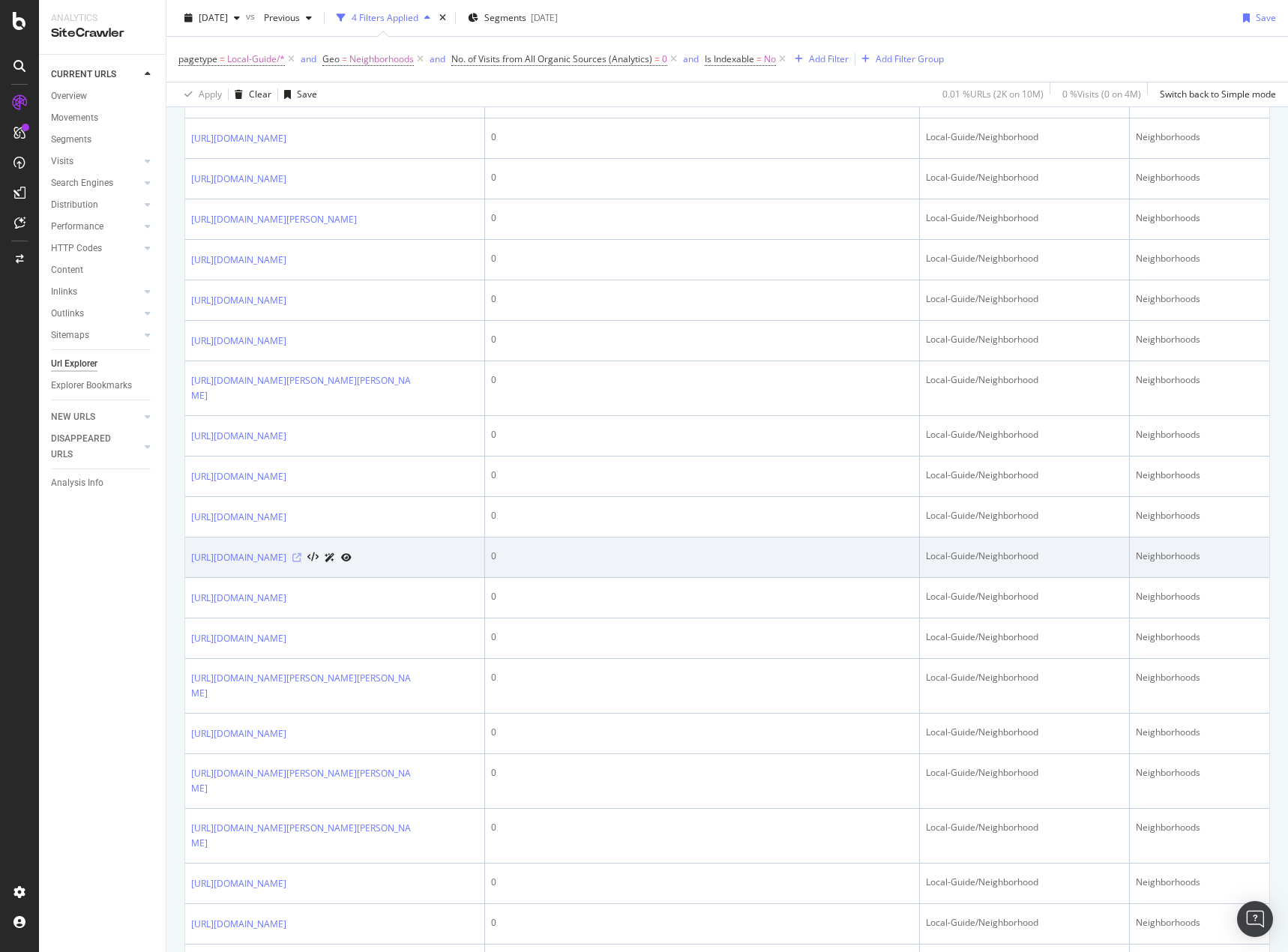
click at [301, 563] on icon at bounding box center [297, 558] width 9 height 9
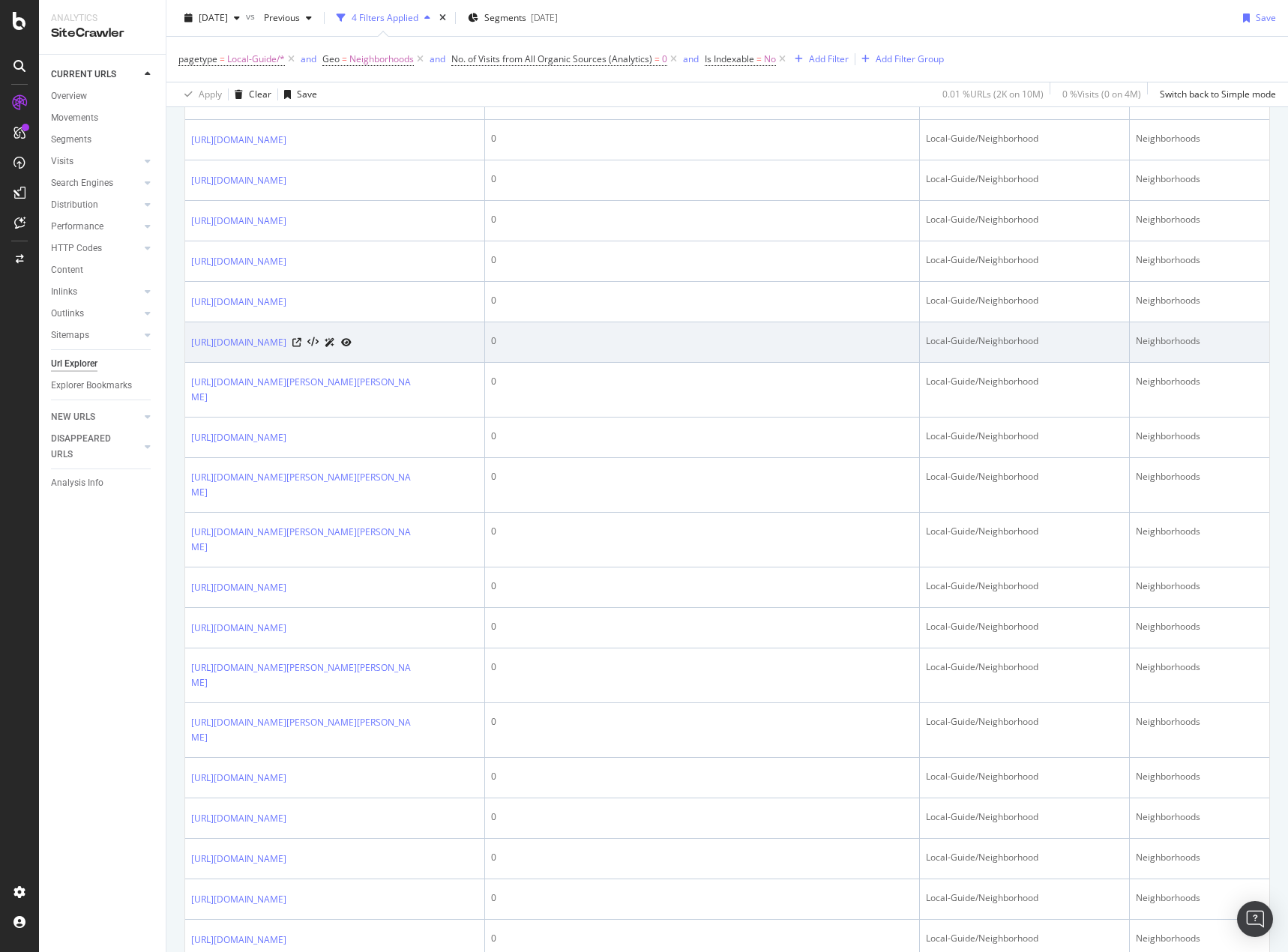
scroll to position [1199, 0]
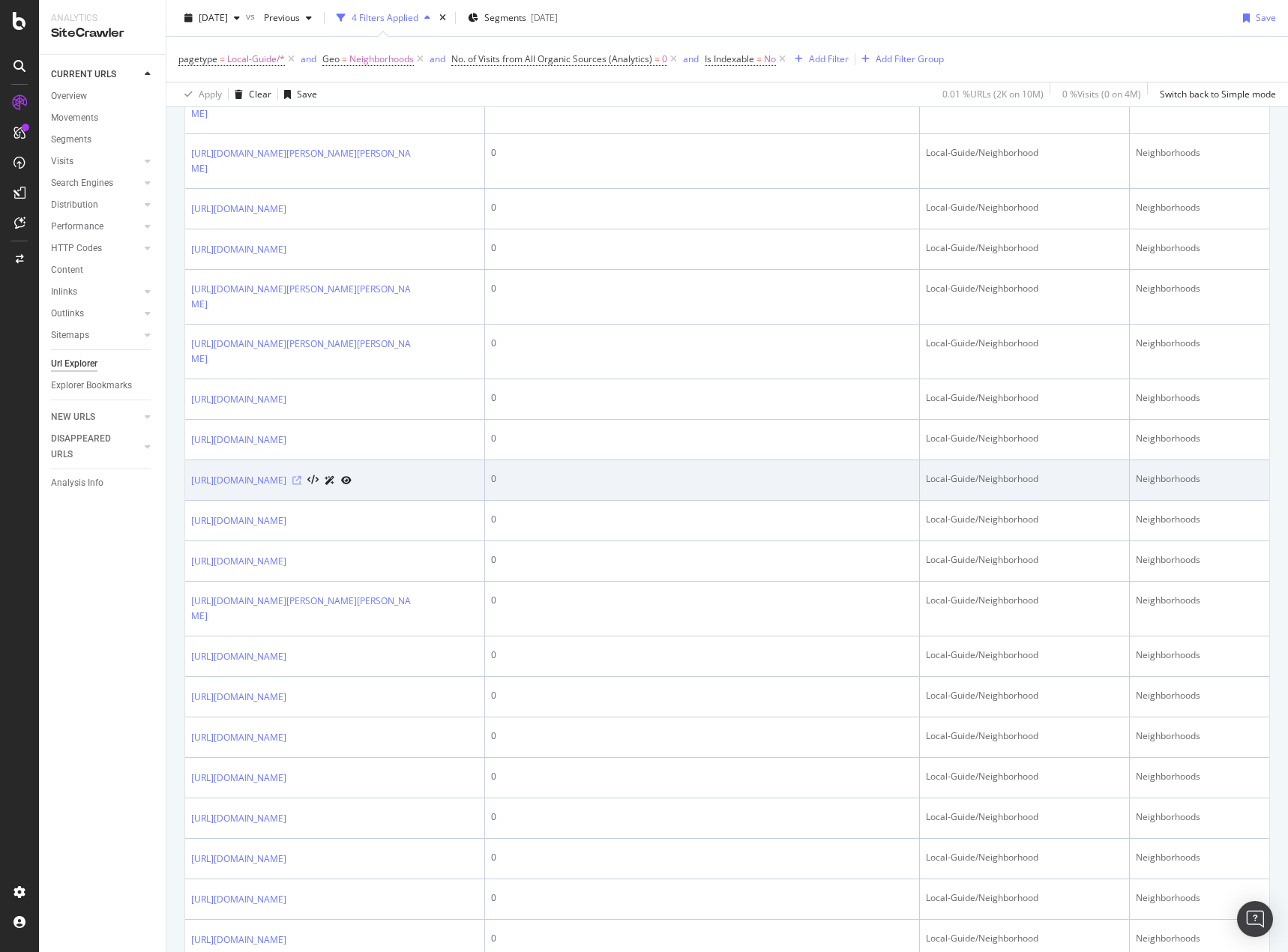
click at [301, 484] on icon at bounding box center [297, 481] width 9 height 9
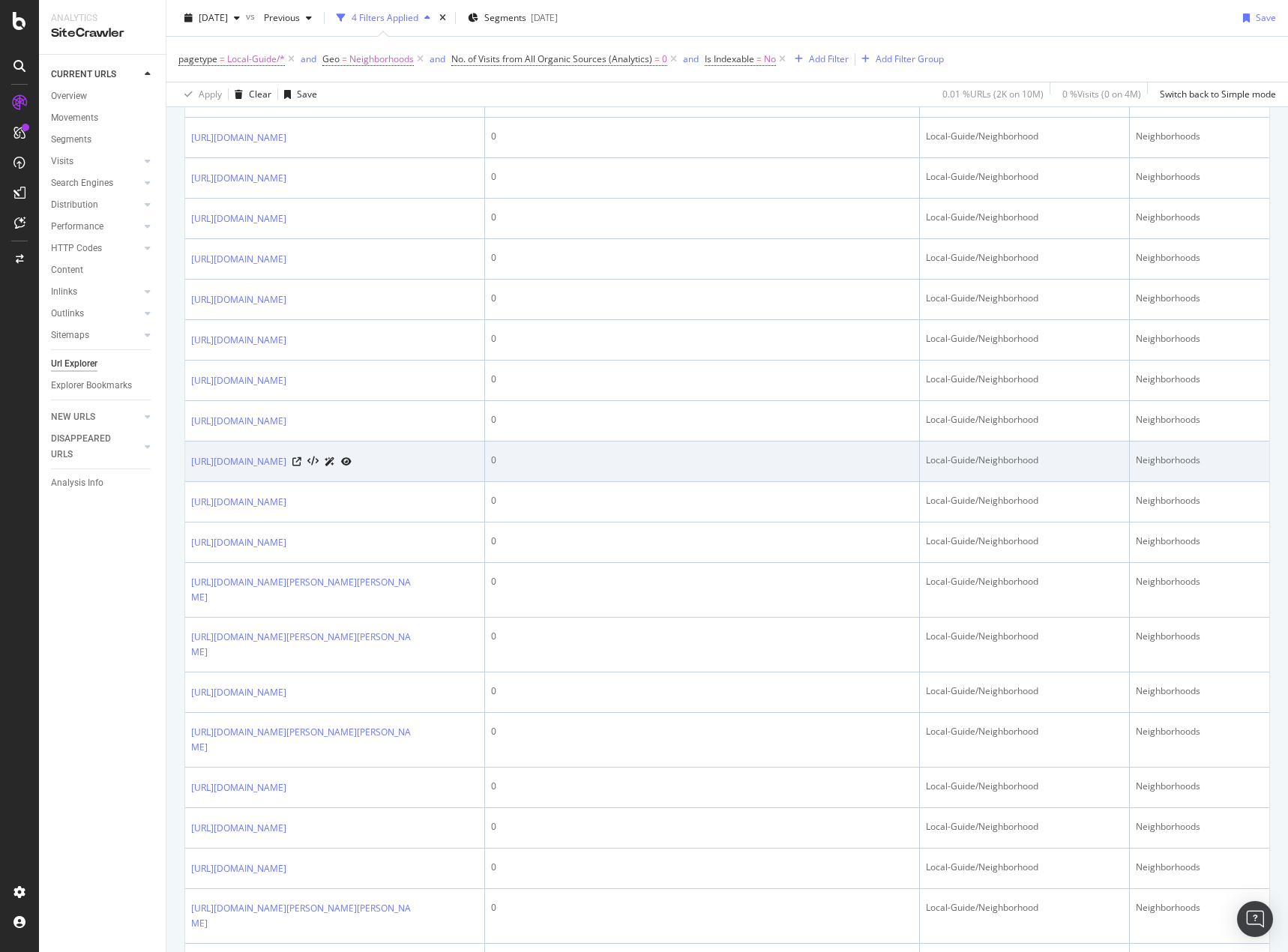
scroll to position [1874, 0]
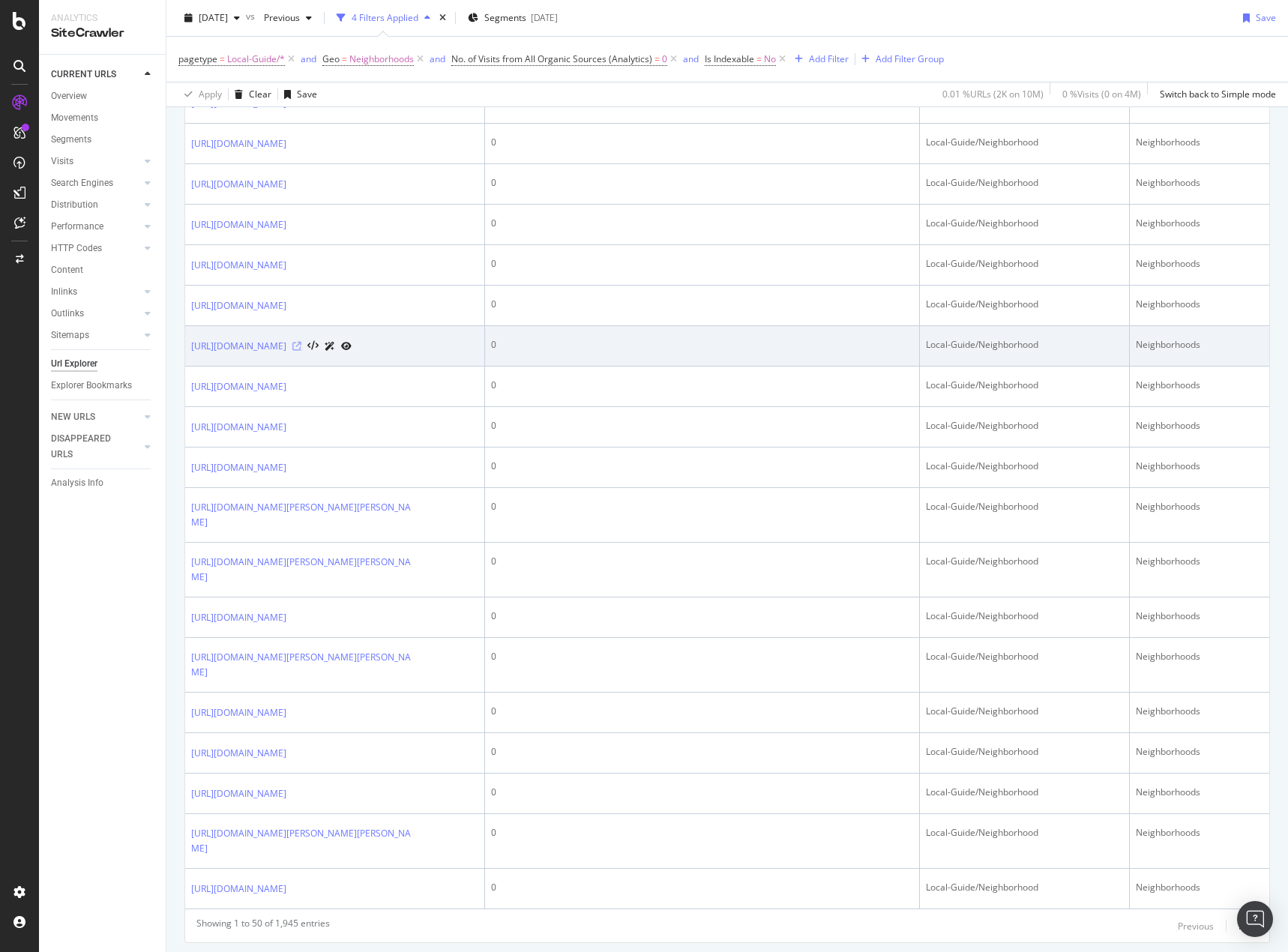
click at [301, 351] on icon at bounding box center [297, 346] width 9 height 9
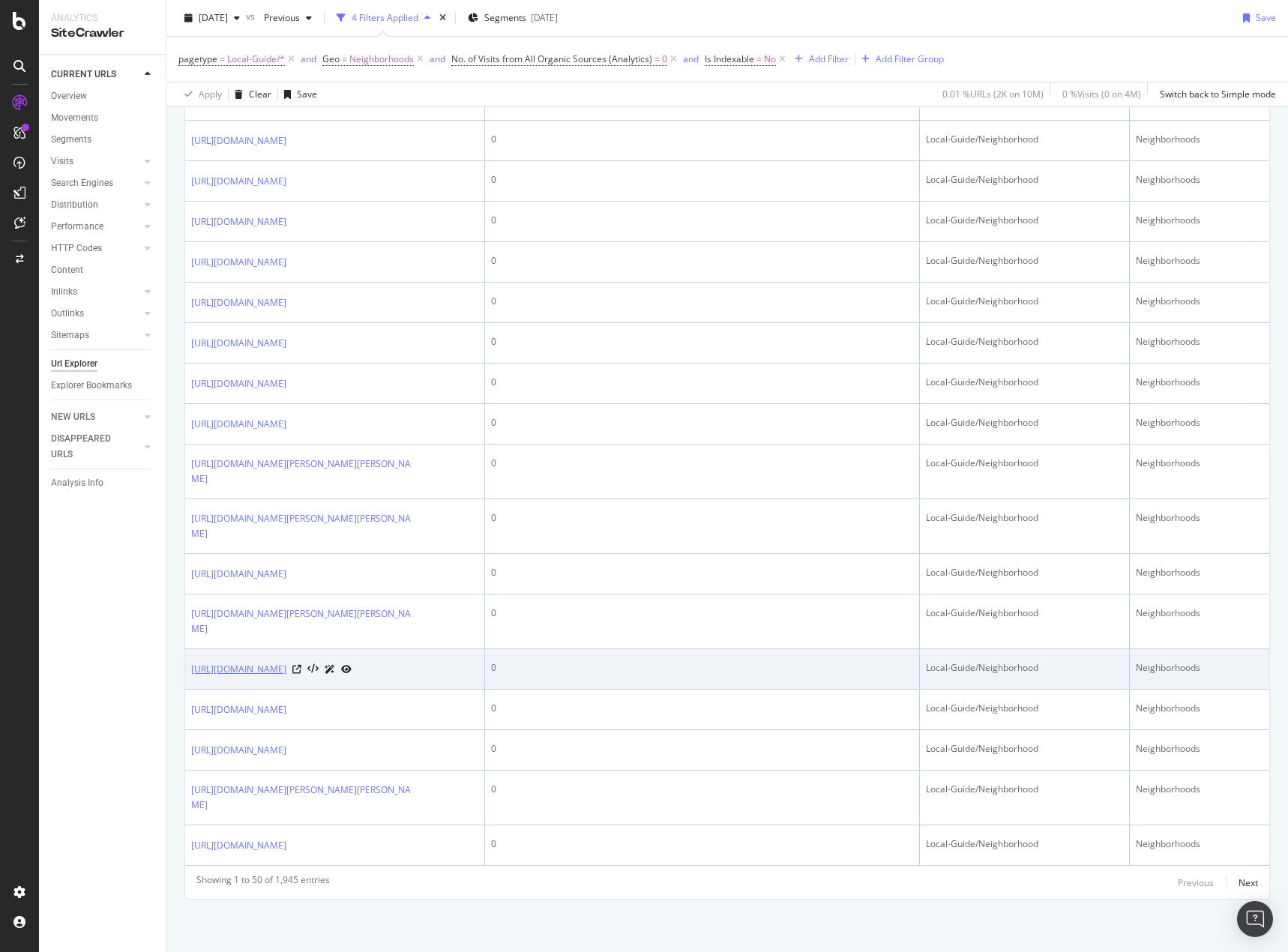
scroll to position [2473, 0]
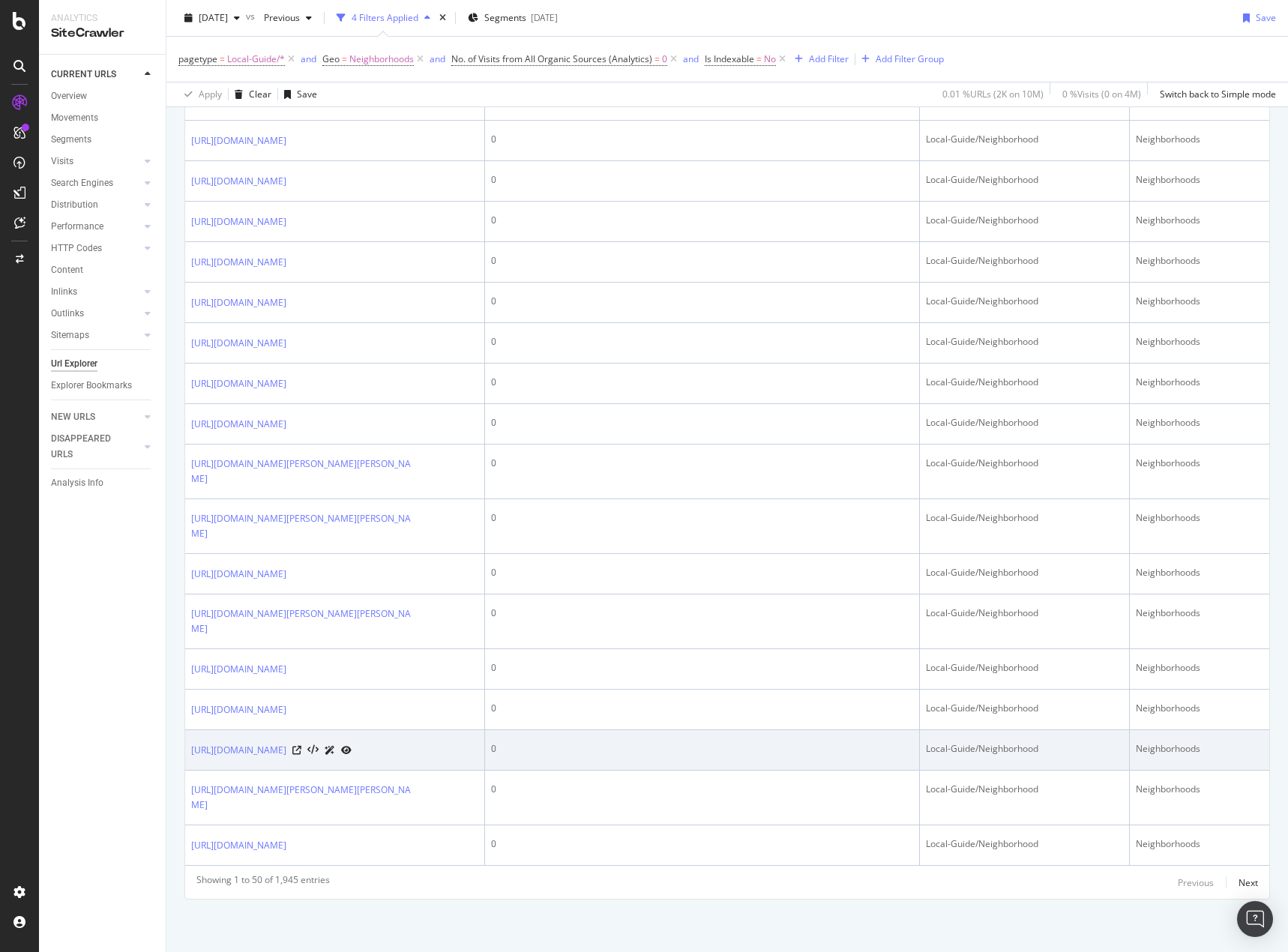
click at [352, 746] on icon at bounding box center [345, 751] width 10 height 9
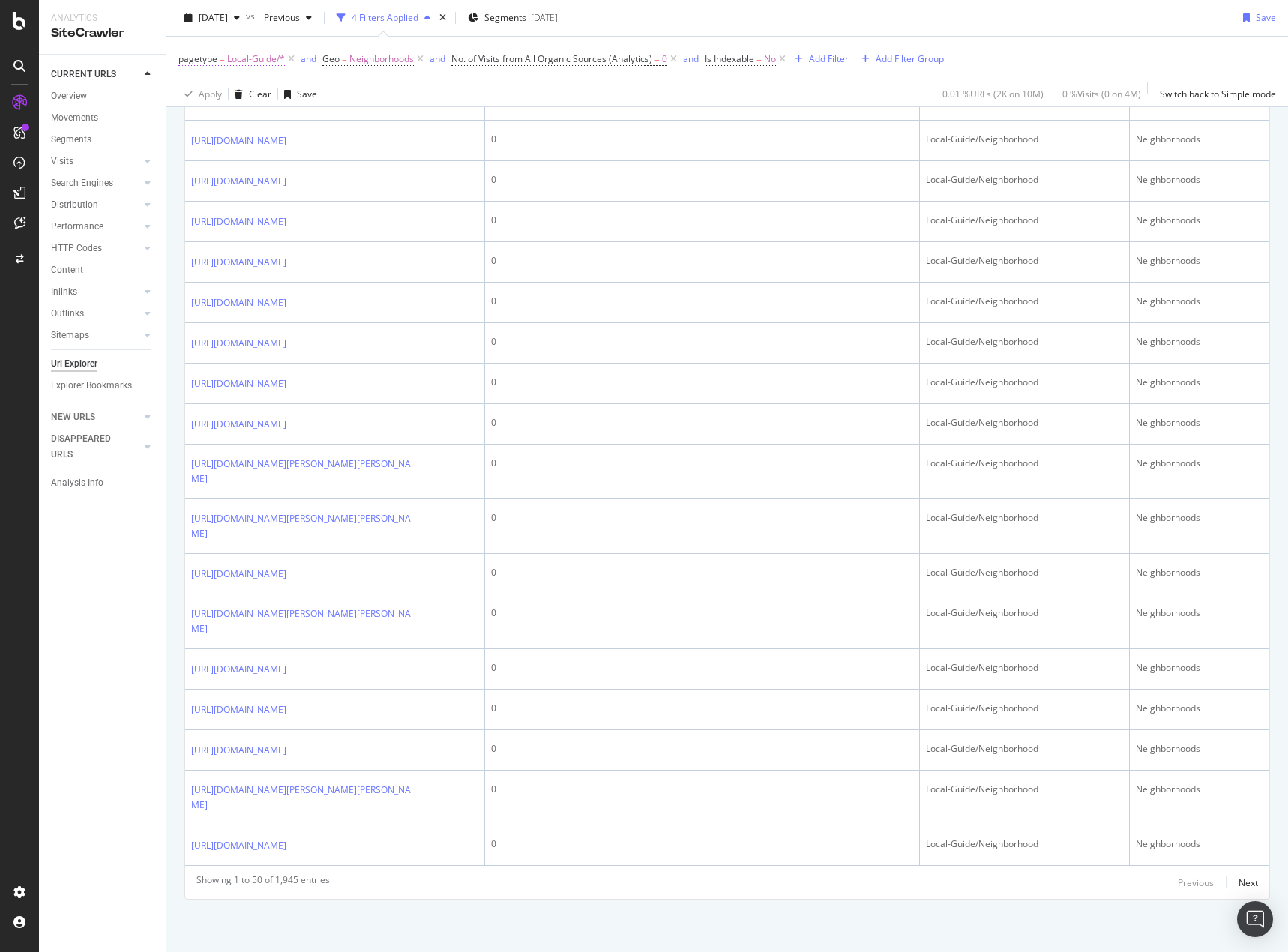
scroll to position [2023, 0]
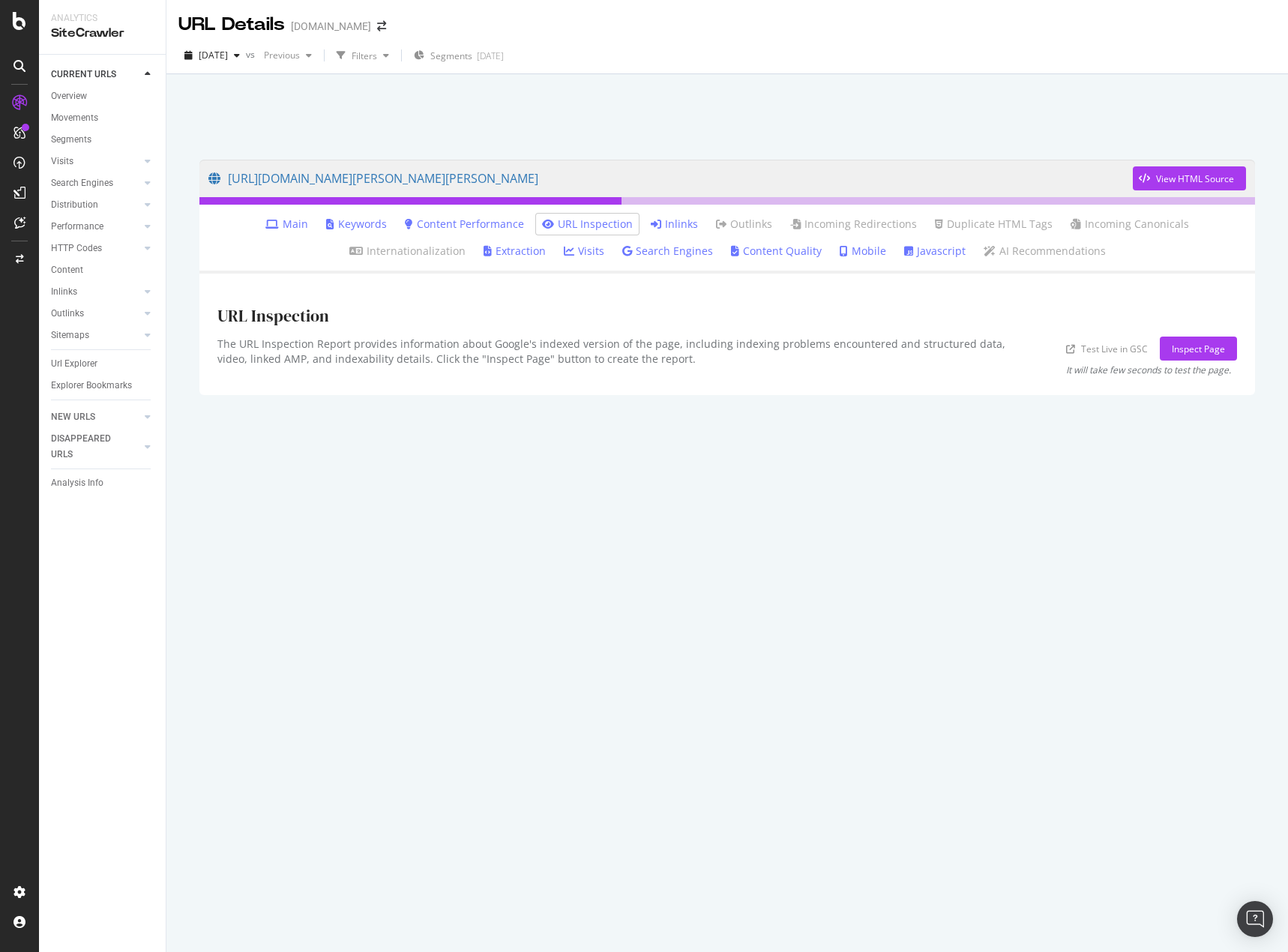
click at [651, 222] on link "Inlinks" at bounding box center [675, 224] width 47 height 15
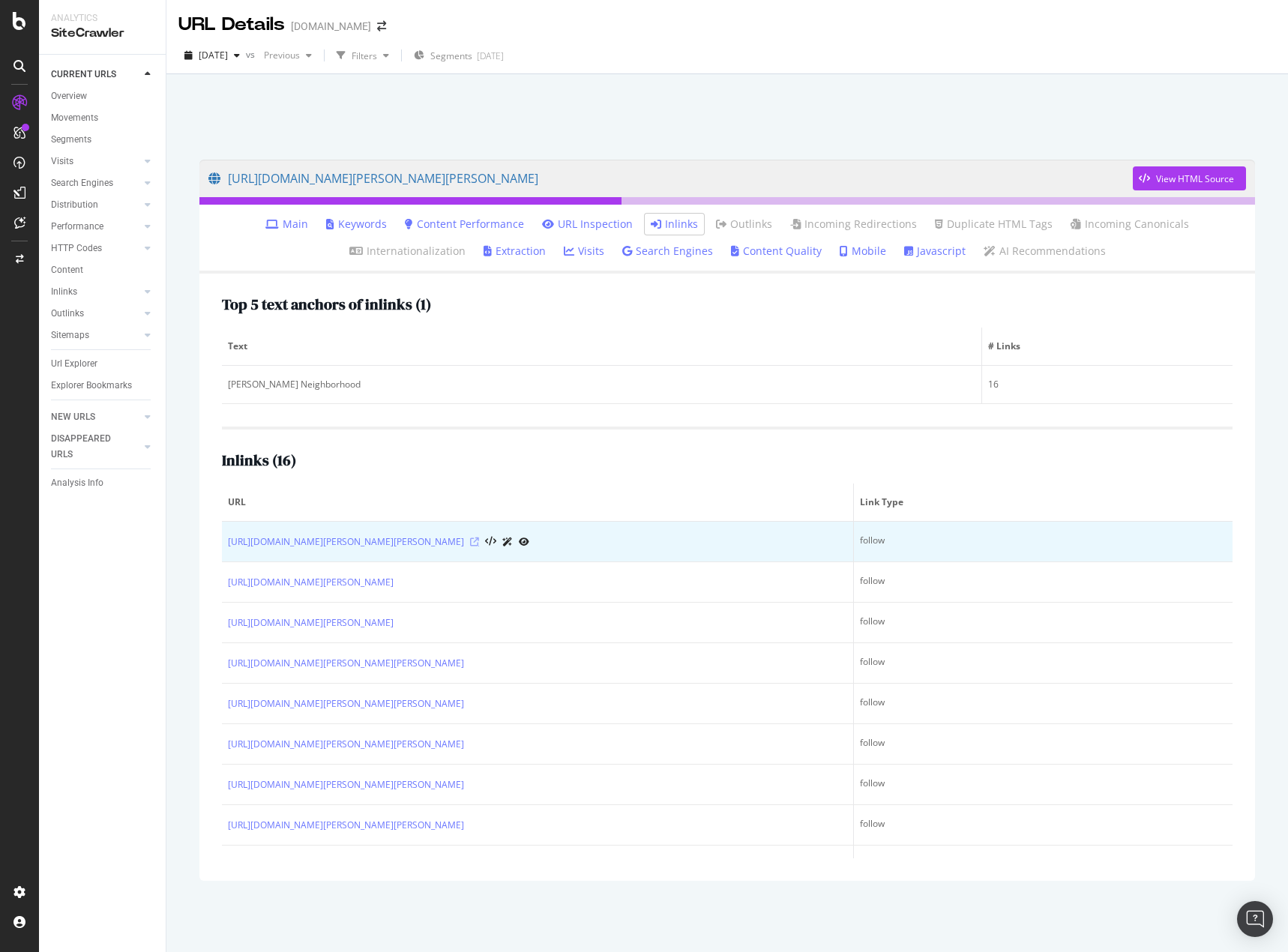
click at [479, 542] on icon at bounding box center [475, 542] width 9 height 9
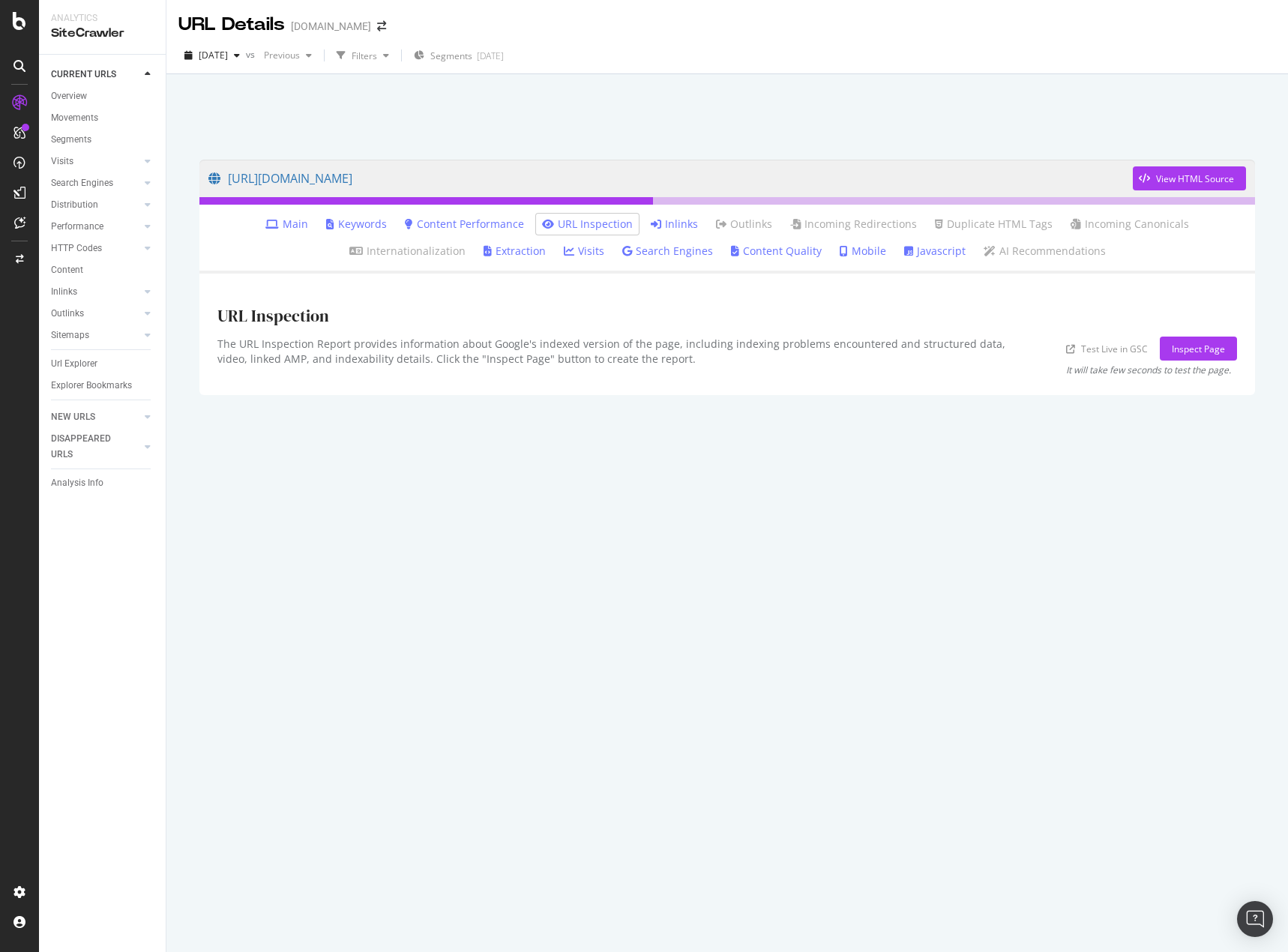
click at [651, 223] on link "Inlinks" at bounding box center [675, 224] width 47 height 15
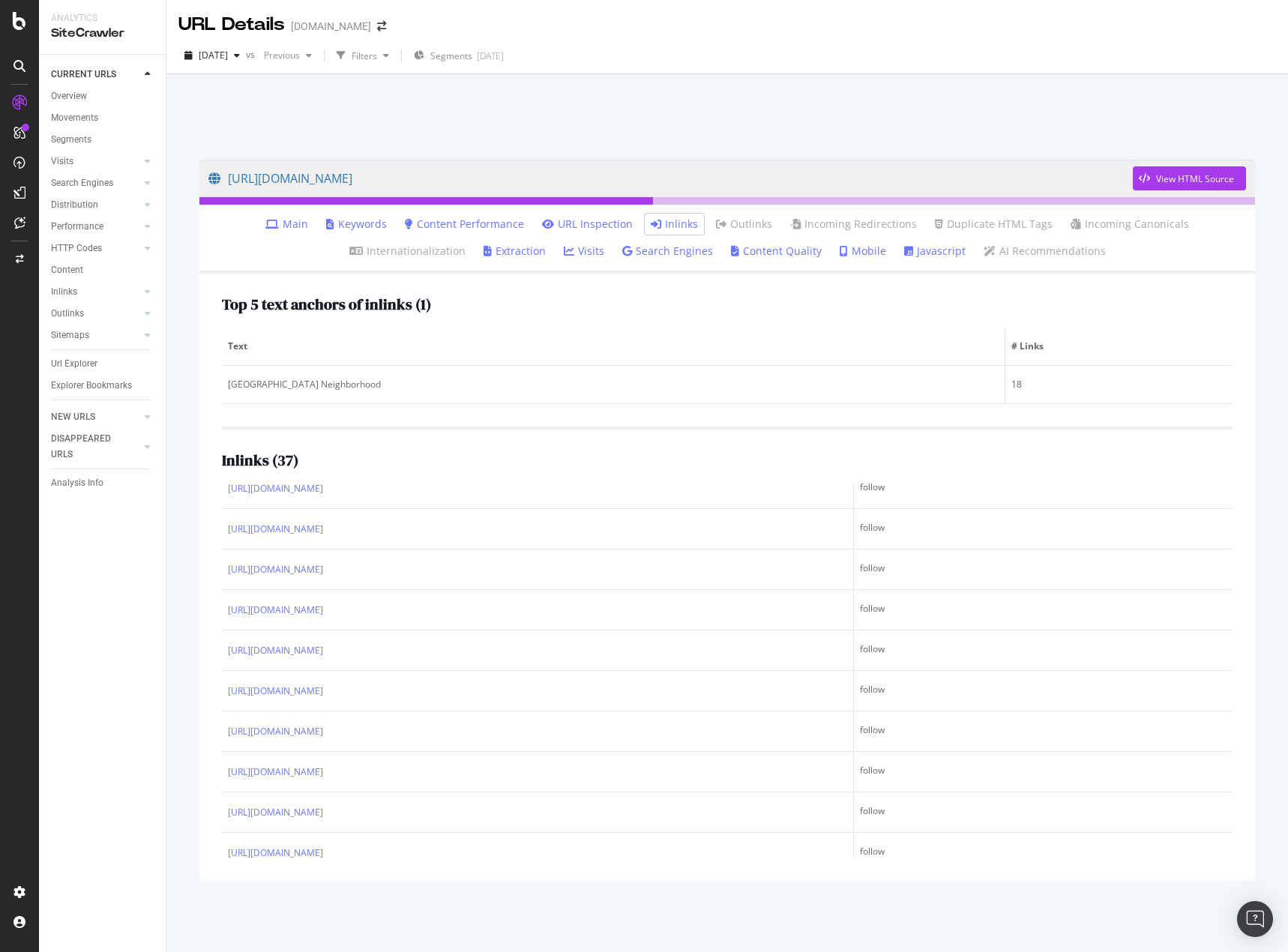
scroll to position [1049, 0]
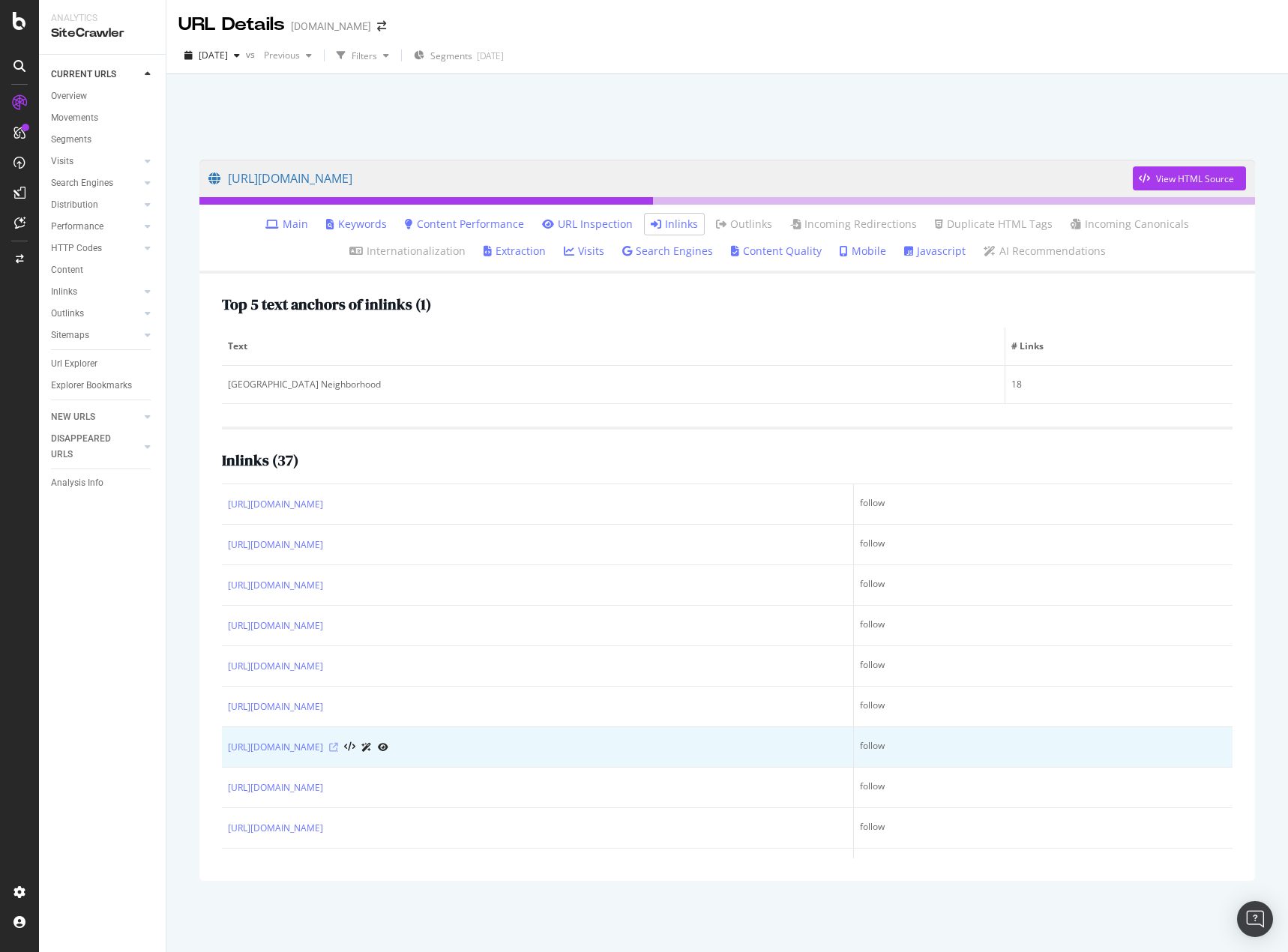
click at [338, 749] on icon at bounding box center [334, 748] width 9 height 9
